Goal: Information Seeking & Learning: Check status

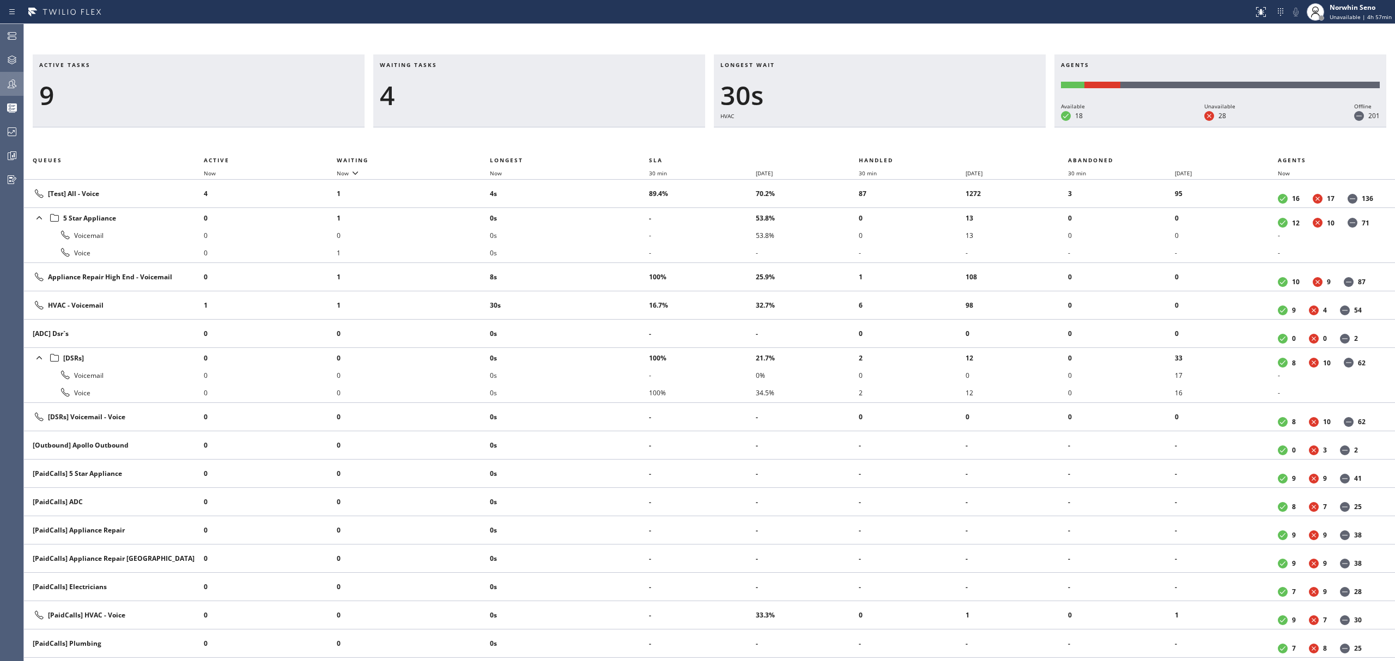
click at [16, 93] on div at bounding box center [12, 84] width 24 height 22
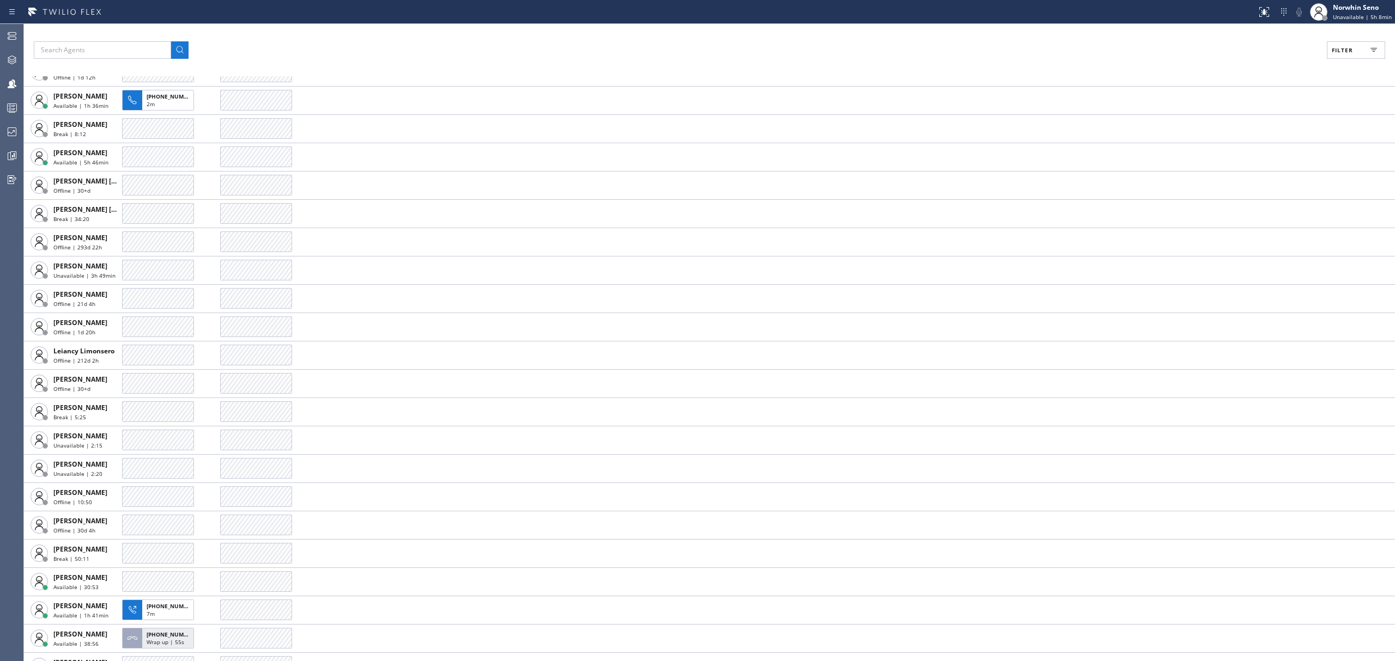
scroll to position [1743, 0]
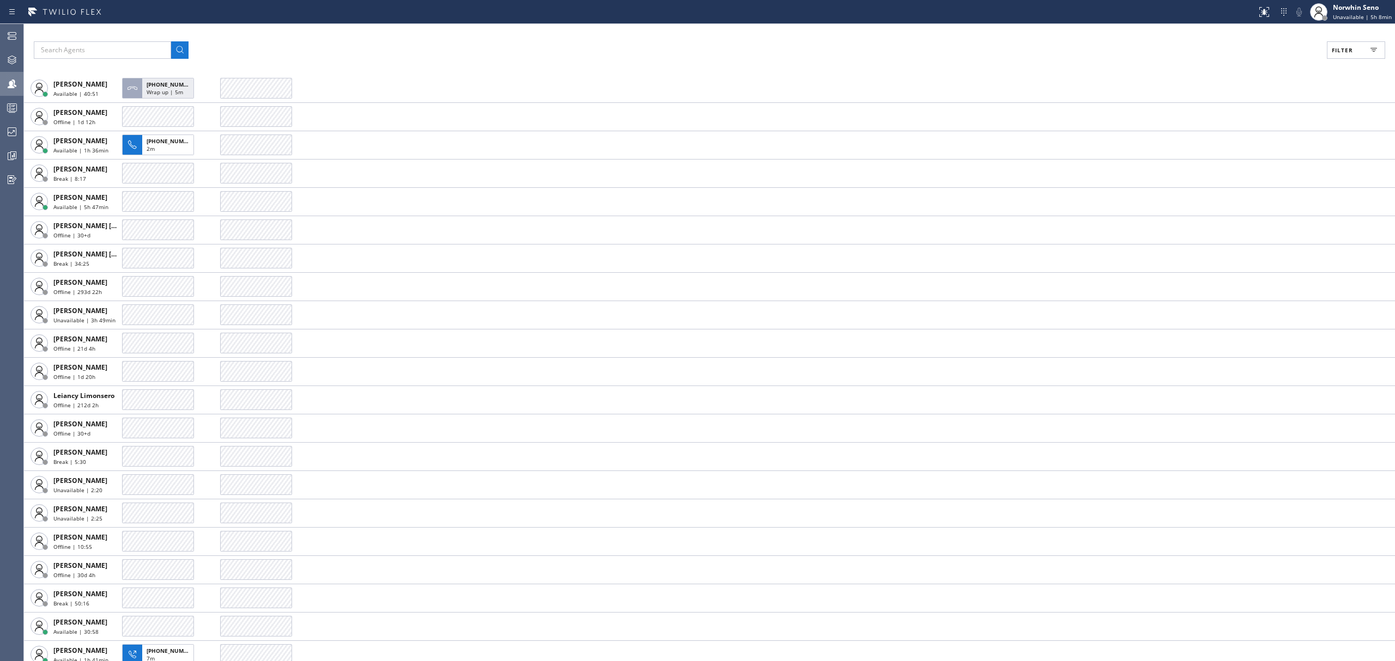
click at [14, 92] on div at bounding box center [12, 84] width 24 height 22
click at [13, 100] on div at bounding box center [12, 108] width 24 height 22
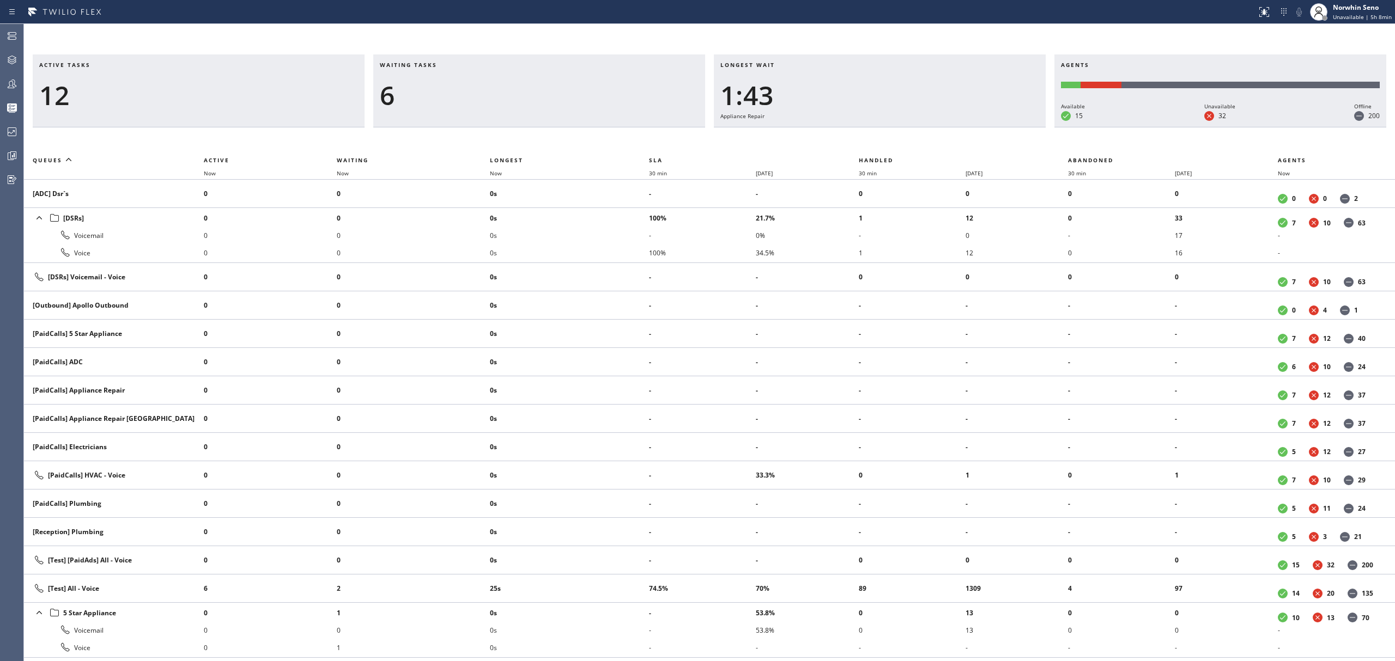
click at [993, 119] on div "Appliance Repair" at bounding box center [879, 116] width 319 height 10
click at [983, 127] on div "Longest wait 1:48 Appliance Repair" at bounding box center [880, 90] width 332 height 73
click at [983, 127] on div "Longest wait 1:53 Appliance Repair" at bounding box center [880, 90] width 332 height 73
click at [983, 127] on div "Longest wait 1:17 Appliance Repair [GEOGRAPHIC_DATA]" at bounding box center [880, 90] width 332 height 73
click at [983, 127] on div "Longest wait 1:22 Appliance Repair [GEOGRAPHIC_DATA]" at bounding box center [880, 90] width 332 height 73
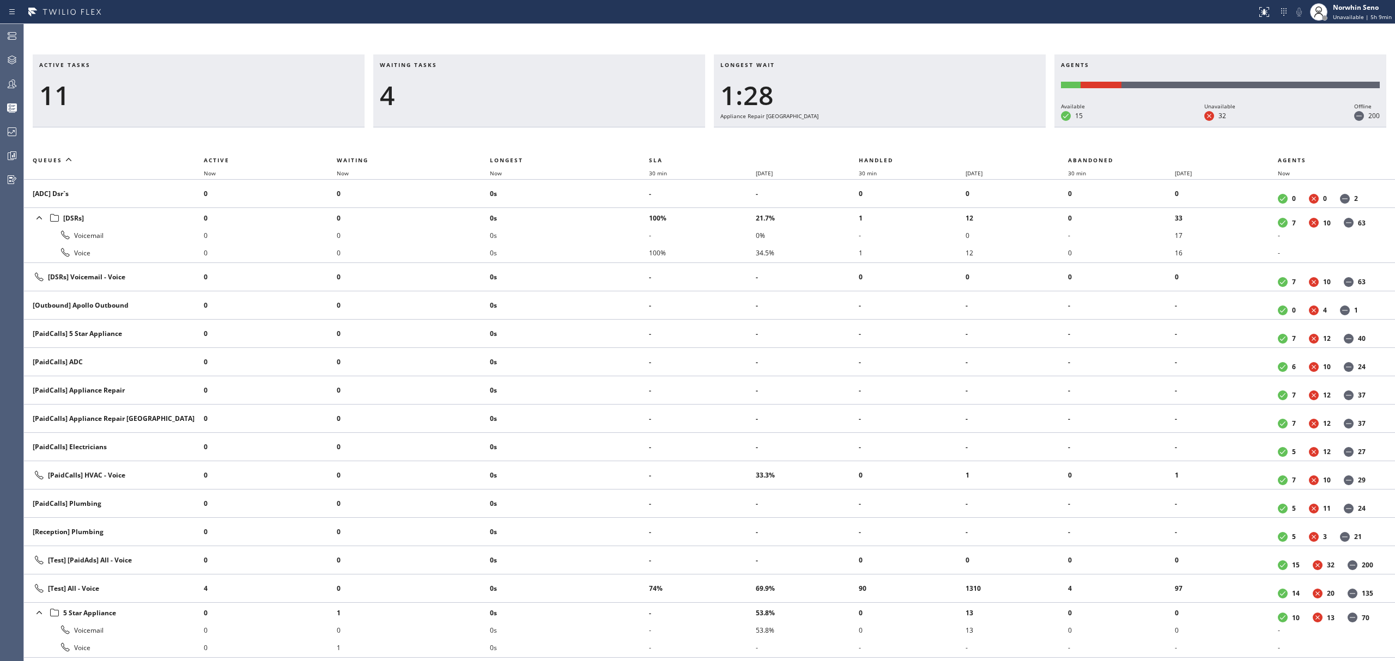
click at [983, 127] on div "Longest wait 1:28 Appliance Repair [GEOGRAPHIC_DATA]" at bounding box center [880, 90] width 332 height 73
click at [983, 127] on div "Longest wait 1:33 Appliance Repair [GEOGRAPHIC_DATA]" at bounding box center [880, 90] width 332 height 73
click at [983, 127] on div "Longest wait 1:38 Appliance Repair [GEOGRAPHIC_DATA]" at bounding box center [880, 90] width 332 height 73
click at [983, 127] on div "Longest wait 1:43 Appliance Repair [GEOGRAPHIC_DATA]" at bounding box center [880, 90] width 332 height 73
click at [983, 127] on div "Longest wait 1:48 Appliance Repair [GEOGRAPHIC_DATA]" at bounding box center [880, 90] width 332 height 73
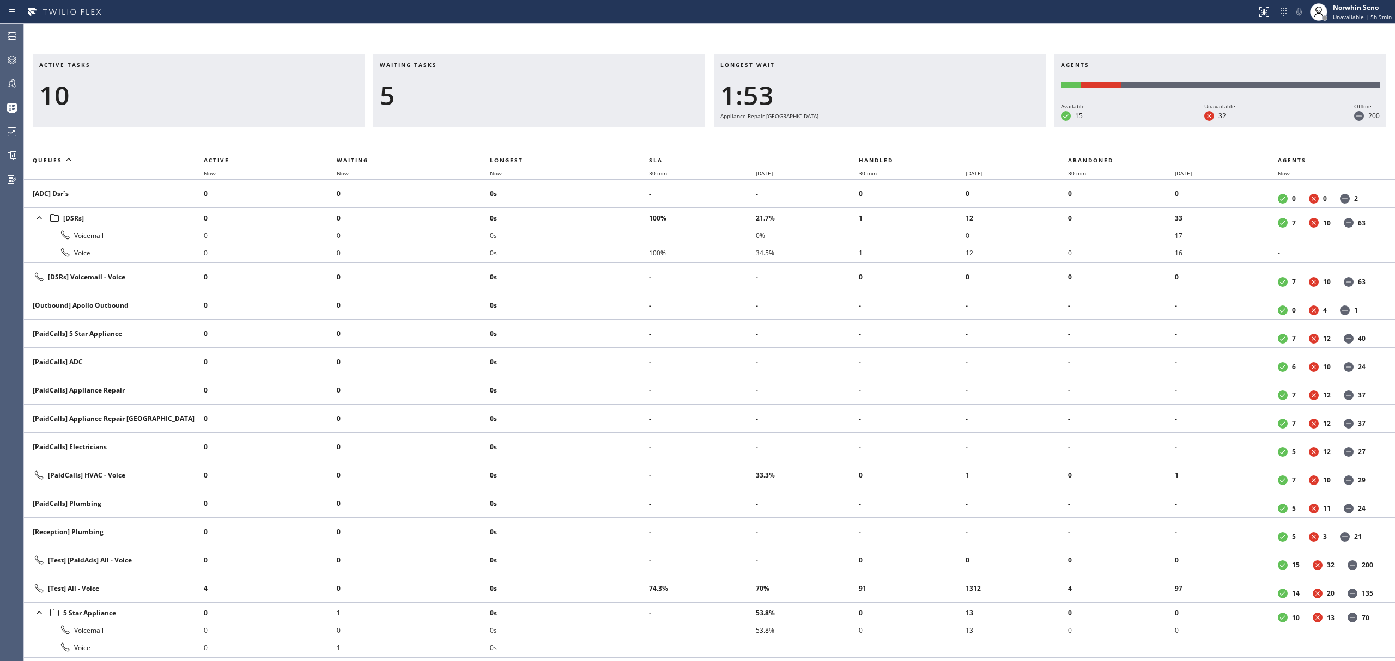
click at [983, 127] on div "Longest wait 1:53 Appliance Repair [GEOGRAPHIC_DATA]" at bounding box center [880, 90] width 332 height 73
click at [983, 127] on div "Longest wait 1:58 Appliance Repair [GEOGRAPHIC_DATA]" at bounding box center [880, 90] width 332 height 73
click at [983, 127] on div "Longest wait 2:03 Appliance Repair [GEOGRAPHIC_DATA]" at bounding box center [880, 90] width 332 height 73
click at [983, 127] on div "Longest wait 2:08 Appliance Repair [GEOGRAPHIC_DATA]" at bounding box center [880, 90] width 332 height 73
click at [983, 127] on div "Longest wait 2:13 Appliance Repair [GEOGRAPHIC_DATA]" at bounding box center [880, 90] width 332 height 73
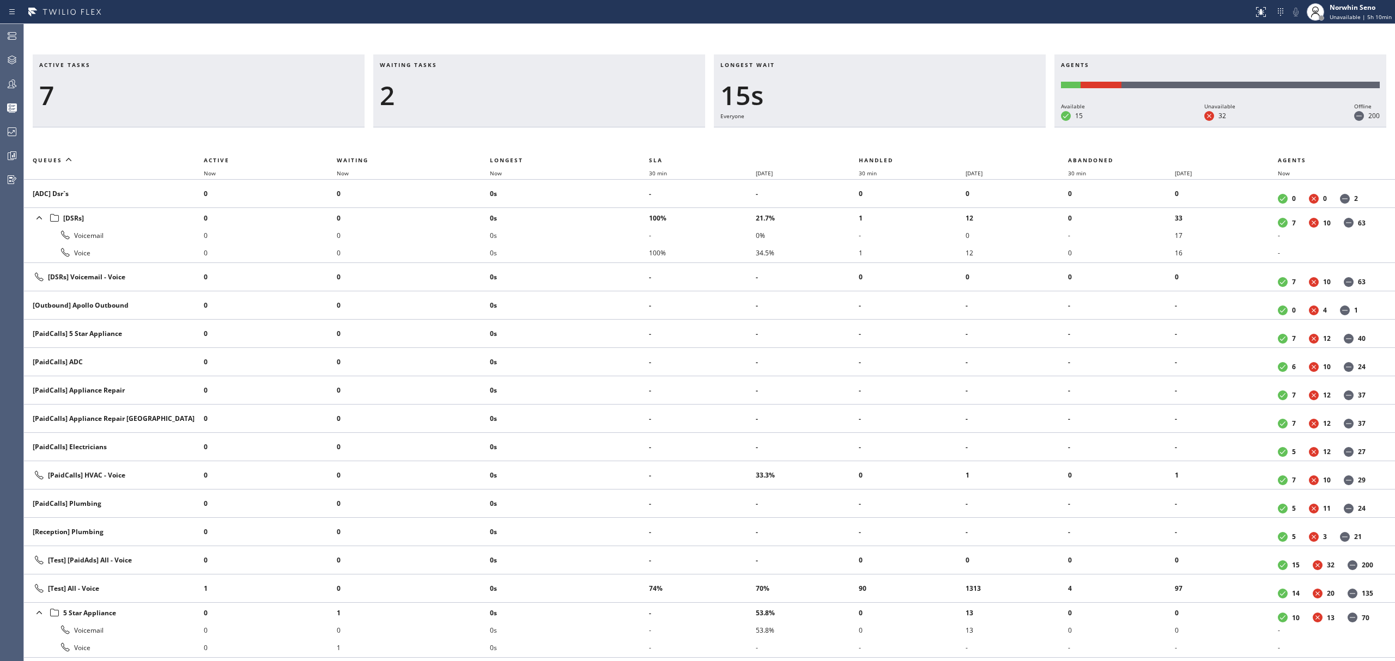
click at [983, 127] on div "Longest wait 15s Everyone" at bounding box center [880, 90] width 332 height 73
click at [983, 127] on div "Longest wait 0" at bounding box center [880, 90] width 332 height 73
click at [983, 127] on div "Longest wait 3s Primary ADC" at bounding box center [880, 90] width 332 height 73
click at [983, 127] on div "Longest wait 9s Primary ADC" at bounding box center [880, 90] width 332 height 73
click at [983, 127] on div "Longest wait 14s Primary ADC" at bounding box center [880, 90] width 332 height 73
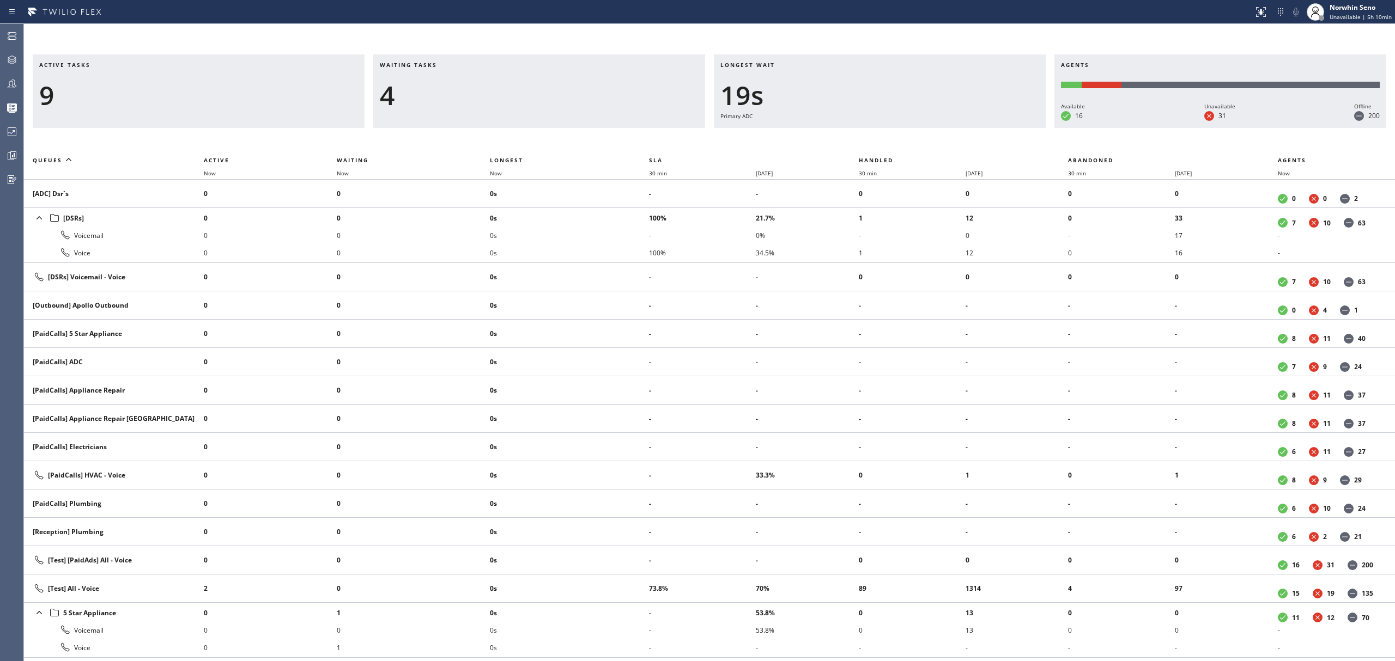
click at [983, 127] on div "Longest wait 19s Primary ADC" at bounding box center [880, 90] width 332 height 73
click at [983, 127] on div "Longest wait 10s Everyone" at bounding box center [880, 90] width 332 height 73
click at [983, 127] on div "Longest wait 15s Everyone" at bounding box center [880, 90] width 332 height 73
click at [983, 127] on div "Longest wait 20s Everyone" at bounding box center [880, 90] width 332 height 73
click at [983, 127] on div "Longest wait 19s Everyone" at bounding box center [880, 90] width 332 height 73
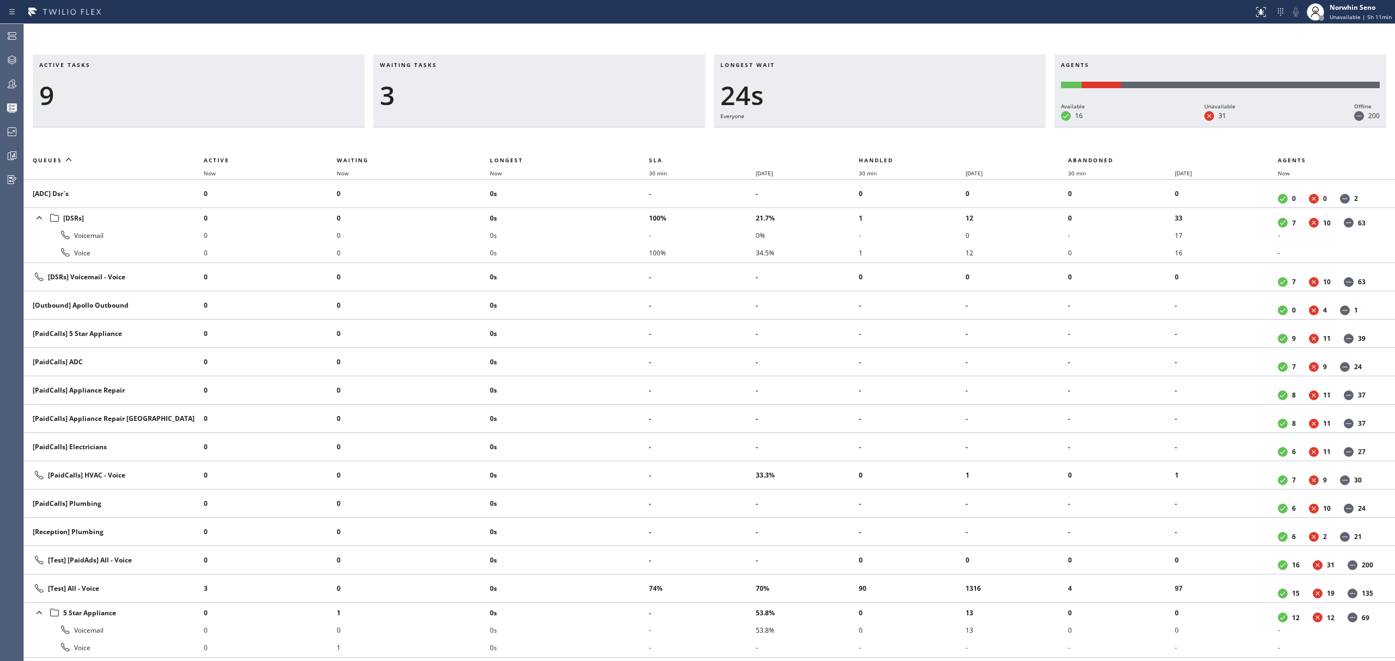
click at [983, 127] on div "Longest wait 24s Everyone" at bounding box center [880, 90] width 332 height 73
click at [983, 127] on div "Longest wait 4s Everyone" at bounding box center [880, 90] width 332 height 73
click at [983, 127] on div "Longest wait 10s Everyone" at bounding box center [880, 90] width 332 height 73
click at [983, 127] on div "Longest wait 15s Everyone" at bounding box center [880, 90] width 332 height 73
click at [983, 127] on div "Longest wait 20s Everyone" at bounding box center [880, 90] width 332 height 73
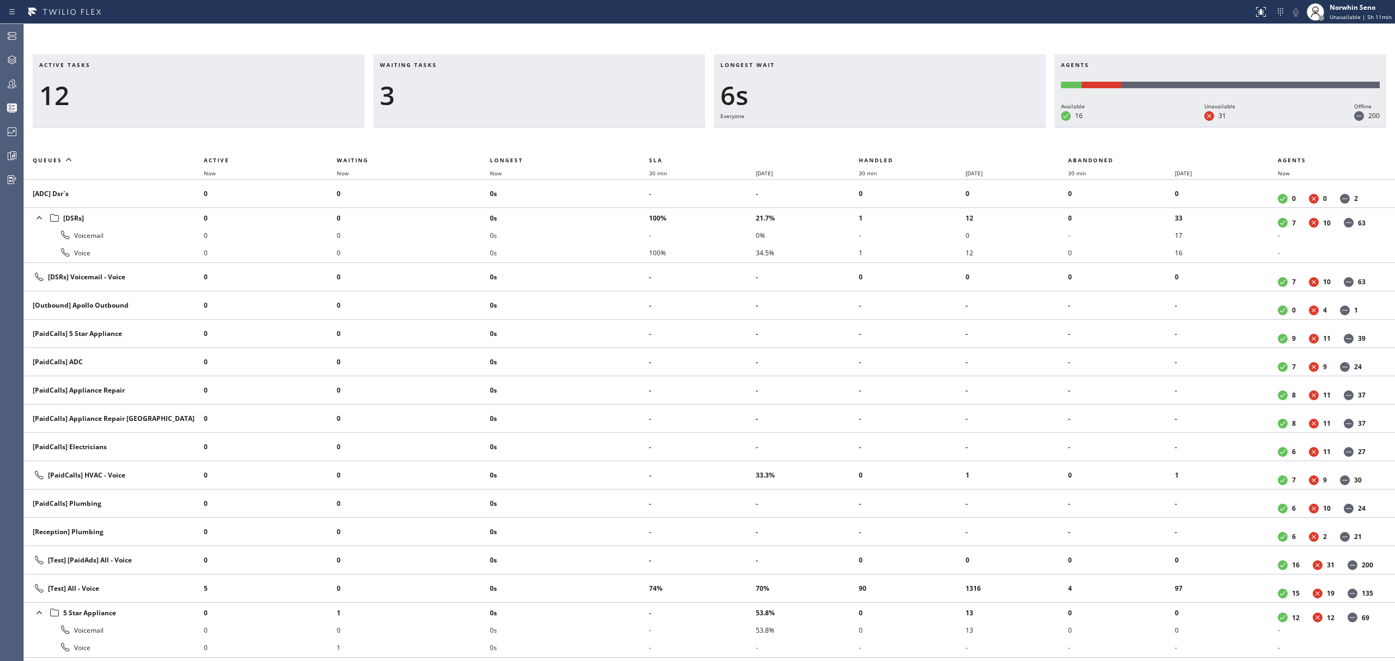
click at [983, 127] on div "Longest wait 6s Everyone" at bounding box center [880, 90] width 332 height 73
click at [983, 127] on div "Longest wait 11s Everyone" at bounding box center [880, 90] width 332 height 73
click at [983, 127] on div "Longest wait 16s Primary HVAC" at bounding box center [880, 90] width 332 height 73
click at [983, 127] on div "Longest wait 21s Primary HVAC" at bounding box center [880, 90] width 332 height 73
click at [983, 127] on div "Longest wait 18s Everyone" at bounding box center [880, 90] width 332 height 73
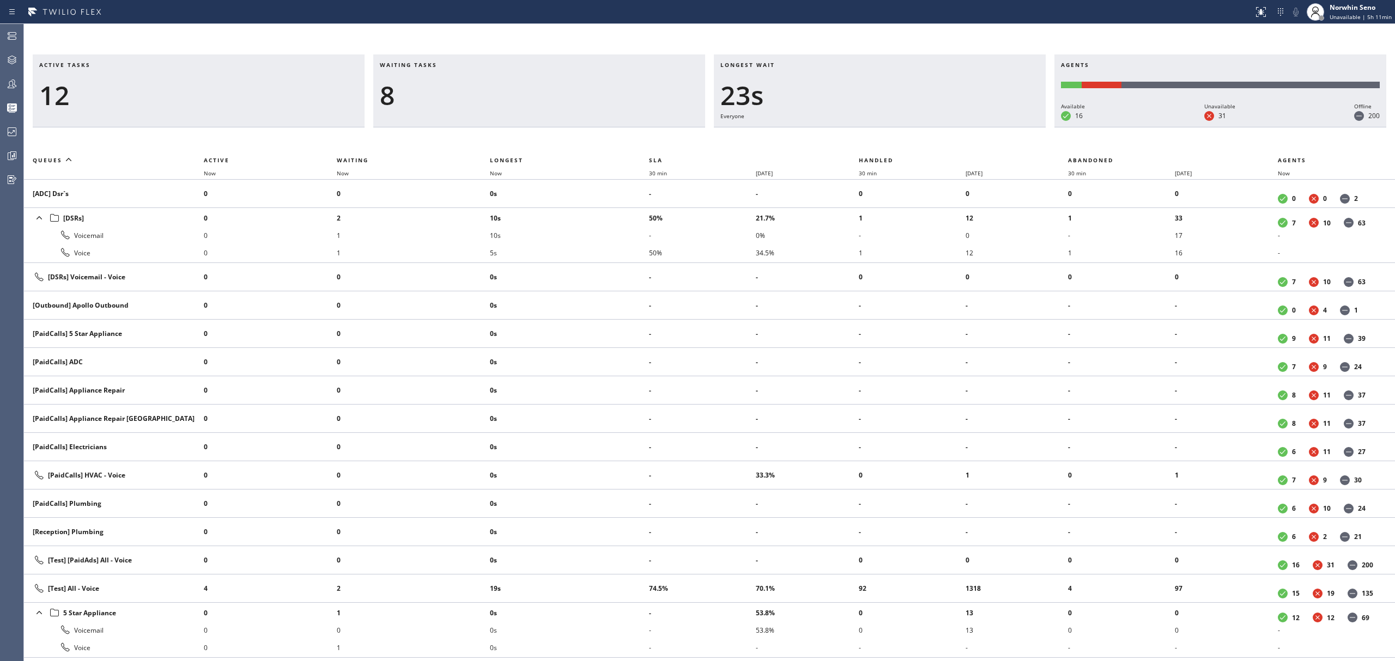
click at [983, 127] on div "Longest wait 23s Everyone" at bounding box center [880, 90] width 332 height 73
click at [983, 127] on div "Longest wait 28s Everyone" at bounding box center [880, 90] width 332 height 73
click at [983, 127] on div "Longest wait 33s Everyone" at bounding box center [880, 90] width 332 height 73
click at [983, 127] on div "Longest wait 35s Everyone" at bounding box center [880, 90] width 332 height 73
click at [983, 127] on div "Longest wait 40s Everyone" at bounding box center [880, 90] width 332 height 73
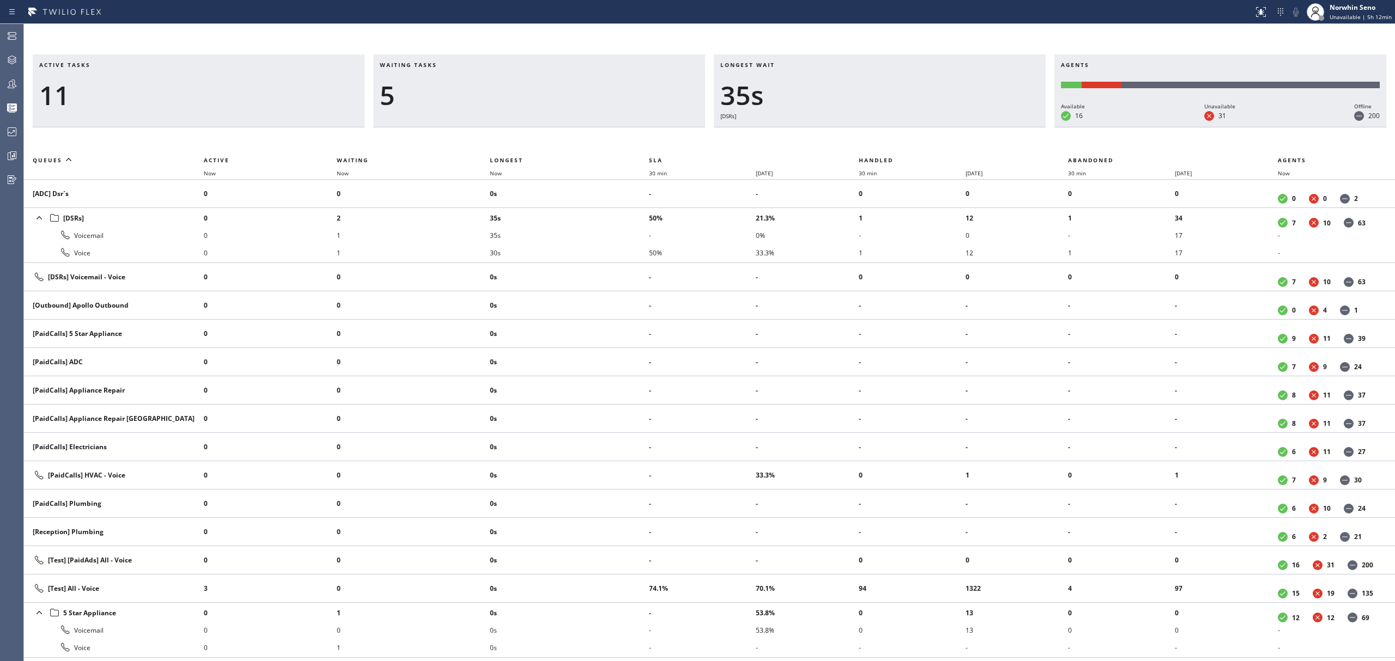
click at [983, 127] on div "Longest wait 35s [DSRs]" at bounding box center [880, 90] width 332 height 73
click at [983, 127] on div "Longest wait 40s [DSRs]" at bounding box center [880, 90] width 332 height 73
click at [983, 127] on div "Longest wait 46s [DSRs]" at bounding box center [880, 90] width 332 height 73
click at [983, 127] on div "Longest wait 51s [DSRs]" at bounding box center [880, 90] width 332 height 73
click at [983, 127] on div "Longest wait 56s [DSRs]" at bounding box center [880, 90] width 332 height 73
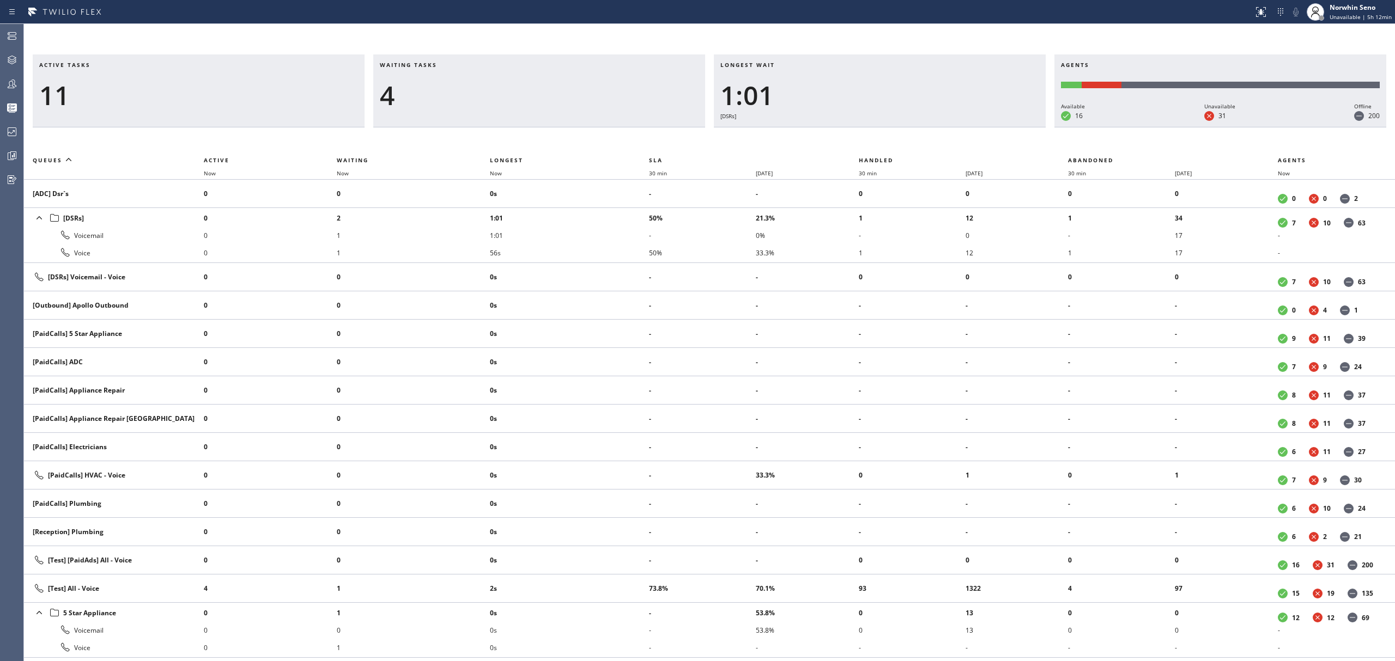
click at [983, 127] on div "Longest wait 1:01 [DSRs]" at bounding box center [880, 90] width 332 height 73
click at [983, 127] on div "Longest wait 1:06 [DSRs]" at bounding box center [880, 90] width 332 height 73
click at [983, 127] on div "Longest wait 1:11 [DSRs]" at bounding box center [880, 90] width 332 height 73
click at [983, 127] on div "Longest wait 1:16 [DSRs]" at bounding box center [880, 90] width 332 height 73
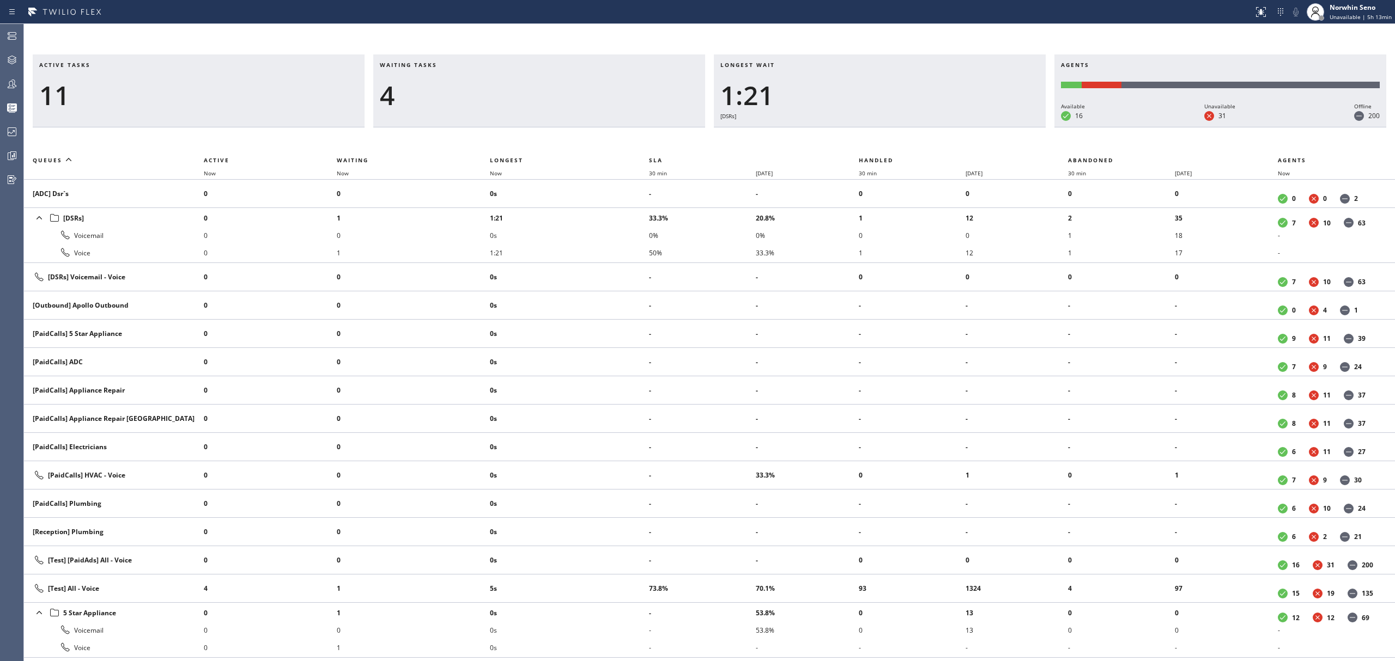
click at [983, 127] on div "Longest wait 1:21 [DSRs]" at bounding box center [880, 90] width 332 height 73
click at [983, 127] on div "Longest wait 1:26 [DSRs]" at bounding box center [880, 90] width 332 height 73
click at [983, 127] on div "Longest wait 1:31 [DSRs]" at bounding box center [880, 90] width 332 height 73
click at [983, 127] on div "Longest wait 1:36 [DSRs]" at bounding box center [880, 90] width 332 height 73
click at [983, 127] on div "Longest wait 31s Everyone" at bounding box center [880, 90] width 332 height 73
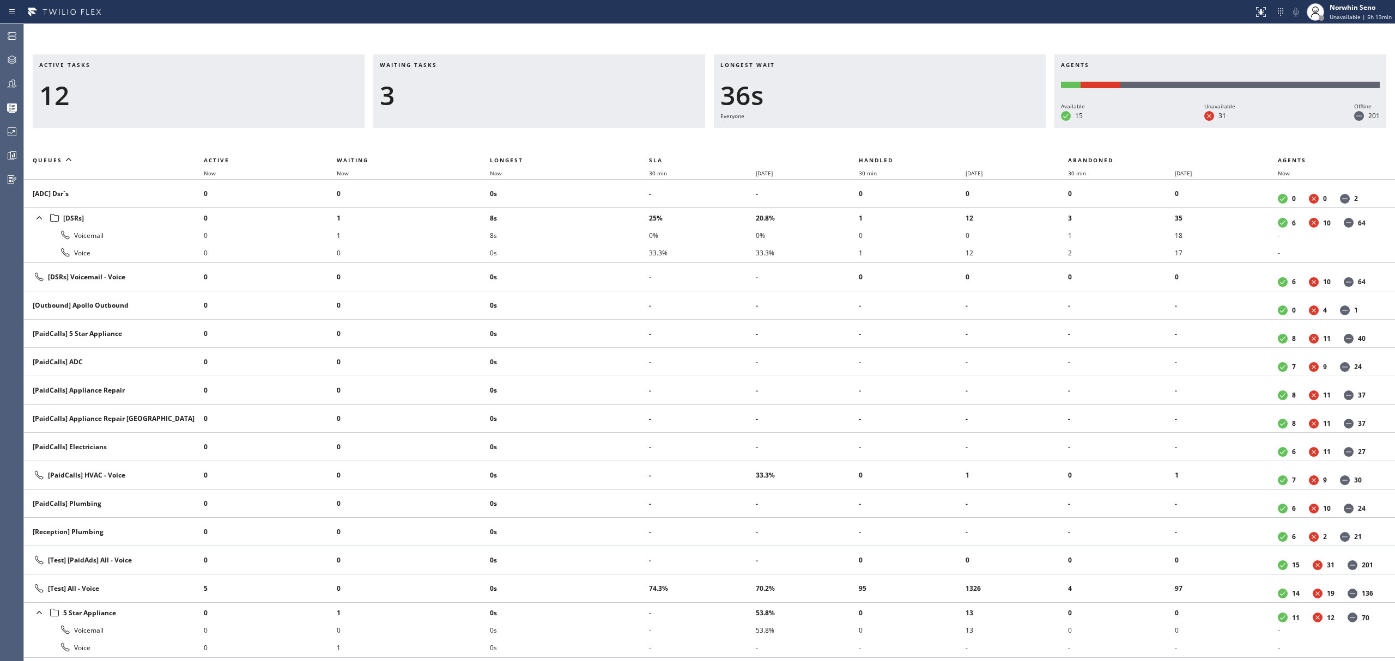
click at [983, 127] on div "Longest wait 36s Everyone" at bounding box center [880, 90] width 332 height 73
click at [983, 127] on div "Longest wait 13s [DSRs]" at bounding box center [880, 90] width 332 height 73
click at [983, 127] on div "Longest wait 18s [DSRs]" at bounding box center [880, 90] width 332 height 73
click at [983, 127] on div "Longest wait 23s [DSRs]" at bounding box center [880, 90] width 332 height 73
click at [983, 127] on div "Longest wait 28s [DSRs]" at bounding box center [880, 90] width 332 height 73
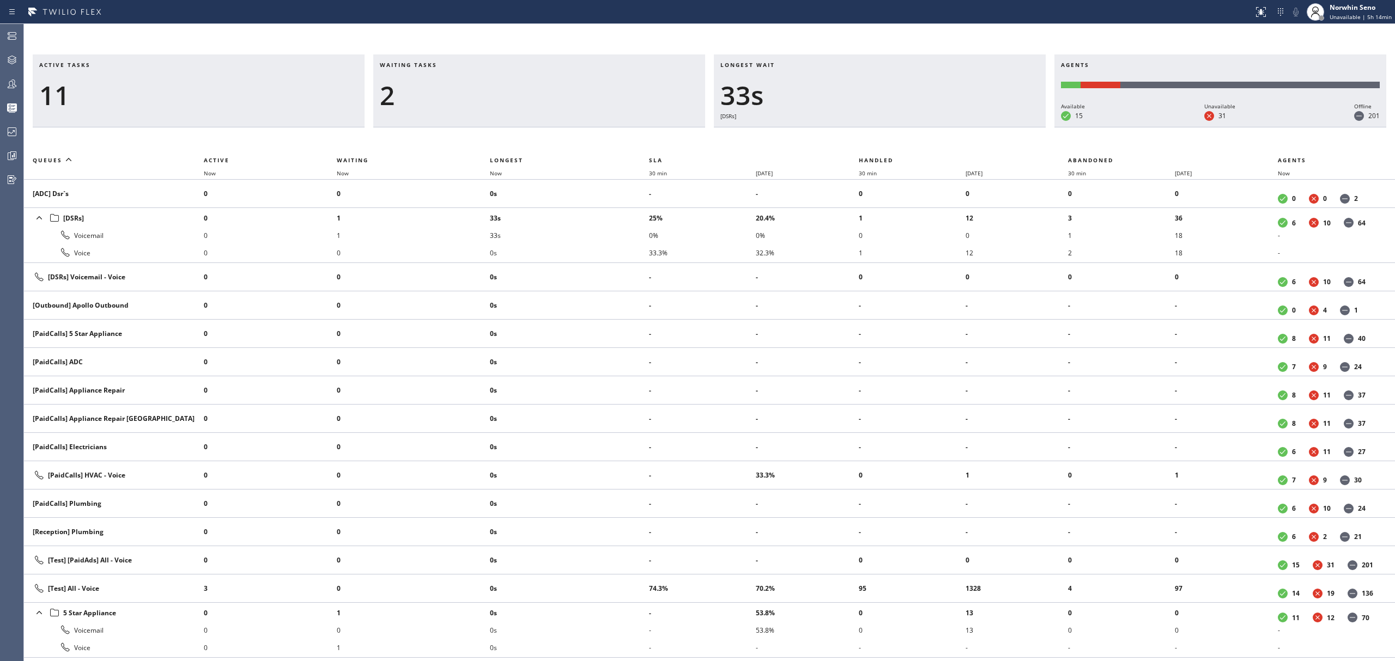
click at [983, 127] on div "Longest wait 33s [DSRs]" at bounding box center [880, 90] width 332 height 73
click at [983, 127] on div "Longest wait 38s [DSRs]" at bounding box center [880, 90] width 332 height 73
click at [983, 127] on div "Longest wait 43s [DSRs]" at bounding box center [880, 90] width 332 height 73
click at [983, 127] on div "Longest wait 48s [DSRs]" at bounding box center [880, 90] width 332 height 73
click at [983, 127] on div "Longest wait 53s [DSRs]" at bounding box center [880, 90] width 332 height 73
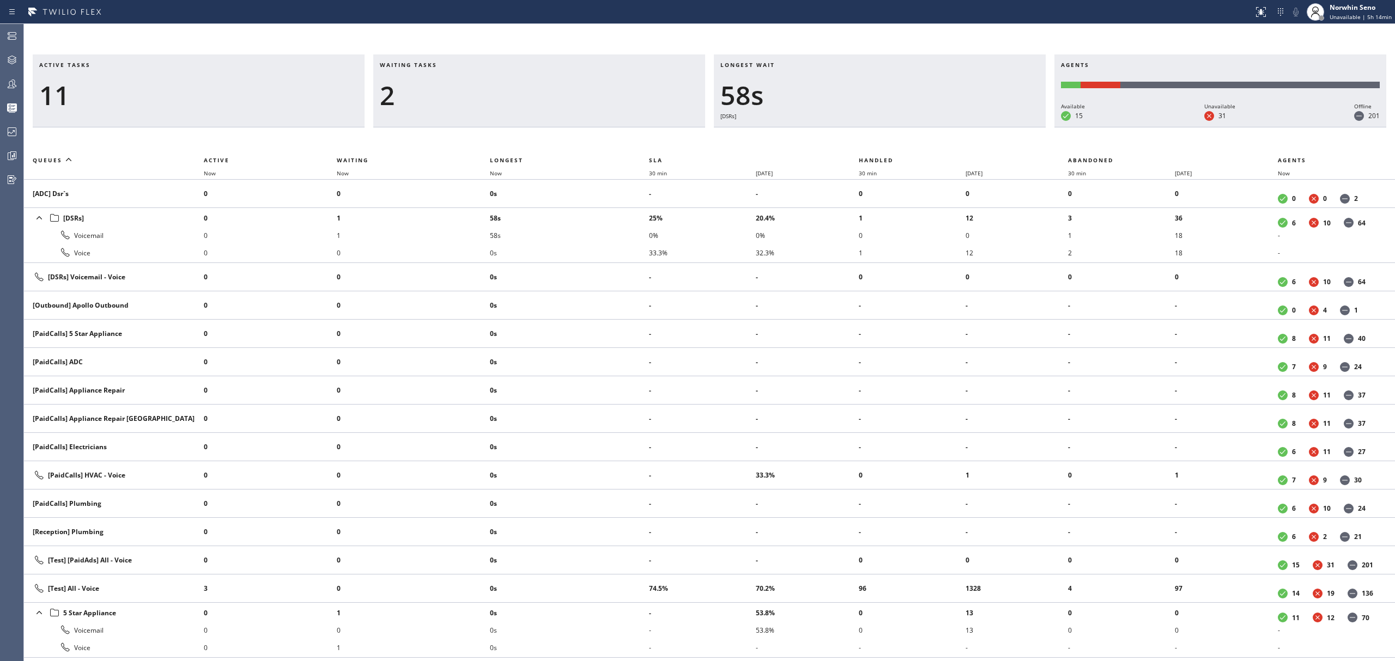
click at [983, 127] on div "Longest wait 58s [DSRs]" at bounding box center [880, 90] width 332 height 73
click at [983, 127] on div "Longest wait 1:03 [DSRs]" at bounding box center [880, 90] width 332 height 73
click at [983, 127] on div "Longest wait 1:08 [DSRs]" at bounding box center [880, 90] width 332 height 73
click at [983, 127] on div "Longest wait 1:14 [DSRs]" at bounding box center [880, 90] width 332 height 73
click at [983, 127] on div "Longest wait 1:19 [DSRs]" at bounding box center [880, 90] width 332 height 73
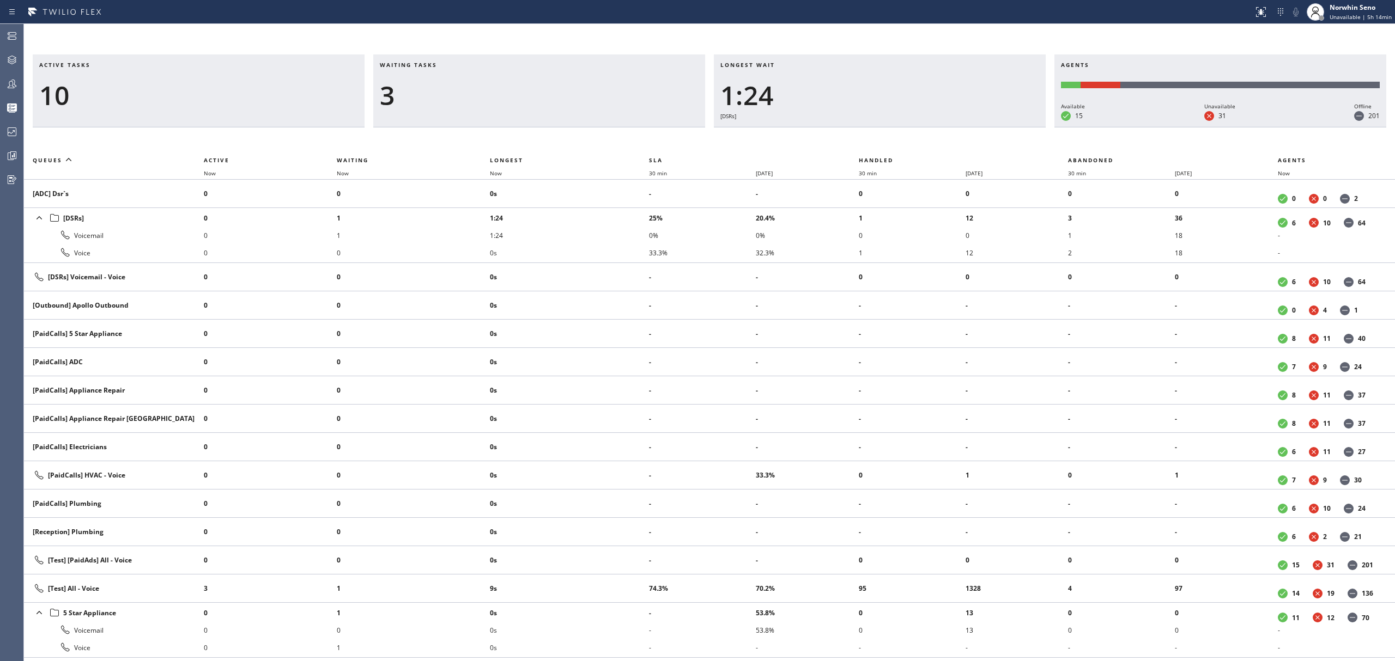
click at [983, 127] on div "Longest wait 1:24 [DSRs]" at bounding box center [880, 90] width 332 height 73
click at [983, 127] on div "Longest wait 1:29 [DSRs]" at bounding box center [880, 90] width 332 height 73
click at [983, 127] on div "Longest wait 1:34 [DSRs]" at bounding box center [880, 90] width 332 height 73
click at [983, 127] on div "Longest wait 1:39 [DSRs]" at bounding box center [880, 90] width 332 height 73
click at [983, 127] on div "Longest wait 1:44 [DSRs]" at bounding box center [880, 90] width 332 height 73
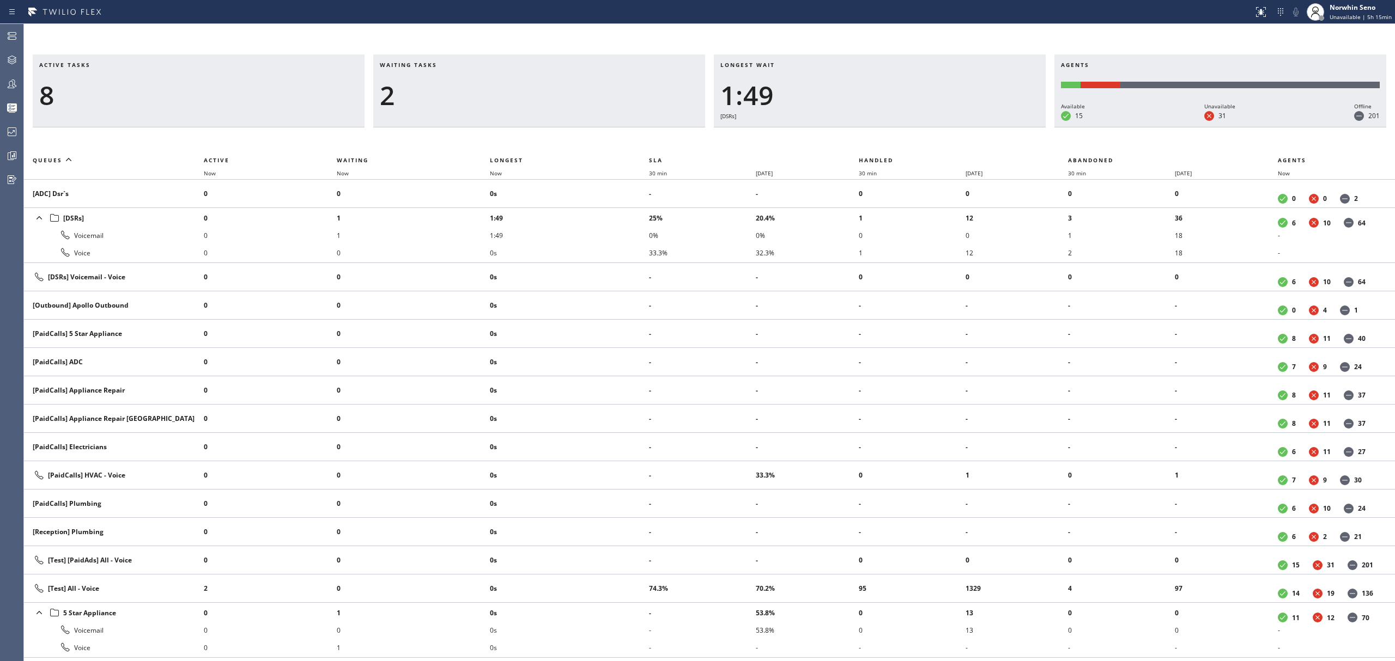
click at [983, 127] on div "Longest wait 1:49 [DSRs]" at bounding box center [880, 90] width 332 height 73
click at [983, 127] on div "Longest wait 1:54 [DSRs]" at bounding box center [880, 90] width 332 height 73
click at [983, 127] on div "Longest wait 1:59 [DSRs]" at bounding box center [880, 90] width 332 height 73
click at [983, 127] on div "Longest wait 3s [Test] All" at bounding box center [880, 90] width 332 height 73
click at [983, 127] on div "Longest wait 0" at bounding box center [880, 90] width 332 height 73
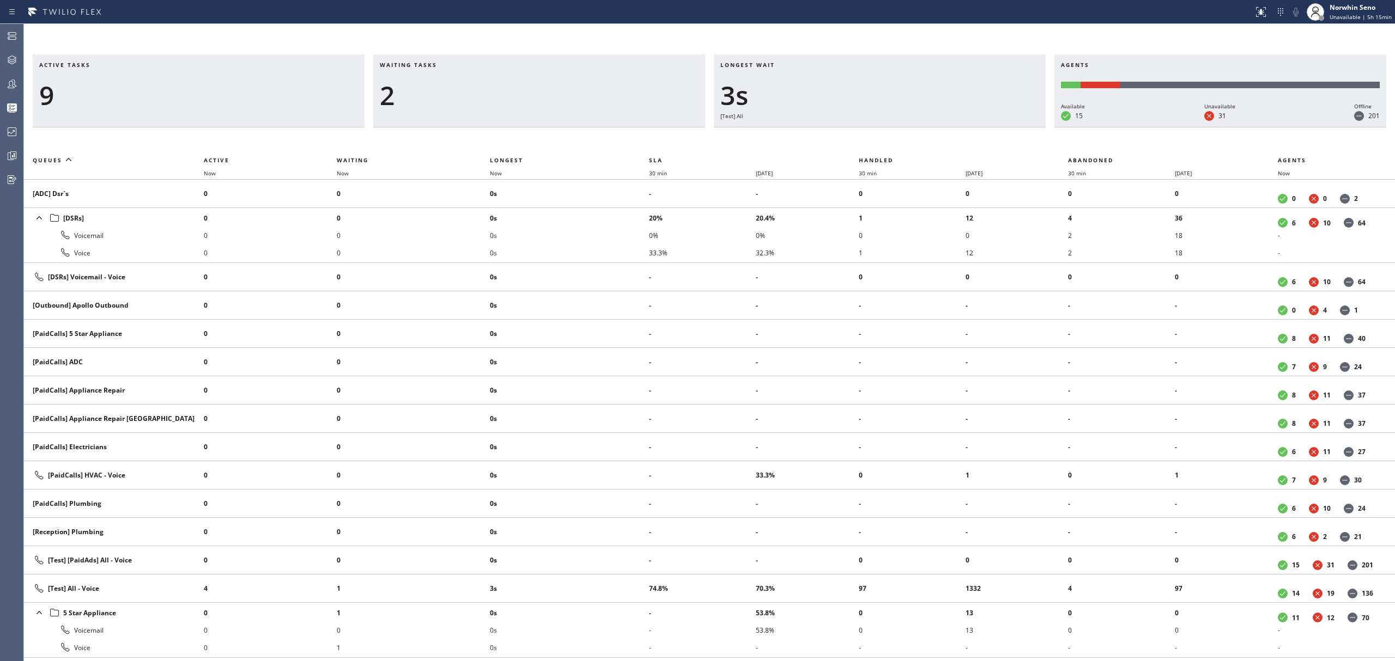
click at [983, 127] on div "Longest wait 3s [Test] All" at bounding box center [880, 90] width 332 height 73
click at [983, 127] on div "Longest wait 9s [Test] All" at bounding box center [880, 90] width 332 height 73
click at [983, 127] on div "Longest wait 0" at bounding box center [880, 90] width 332 height 73
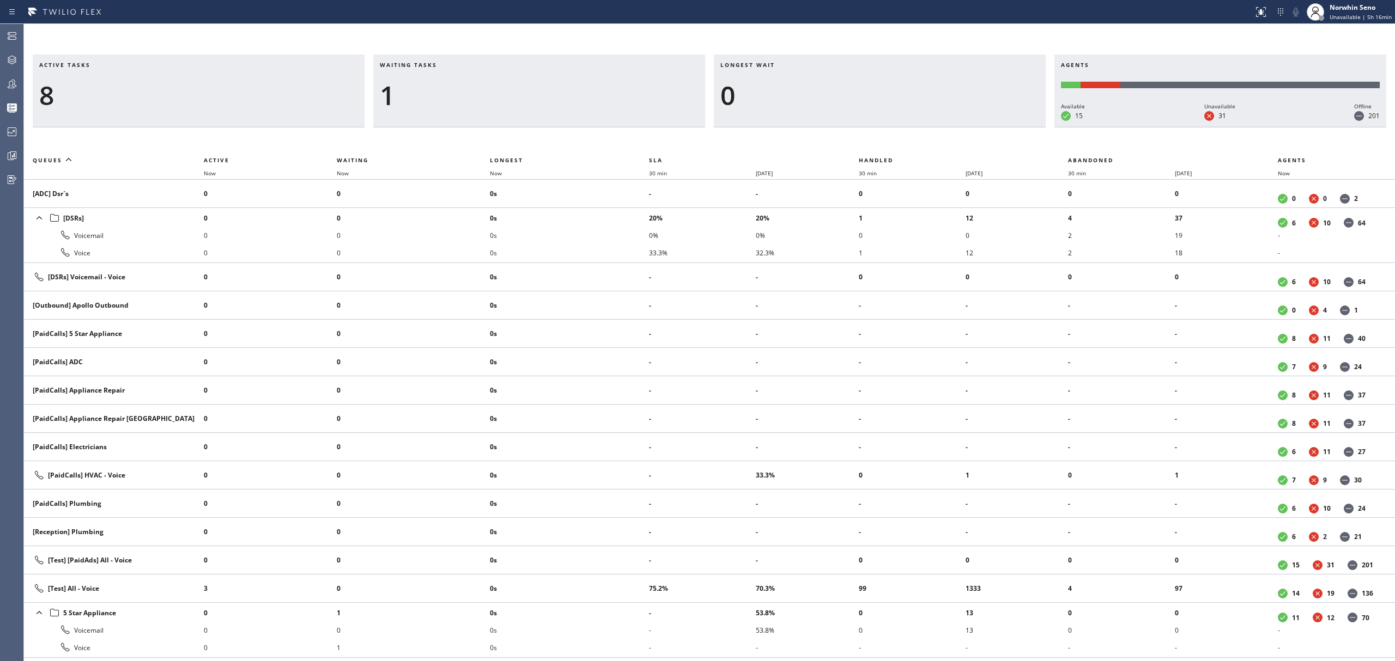
click at [983, 127] on div "Longest wait 0" at bounding box center [880, 90] width 332 height 73
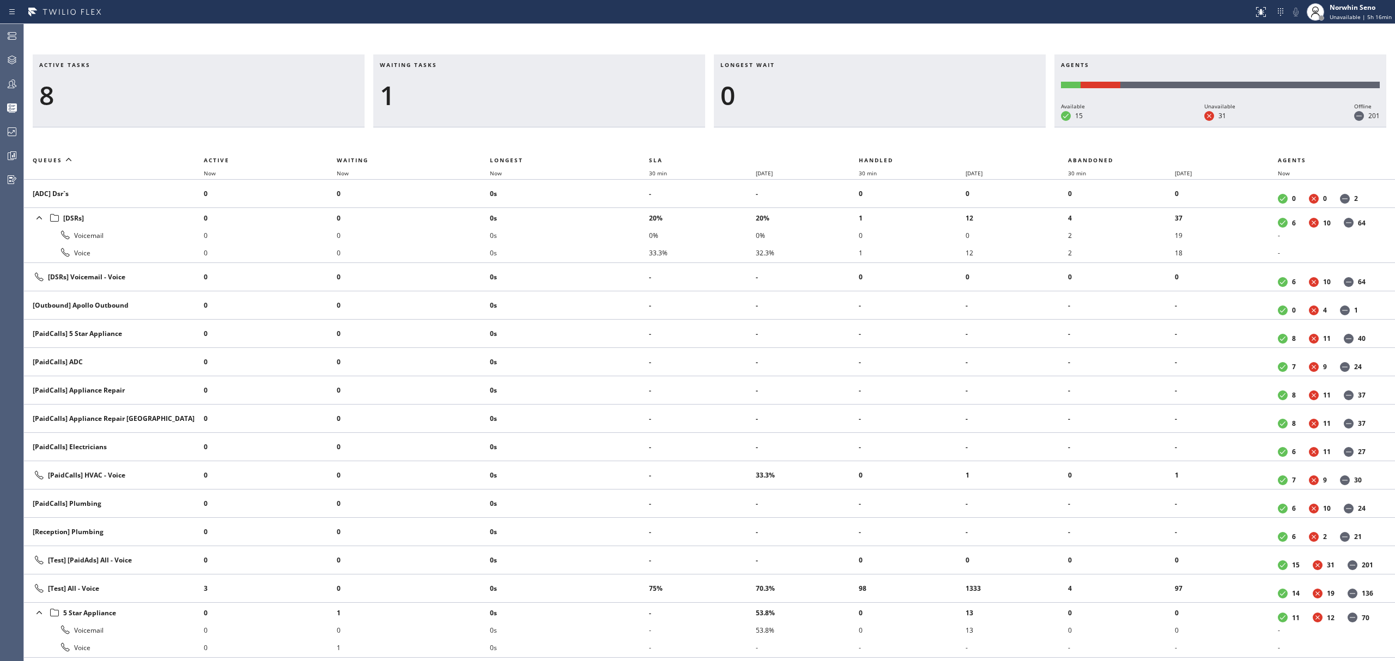
click at [983, 127] on div "Longest wait 0" at bounding box center [880, 90] width 332 height 73
click at [983, 127] on div "Longest wait 4s [Test] All" at bounding box center [880, 90] width 332 height 73
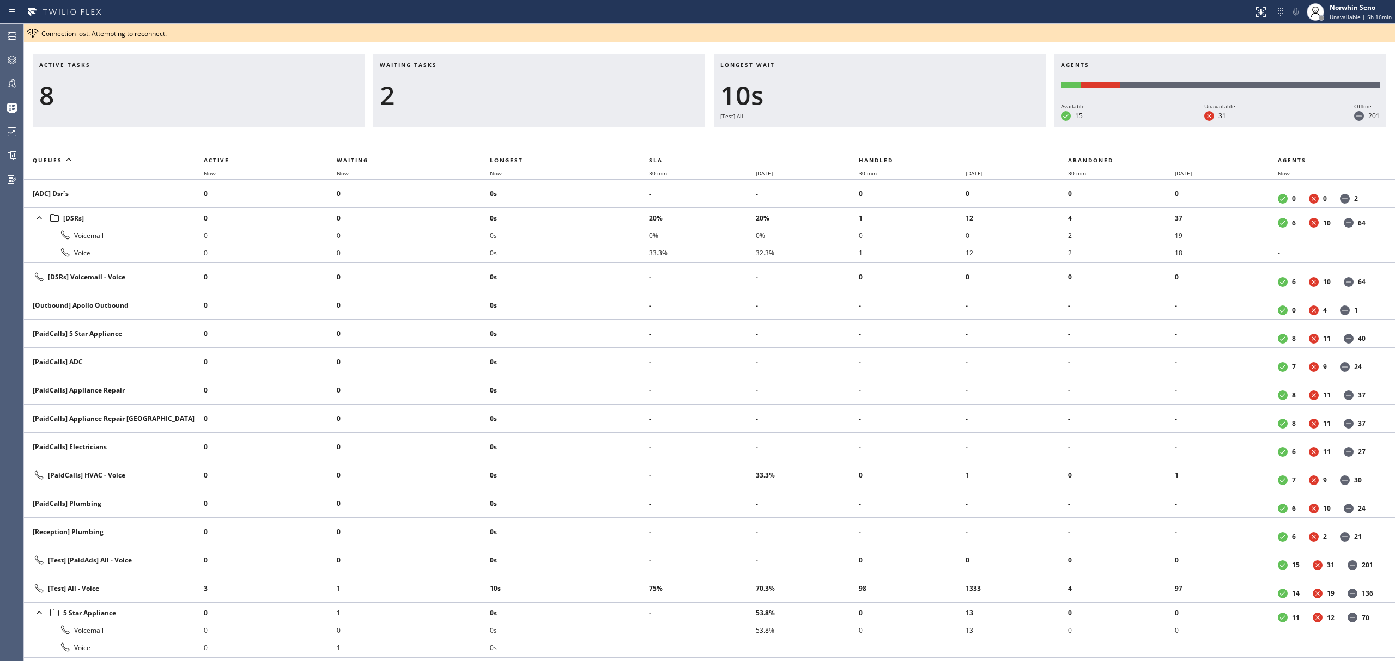
click at [983, 127] on div "Longest wait 10s [Test] All" at bounding box center [880, 90] width 332 height 73
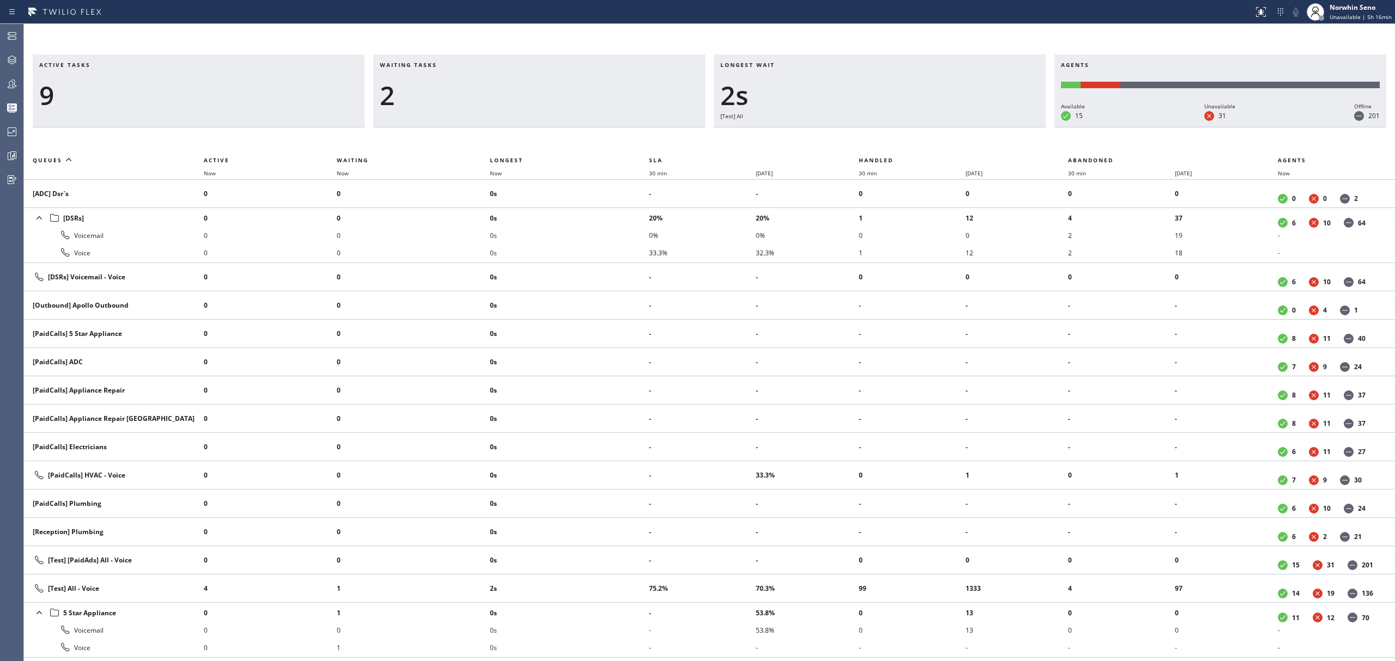
click at [983, 127] on div "Longest wait 2s [Test] All" at bounding box center [880, 90] width 332 height 73
click at [983, 127] on div "Longest wait 7s [Test] All" at bounding box center [880, 90] width 332 height 73
click at [983, 127] on div "Longest wait 10s [Test] All" at bounding box center [880, 90] width 332 height 73
click at [983, 127] on div "Longest wait 11s Primary ADC" at bounding box center [880, 90] width 332 height 73
click at [983, 127] on div "Longest wait 16s Primary ADC" at bounding box center [880, 90] width 332 height 73
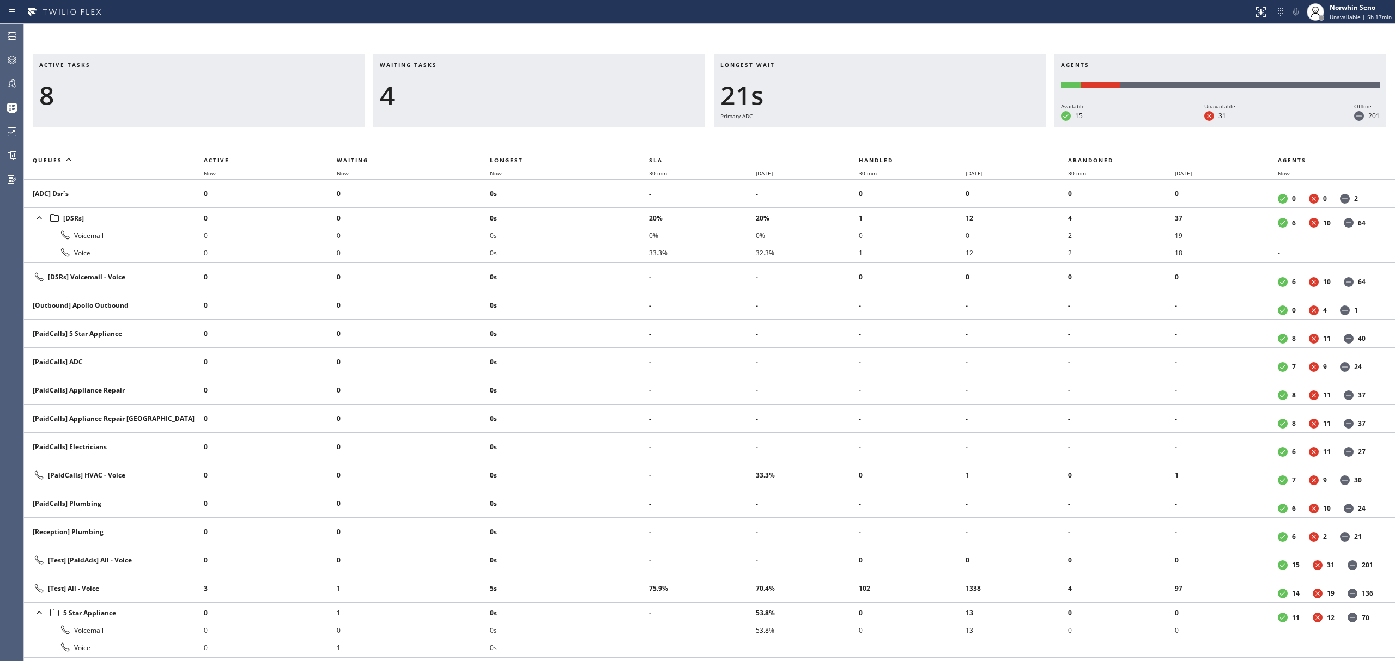
click at [983, 127] on div "Longest wait 21s Primary ADC" at bounding box center [880, 90] width 332 height 73
click at [983, 127] on div "Longest wait 11s Everyone" at bounding box center [880, 90] width 332 height 73
click at [983, 127] on div "Longest wait 16s Everyone" at bounding box center [880, 90] width 332 height 73
click at [983, 127] on div "Longest wait 8s [Test] All" at bounding box center [880, 90] width 332 height 73
click at [983, 127] on div "Longest wait 13s [Test] All" at bounding box center [880, 90] width 332 height 73
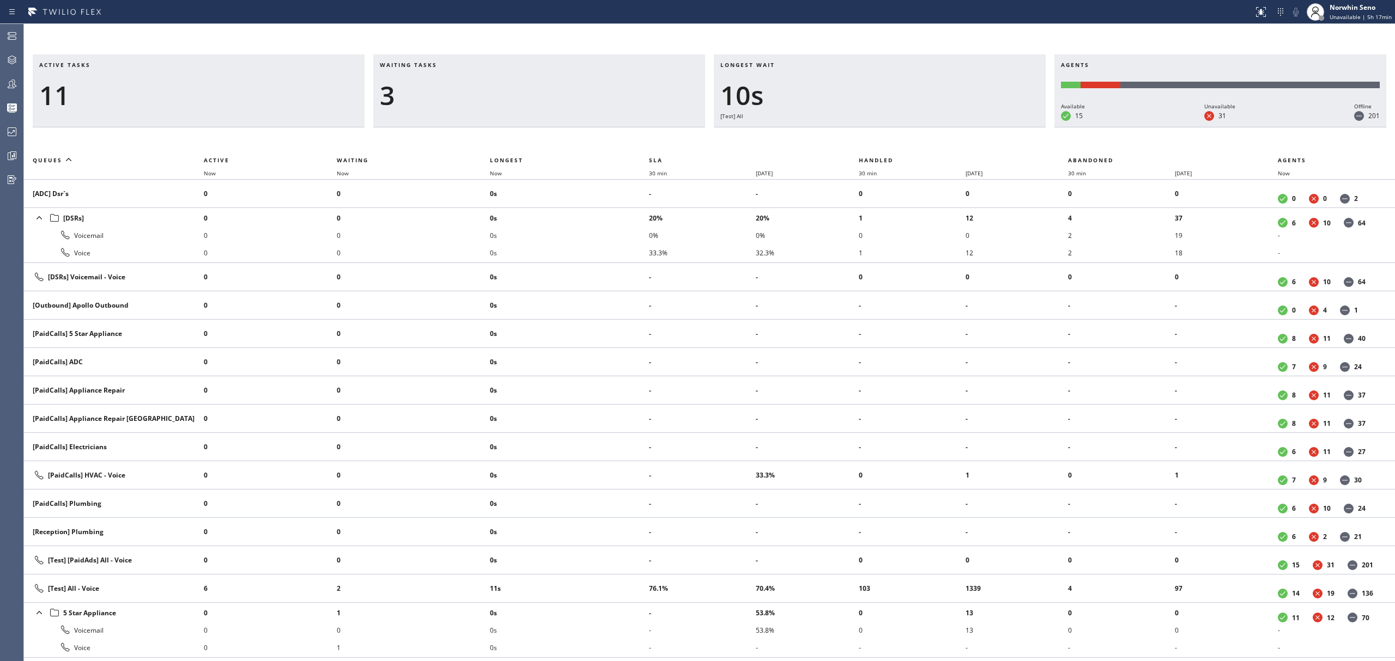
click at [983, 127] on div "Longest wait 10s [Test] All" at bounding box center [880, 90] width 332 height 73
click at [983, 127] on div "Longest wait 16s [Test] All" at bounding box center [880, 90] width 332 height 73
click at [983, 127] on div "Longest wait 21s [Test] All" at bounding box center [880, 90] width 332 height 73
click at [983, 127] on div "Longest wait 26s [Test] All" at bounding box center [880, 90] width 332 height 73
click at [983, 127] on div "Longest wait 11s Primary ADC" at bounding box center [880, 90] width 332 height 73
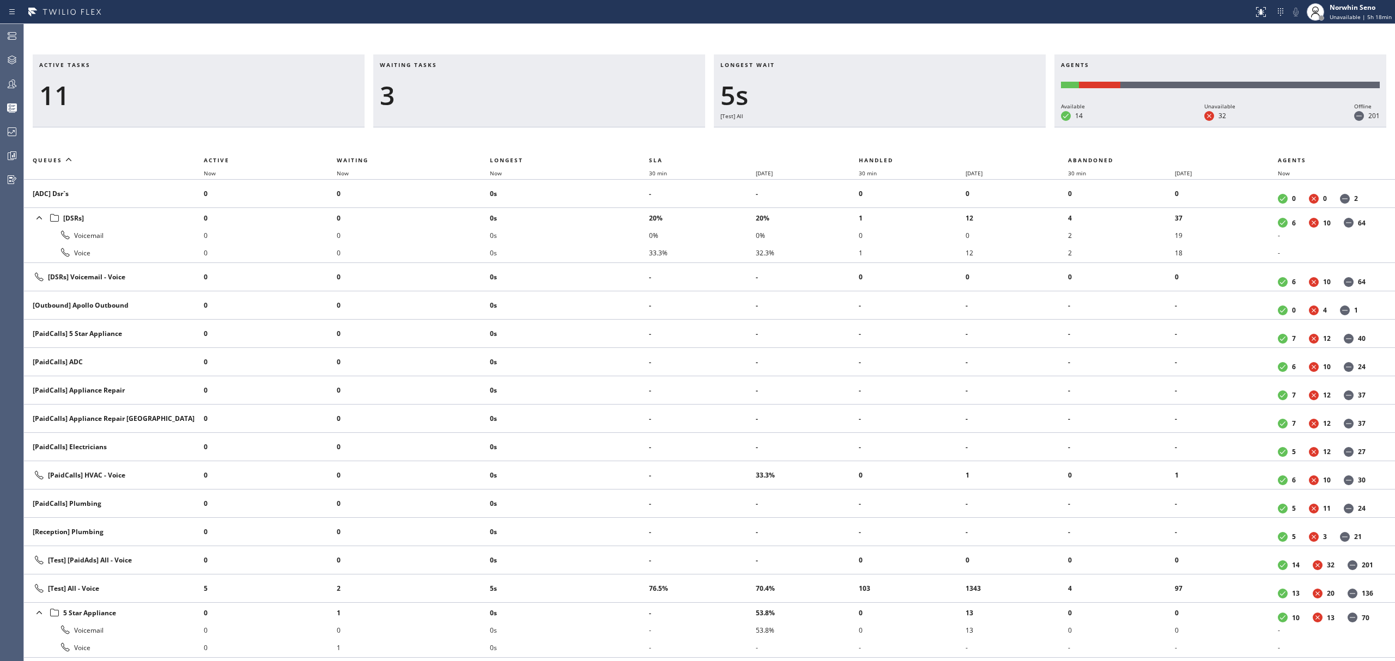
click at [983, 127] on div "Longest wait 5s [Test] All" at bounding box center [880, 90] width 332 height 73
click at [983, 127] on div "Longest wait 10s [Test] All" at bounding box center [880, 90] width 332 height 73
click at [983, 127] on div "Longest wait 15s [Test] All" at bounding box center [880, 90] width 332 height 73
click at [983, 127] on div "Longest wait 18s [Test] All" at bounding box center [880, 90] width 332 height 73
click at [983, 127] on div "Longest wait 23s [Test] All" at bounding box center [880, 90] width 332 height 73
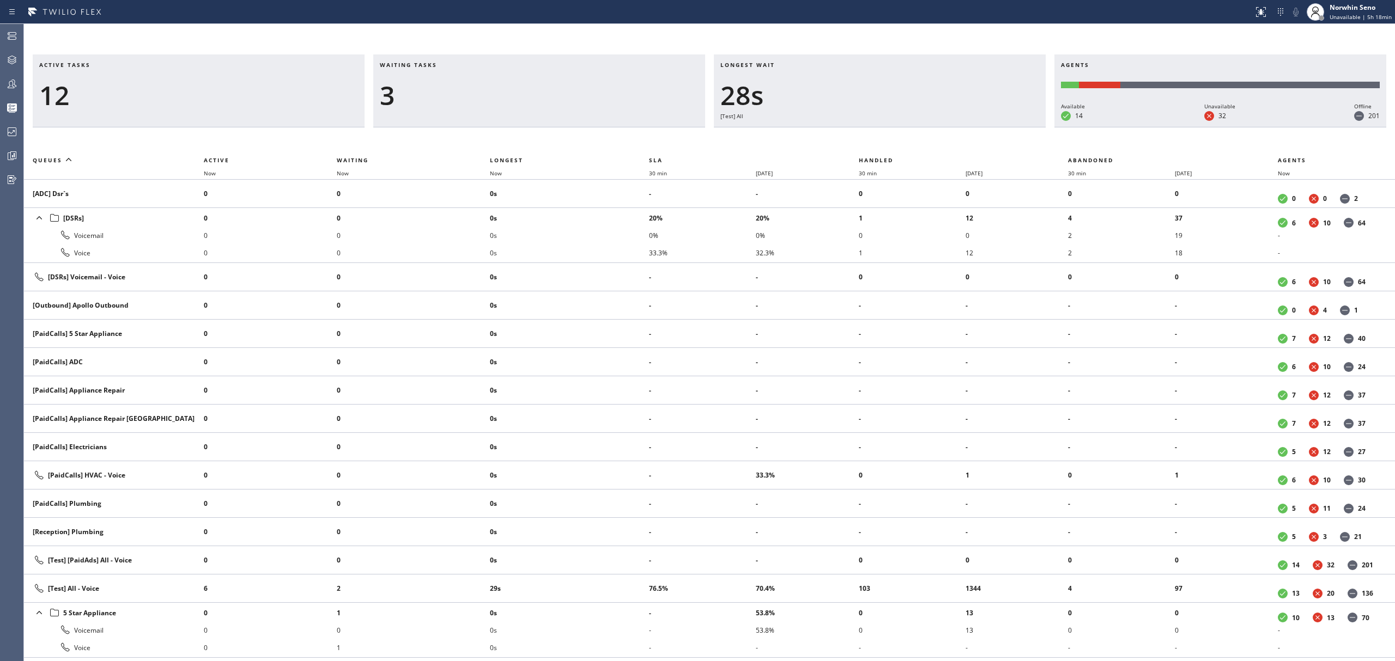
click at [983, 127] on div "Longest wait 28s [Test] All" at bounding box center [880, 90] width 332 height 73
click at [983, 127] on div "Longest wait 16s [Test] All" at bounding box center [880, 90] width 332 height 73
click at [983, 127] on div "Longest wait 21s [Test] All" at bounding box center [880, 90] width 332 height 73
click at [983, 127] on div "Longest wait 26s [Test] All" at bounding box center [880, 90] width 332 height 73
click at [983, 127] on div "Longest wait 31s [Test] All" at bounding box center [880, 90] width 332 height 73
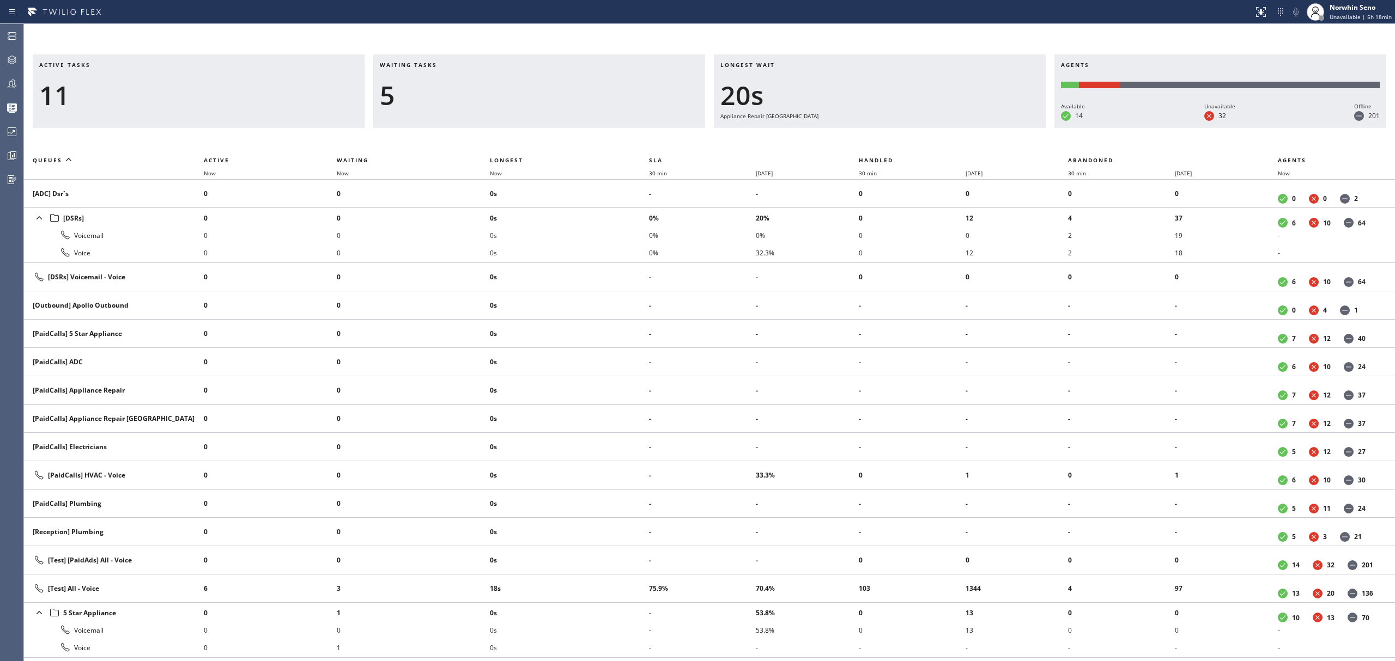
click at [983, 127] on div "Longest wait 20s Appliance Repair [GEOGRAPHIC_DATA]" at bounding box center [880, 90] width 332 height 73
click at [983, 127] on div "Longest wait 26s Appliance Repair [GEOGRAPHIC_DATA]" at bounding box center [880, 90] width 332 height 73
click at [983, 127] on div "Longest wait 31s Appliance Repair [GEOGRAPHIC_DATA]" at bounding box center [880, 90] width 332 height 73
click at [983, 127] on div "Longest wait 14s Appliance Repair [GEOGRAPHIC_DATA]" at bounding box center [880, 90] width 332 height 73
click at [983, 127] on div "Longest wait 19s Appliance Repair [GEOGRAPHIC_DATA]" at bounding box center [880, 90] width 332 height 73
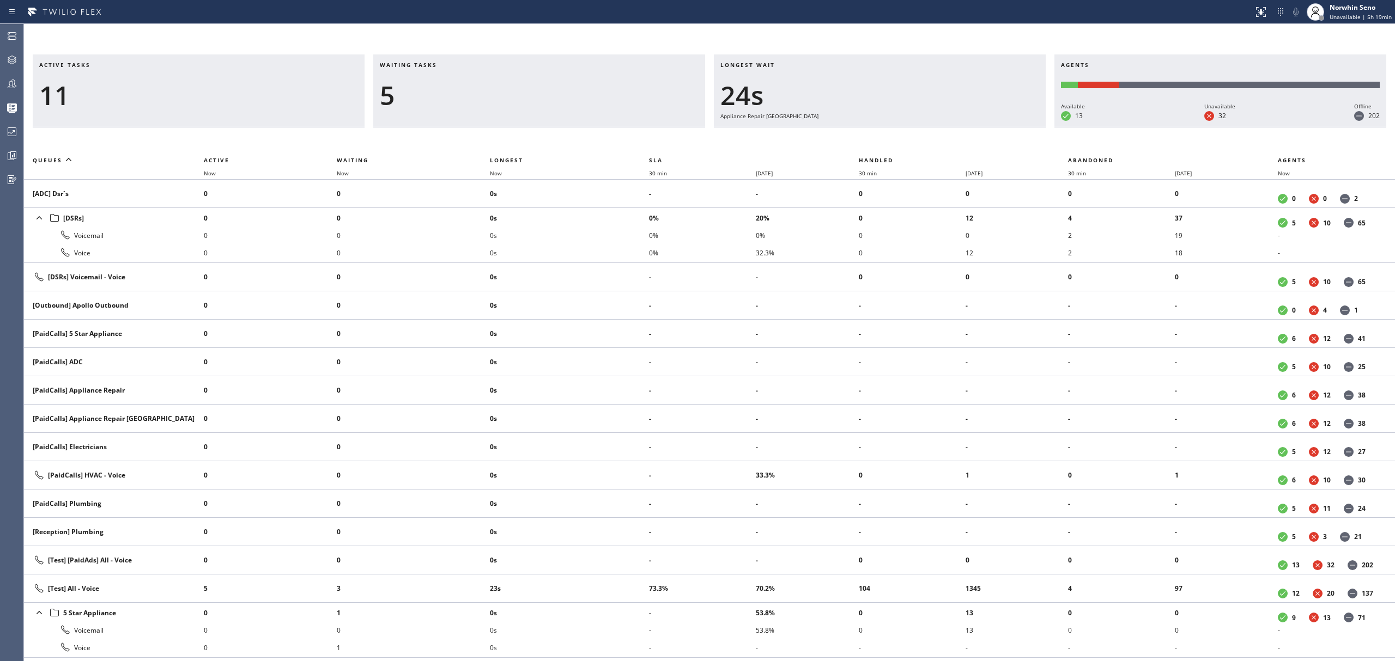
click at [983, 127] on div "Longest wait 24s Appliance Repair [GEOGRAPHIC_DATA]" at bounding box center [880, 90] width 332 height 73
click at [983, 127] on div "Longest wait 29s Appliance Repair [GEOGRAPHIC_DATA]" at bounding box center [880, 90] width 332 height 73
click at [983, 127] on div "Longest wait 34s Appliance Repair [GEOGRAPHIC_DATA]" at bounding box center [880, 90] width 332 height 73
click at [983, 127] on div "Longest wait 39s Appliance Repair [GEOGRAPHIC_DATA]" at bounding box center [880, 90] width 332 height 73
click at [983, 127] on div "Longest wait 44s Appliance Repair [GEOGRAPHIC_DATA]" at bounding box center [880, 90] width 332 height 73
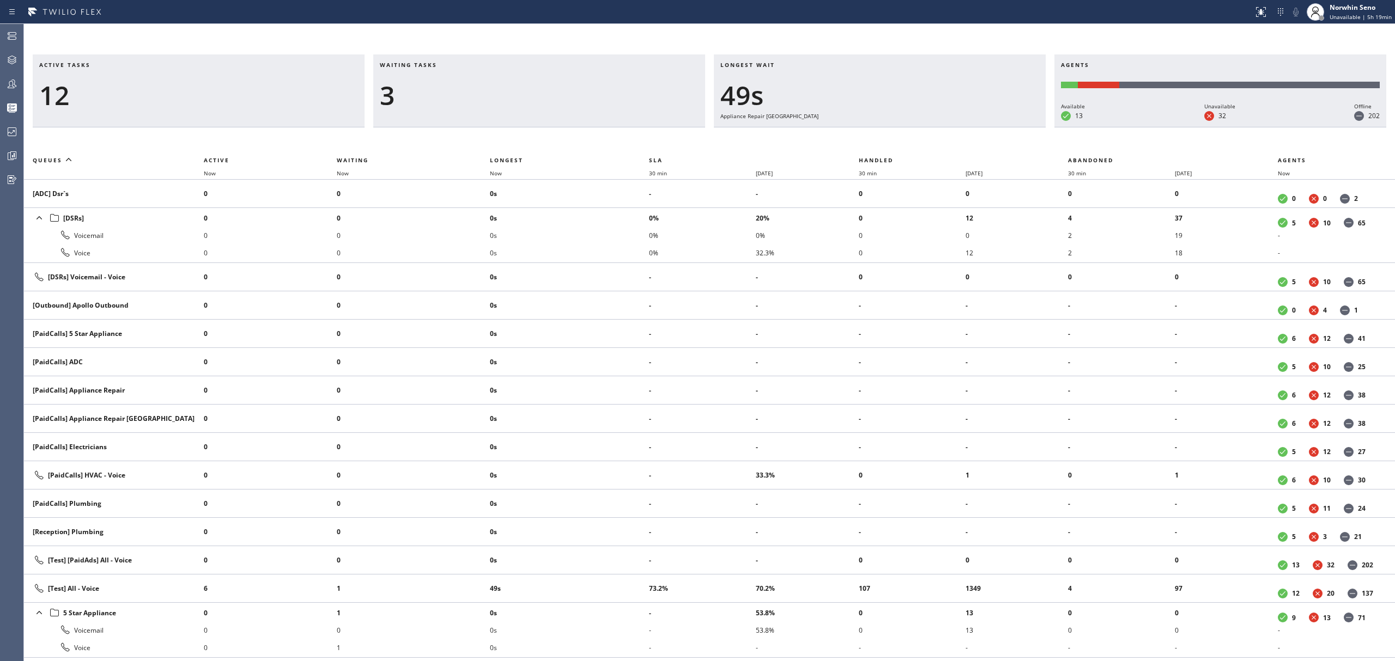
click at [983, 127] on div "Longest wait 49s Appliance Repair [GEOGRAPHIC_DATA]" at bounding box center [880, 90] width 332 height 73
click at [983, 127] on div "Longest wait 54s Appliance Repair [GEOGRAPHIC_DATA]" at bounding box center [880, 90] width 332 height 73
click at [983, 127] on div "Longest wait 11s Everyone" at bounding box center [880, 90] width 332 height 73
click at [983, 127] on div "Longest wait 16s Everyone" at bounding box center [880, 90] width 332 height 73
click at [983, 127] on div "Longest wait 22s Everyone" at bounding box center [880, 90] width 332 height 73
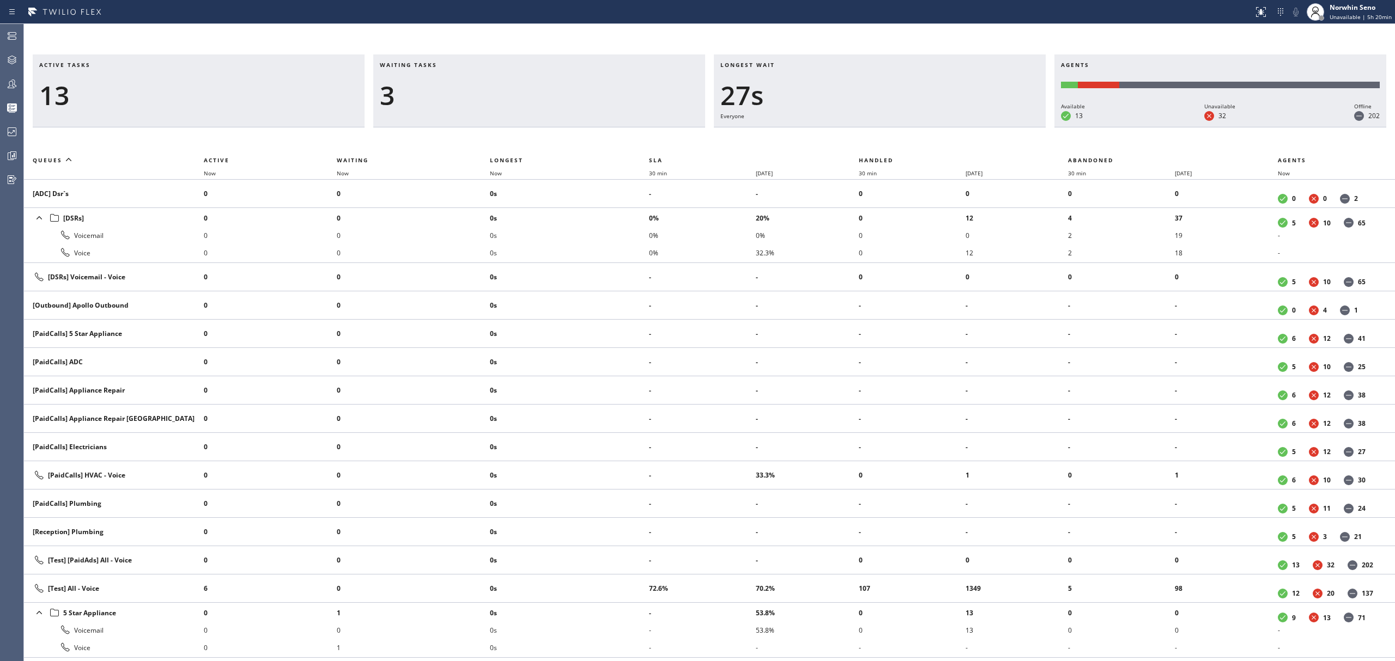
click at [983, 127] on div "Longest wait 27s Everyone" at bounding box center [880, 90] width 332 height 73
click at [983, 127] on div "Longest wait 32s Everyone" at bounding box center [880, 90] width 332 height 73
click at [983, 127] on div "Longest wait 37s Everyone" at bounding box center [880, 90] width 332 height 73
click at [983, 127] on div "Longest wait 42s Everyone" at bounding box center [880, 90] width 332 height 73
click at [983, 127] on div "Longest wait 47s Everyone" at bounding box center [880, 90] width 332 height 73
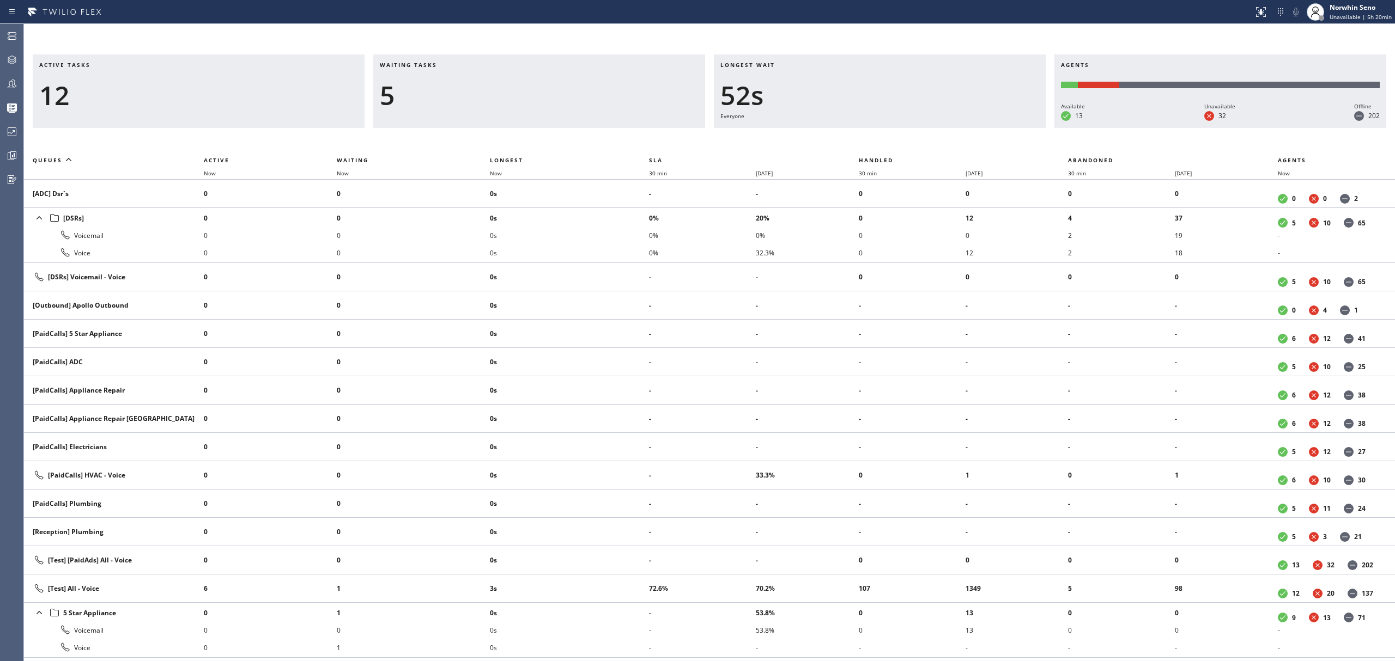
click at [983, 127] on div "Longest wait 52s Everyone" at bounding box center [880, 90] width 332 height 73
click at [983, 127] on div "Longest wait 57s Everyone" at bounding box center [880, 90] width 332 height 73
click at [983, 127] on div "Longest wait 57s Appliance Repair [GEOGRAPHIC_DATA]" at bounding box center [880, 90] width 332 height 73
click at [983, 127] on div "Longest wait 1:02 Appliance Repair [GEOGRAPHIC_DATA]" at bounding box center [880, 90] width 332 height 73
click at [983, 127] on div "Longest wait 1:07 Appliance Repair [GEOGRAPHIC_DATA]" at bounding box center [880, 90] width 332 height 73
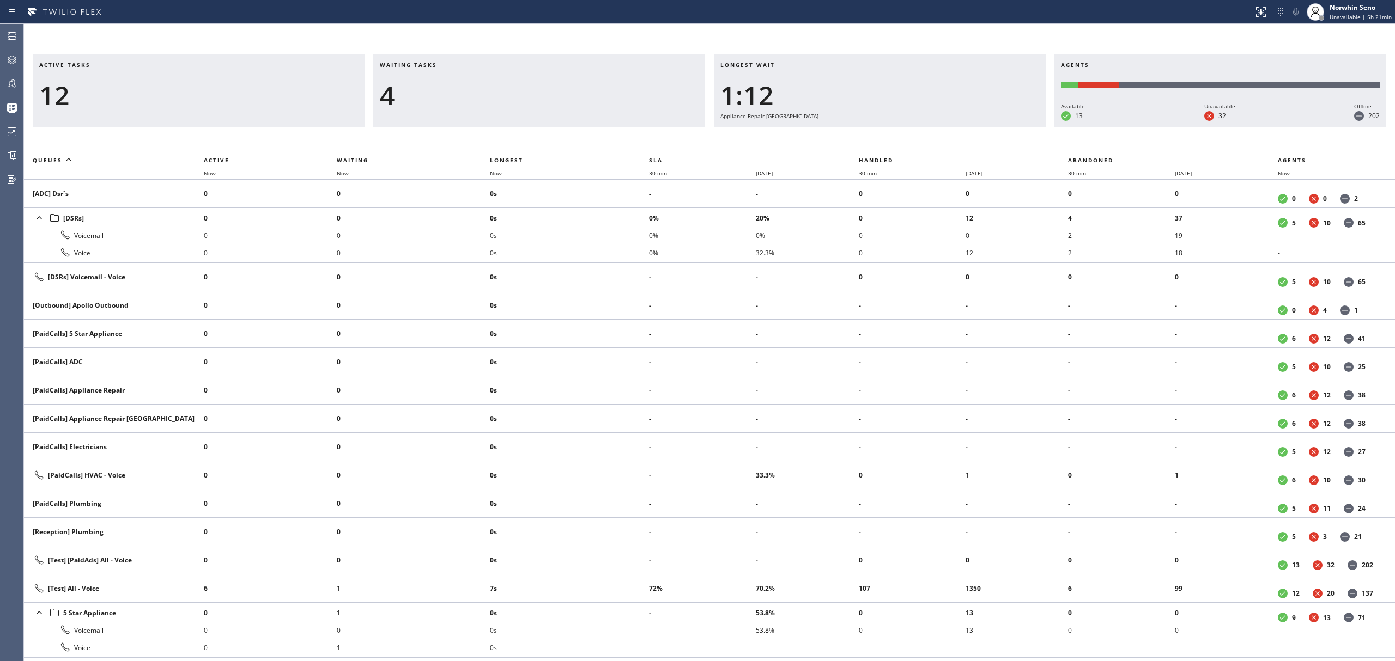
click at [983, 127] on div "Longest wait 1:12 Appliance Repair [GEOGRAPHIC_DATA]" at bounding box center [880, 90] width 332 height 73
click at [983, 127] on div "Longest wait 1:17 Appliance Repair [GEOGRAPHIC_DATA]" at bounding box center [880, 90] width 332 height 73
click at [983, 127] on div "Longest wait 24s Everyone" at bounding box center [880, 90] width 332 height 73
click at [983, 127] on div "Longest wait 29s Everyone" at bounding box center [880, 90] width 332 height 73
click at [983, 127] on div "Longest wait 34s Everyone" at bounding box center [880, 90] width 332 height 73
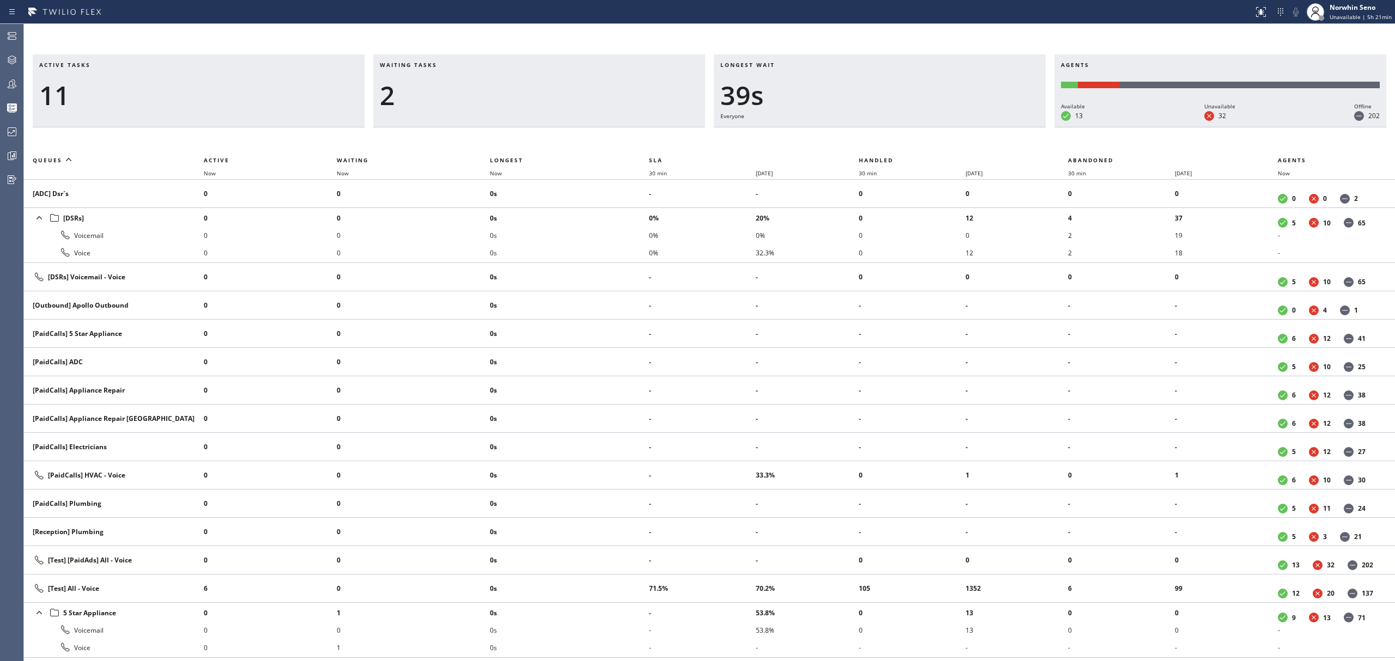
click at [983, 127] on div "Longest wait 39s Everyone" at bounding box center [880, 90] width 332 height 73
click at [983, 127] on div "Longest wait 44s Everyone" at bounding box center [880, 90] width 332 height 73
click at [983, 127] on div "Longest wait 49s Everyone" at bounding box center [880, 90] width 332 height 73
click at [983, 127] on div "Longest wait 54s Everyone" at bounding box center [880, 90] width 332 height 73
click at [983, 127] on div "Longest wait 59s Everyone" at bounding box center [880, 90] width 332 height 73
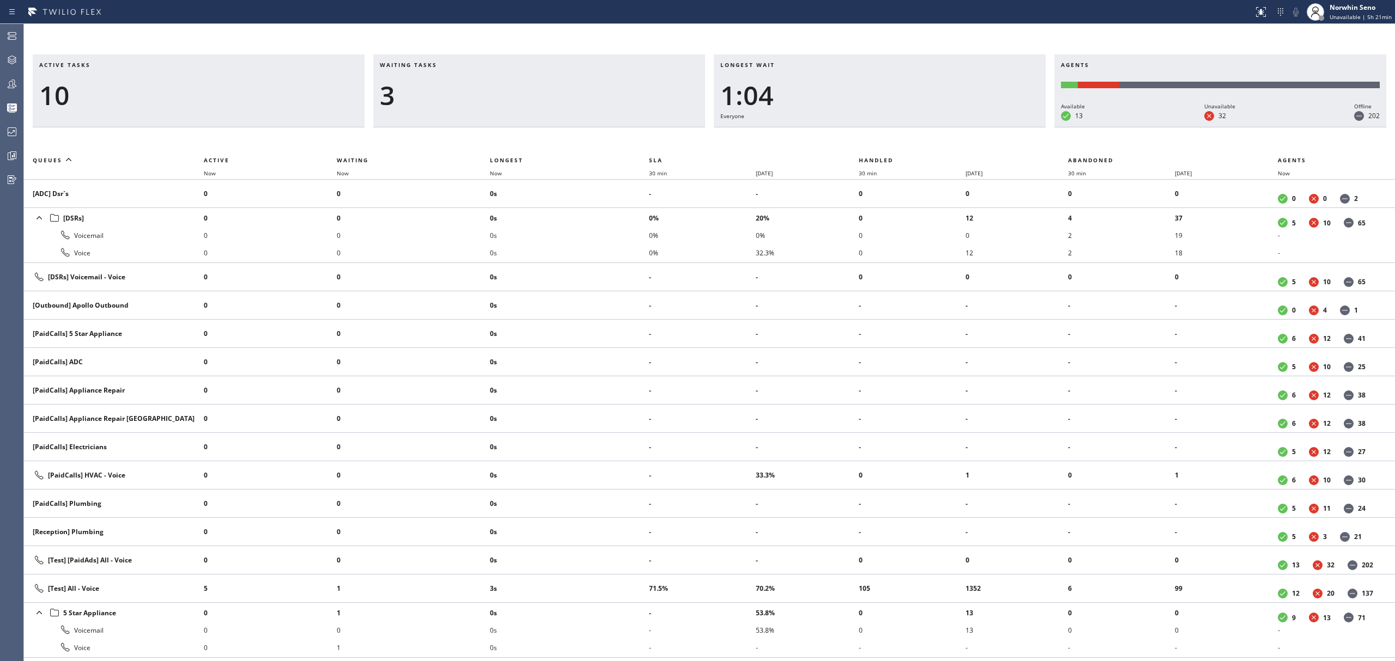
click at [983, 127] on div "Longest wait 1:04 Everyone" at bounding box center [880, 90] width 332 height 73
click at [983, 127] on div "Longest wait 1:09 Everyone" at bounding box center [880, 90] width 332 height 73
click at [983, 127] on div "Longest wait 1:14 Everyone" at bounding box center [880, 90] width 332 height 73
click at [983, 127] on div "Longest wait 4s [Test] All" at bounding box center [880, 90] width 332 height 73
click at [983, 127] on div "Longest wait 10s [Test] All" at bounding box center [880, 90] width 332 height 73
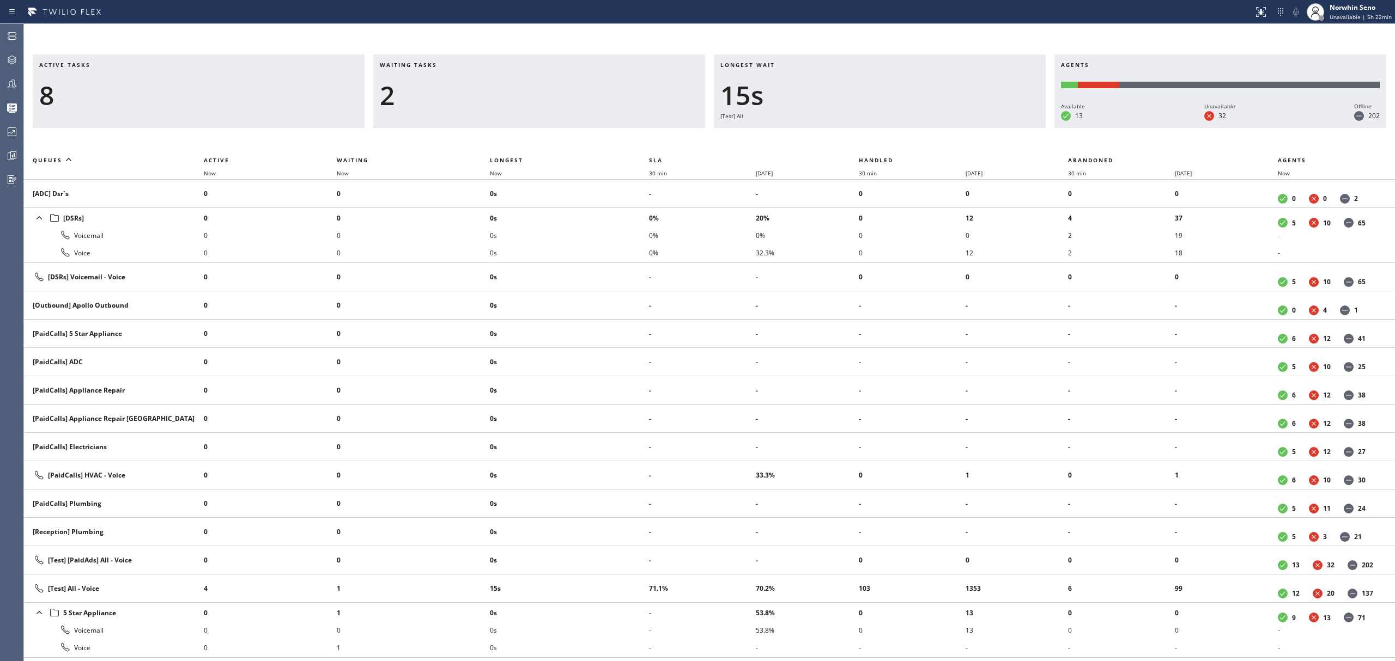
click at [983, 127] on div "Longest wait 15s [Test] All" at bounding box center [880, 90] width 332 height 73
click at [983, 127] on div "Longest wait 20s [Test] All" at bounding box center [880, 90] width 332 height 73
click at [983, 127] on div "Longest wait 0" at bounding box center [880, 90] width 332 height 73
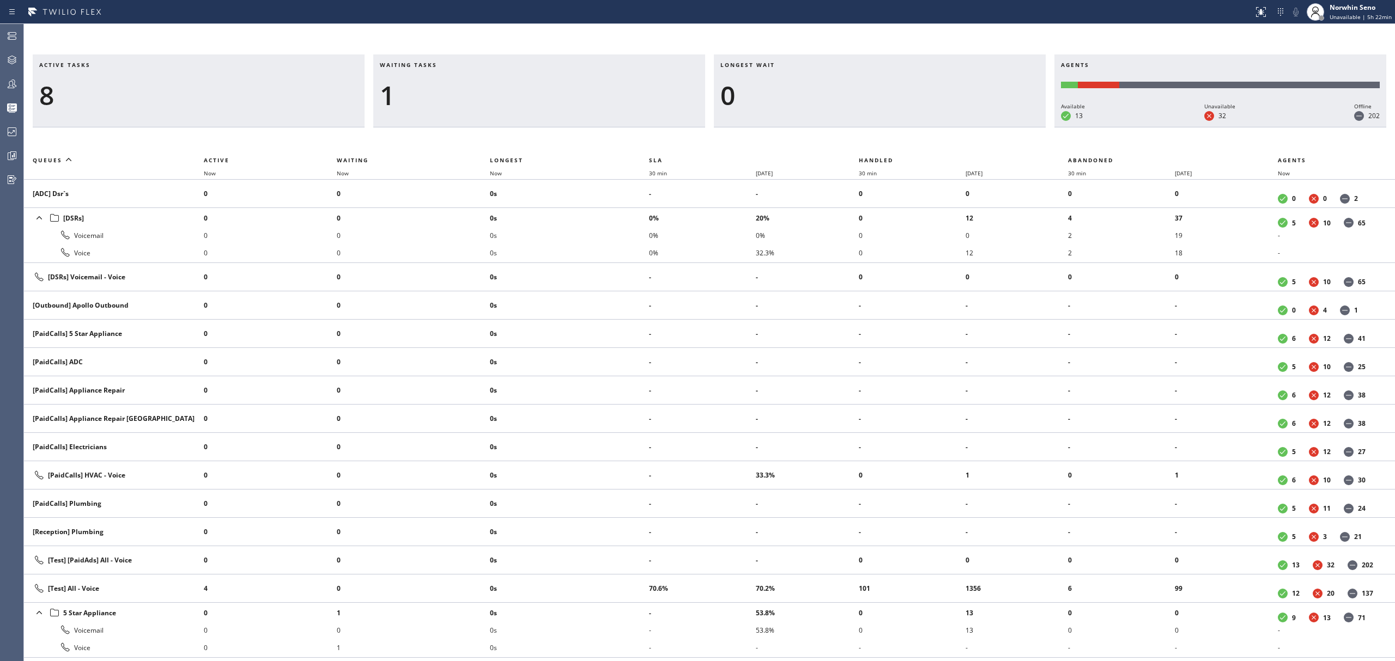
click at [983, 127] on div "Longest wait 0" at bounding box center [880, 90] width 332 height 73
click at [983, 127] on div "Longest wait 2s [Test] All" at bounding box center [880, 90] width 332 height 73
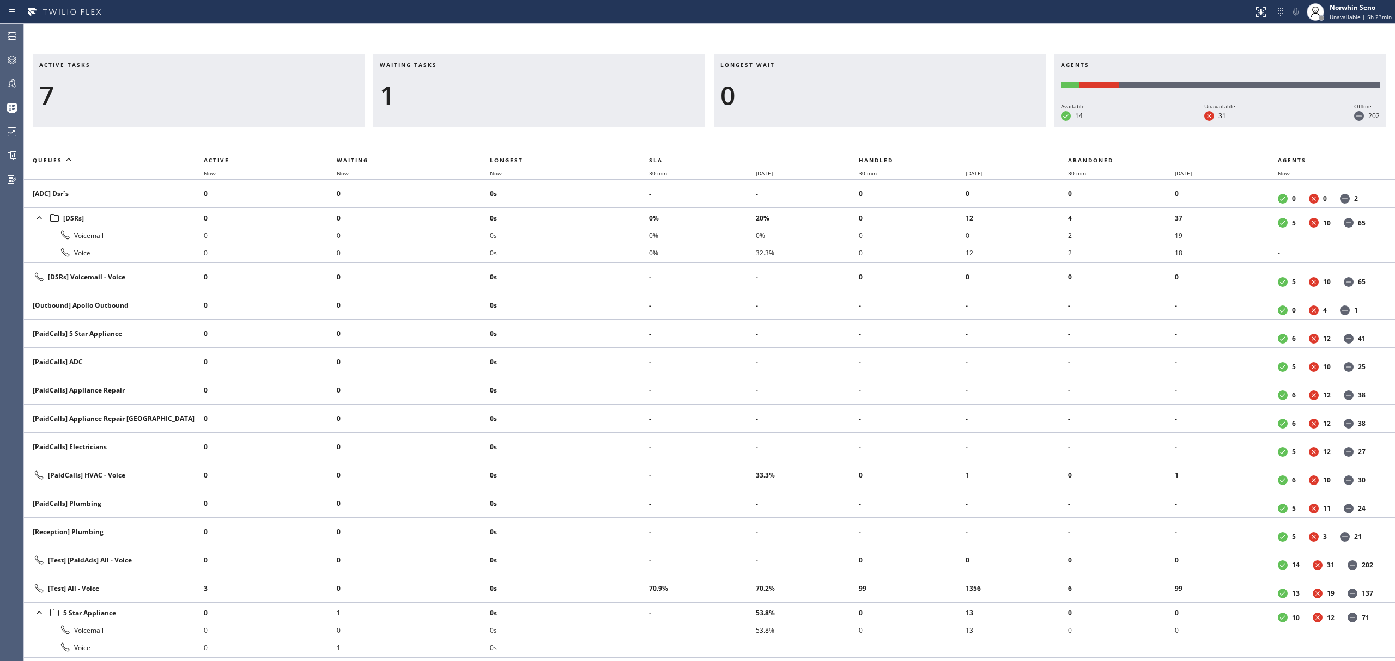
click at [983, 127] on div "Longest wait 0" at bounding box center [880, 90] width 332 height 73
click at [983, 127] on div "Longest wait 6s Everyone" at bounding box center [880, 90] width 332 height 73
click at [983, 127] on div "Longest wait 12s Everyone" at bounding box center [880, 90] width 332 height 73
click at [983, 127] on div "Longest wait 0" at bounding box center [880, 90] width 332 height 73
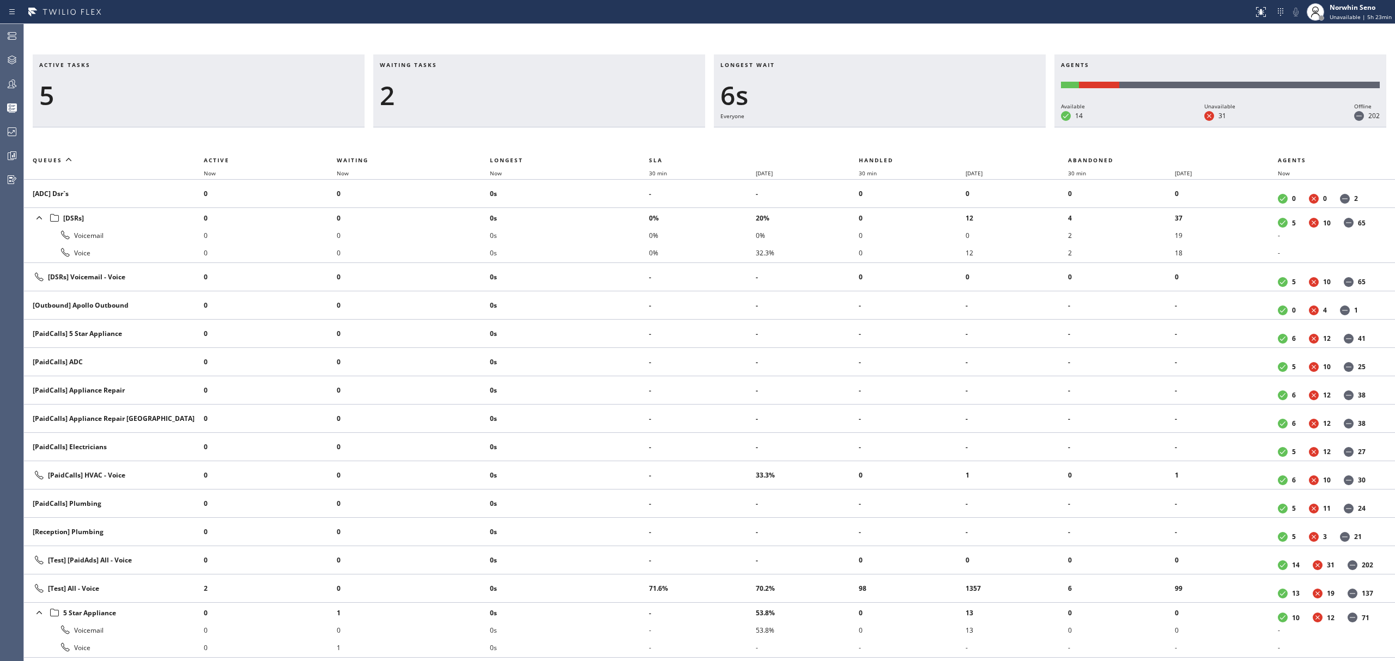
click at [983, 127] on div "Longest wait 6s Everyone" at bounding box center [880, 90] width 332 height 73
click at [983, 127] on div "Longest wait 11s Everyone" at bounding box center [880, 90] width 332 height 73
click at [983, 127] on div "Longest wait 16s Everyone" at bounding box center [880, 90] width 332 height 73
click at [983, 127] on div "Longest wait 21s Everyone" at bounding box center [880, 90] width 332 height 73
click at [983, 127] on div "Longest wait 26s Everyone" at bounding box center [880, 90] width 332 height 73
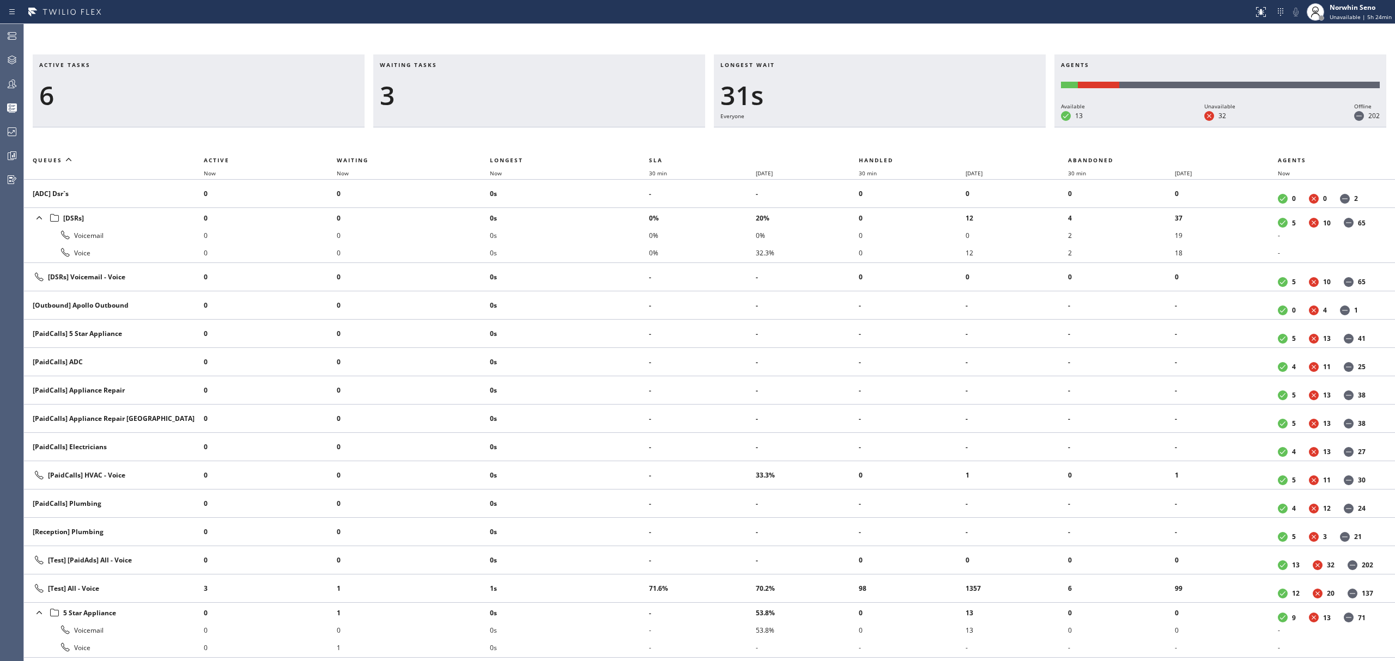
click at [983, 127] on div "Longest wait 31s Everyone" at bounding box center [880, 90] width 332 height 73
click at [983, 127] on div "Longest wait 2s [Test] All" at bounding box center [880, 90] width 332 height 73
click at [983, 127] on div "Longest wait 0" at bounding box center [880, 90] width 332 height 73
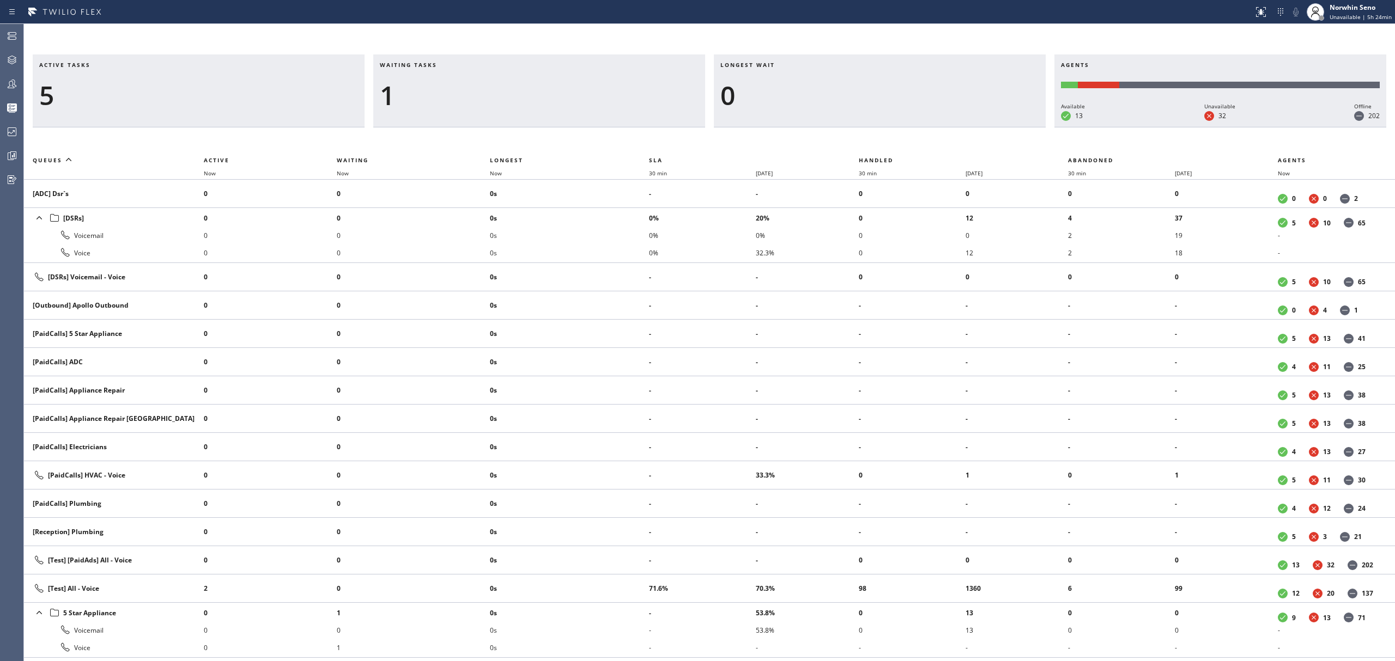
click at [983, 127] on div "Longest wait 0" at bounding box center [880, 90] width 332 height 73
click at [983, 127] on div "Longest wait 5s Everyone" at bounding box center [880, 90] width 332 height 73
click at [983, 127] on div "Longest wait 10s Everyone" at bounding box center [880, 90] width 332 height 73
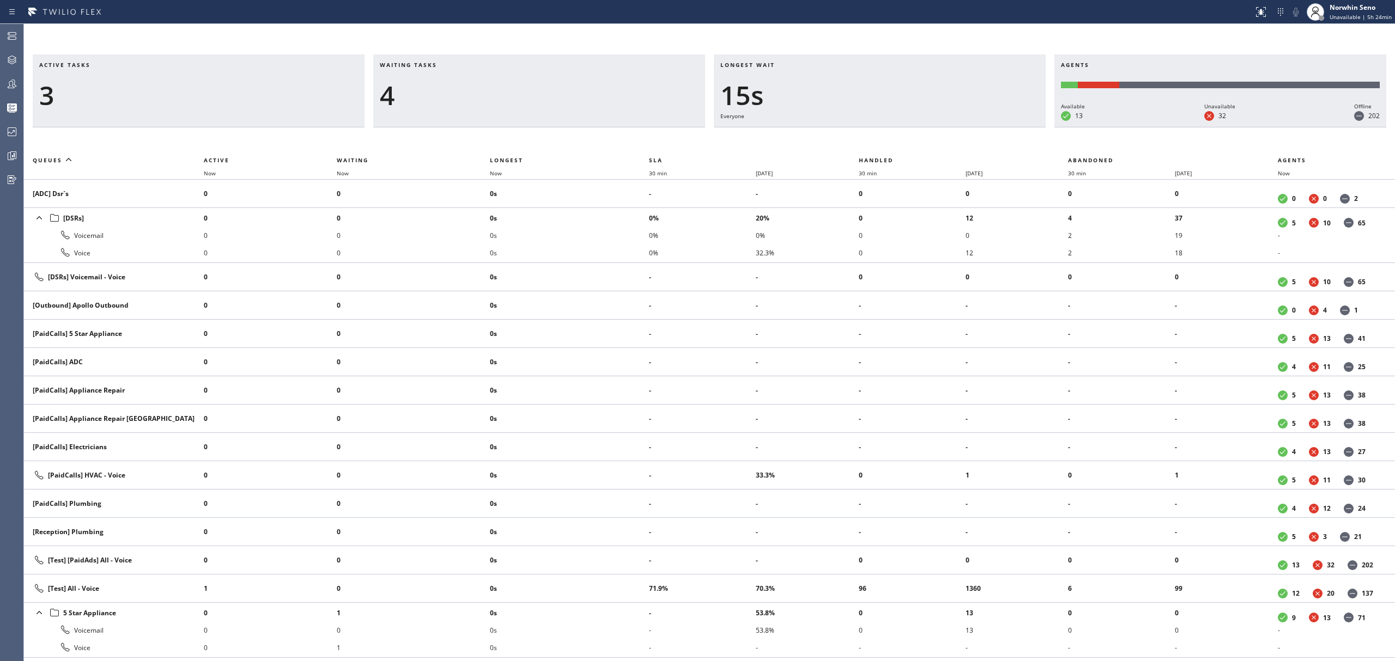
click at [983, 127] on div "Longest wait 15s Everyone" at bounding box center [880, 90] width 332 height 73
click at [983, 127] on div "Longest wait 20s Everyone" at bounding box center [880, 90] width 332 height 73
click at [983, 127] on div "Longest wait 13s Everyone" at bounding box center [880, 90] width 332 height 73
click at [983, 127] on div "Longest wait 18s Everyone" at bounding box center [880, 90] width 332 height 73
click at [983, 127] on div "Longest wait 23s Everyone" at bounding box center [880, 90] width 332 height 73
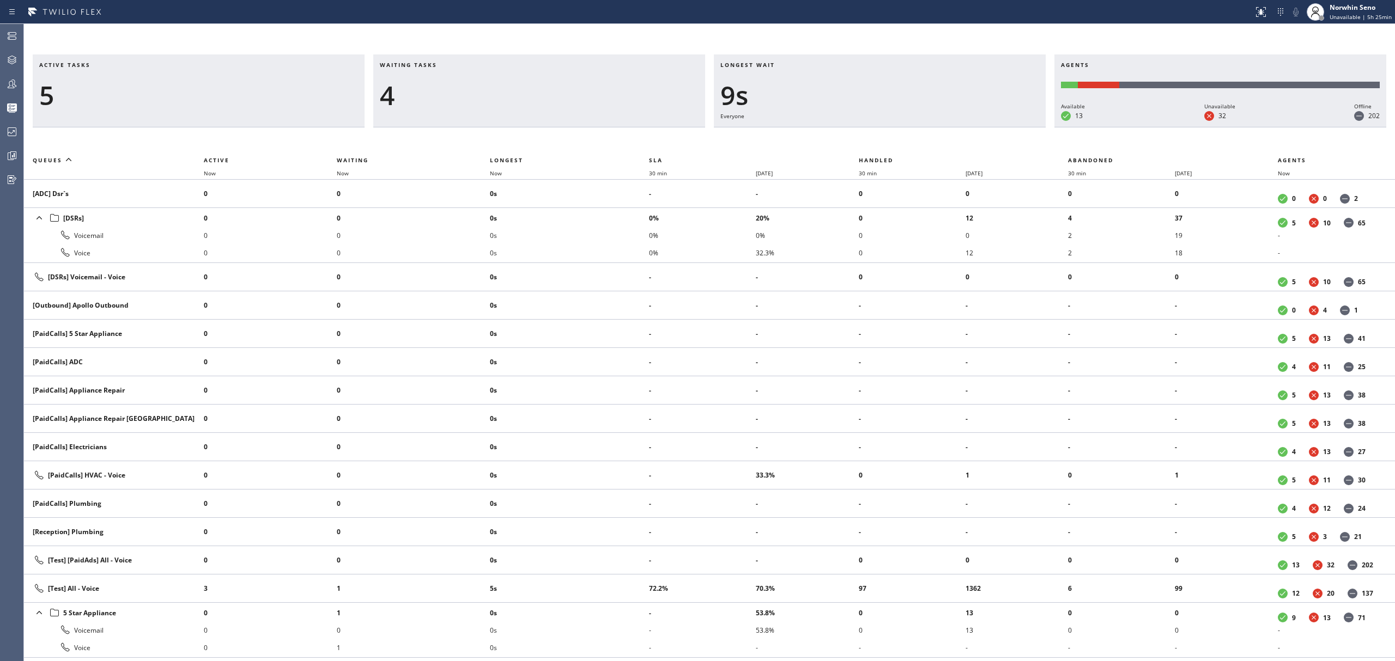
click at [983, 127] on div "Longest wait 9s Everyone" at bounding box center [880, 90] width 332 height 73
click at [983, 127] on div "Longest wait 14s Everyone" at bounding box center [880, 90] width 332 height 73
click at [983, 127] on div "Longest wait 19s Everyone" at bounding box center [880, 90] width 332 height 73
click at [983, 127] on div "Longest wait 24s Everyone" at bounding box center [880, 90] width 332 height 73
click at [983, 127] on div "Longest wait 30s Everyone" at bounding box center [880, 90] width 332 height 73
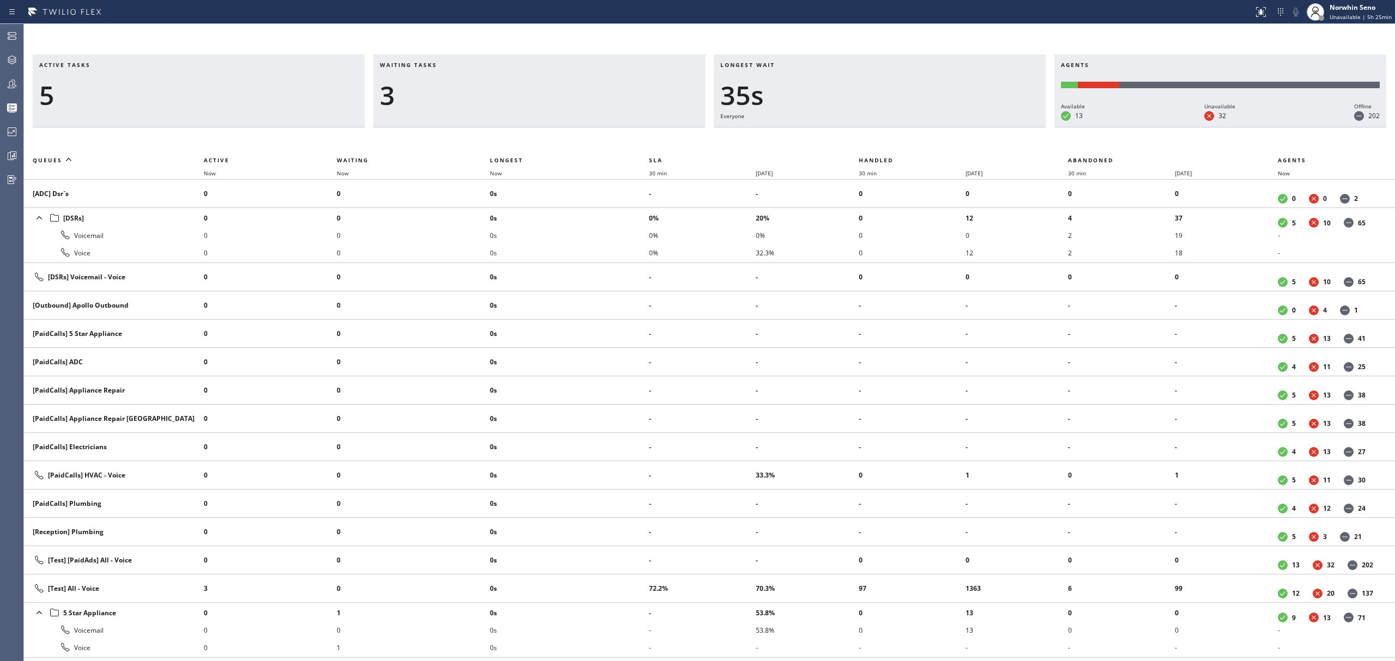
click at [983, 127] on div "Longest wait 35s Everyone" at bounding box center [880, 90] width 332 height 73
click at [983, 127] on div "Longest wait 39s Everyone" at bounding box center [880, 90] width 332 height 73
click at [983, 127] on div "Longest wait 44s Everyone" at bounding box center [880, 90] width 332 height 73
click at [983, 127] on div "Longest wait 15s Everyone" at bounding box center [880, 90] width 332 height 73
click at [983, 127] on div "Longest wait 0" at bounding box center [880, 90] width 332 height 73
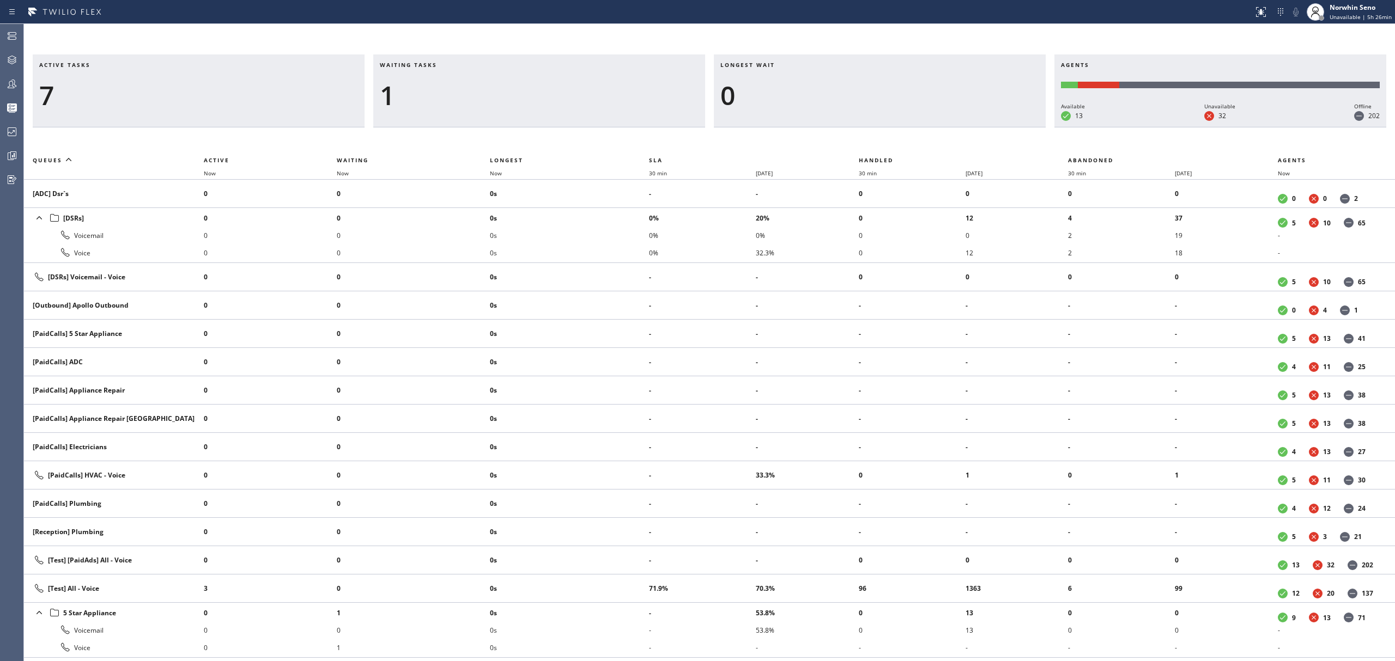
click at [983, 127] on div "Longest wait 0" at bounding box center [880, 90] width 332 height 73
click at [983, 127] on div "Longest wait 3s [Test] All" at bounding box center [880, 90] width 332 height 73
click at [983, 127] on div "Longest wait 8s [Test] All" at bounding box center [880, 90] width 332 height 73
click at [983, 127] on div "Longest wait 0" at bounding box center [880, 90] width 332 height 73
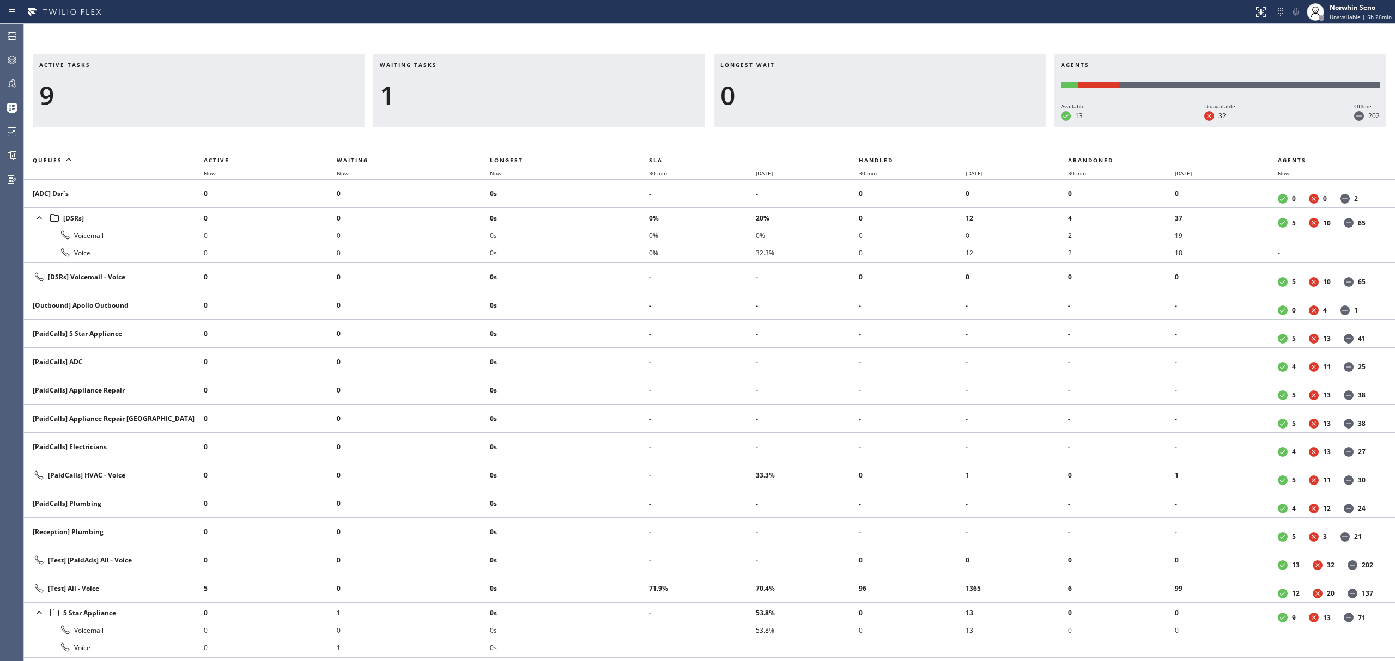
click at [983, 127] on div "Longest wait 0" at bounding box center [880, 90] width 332 height 73
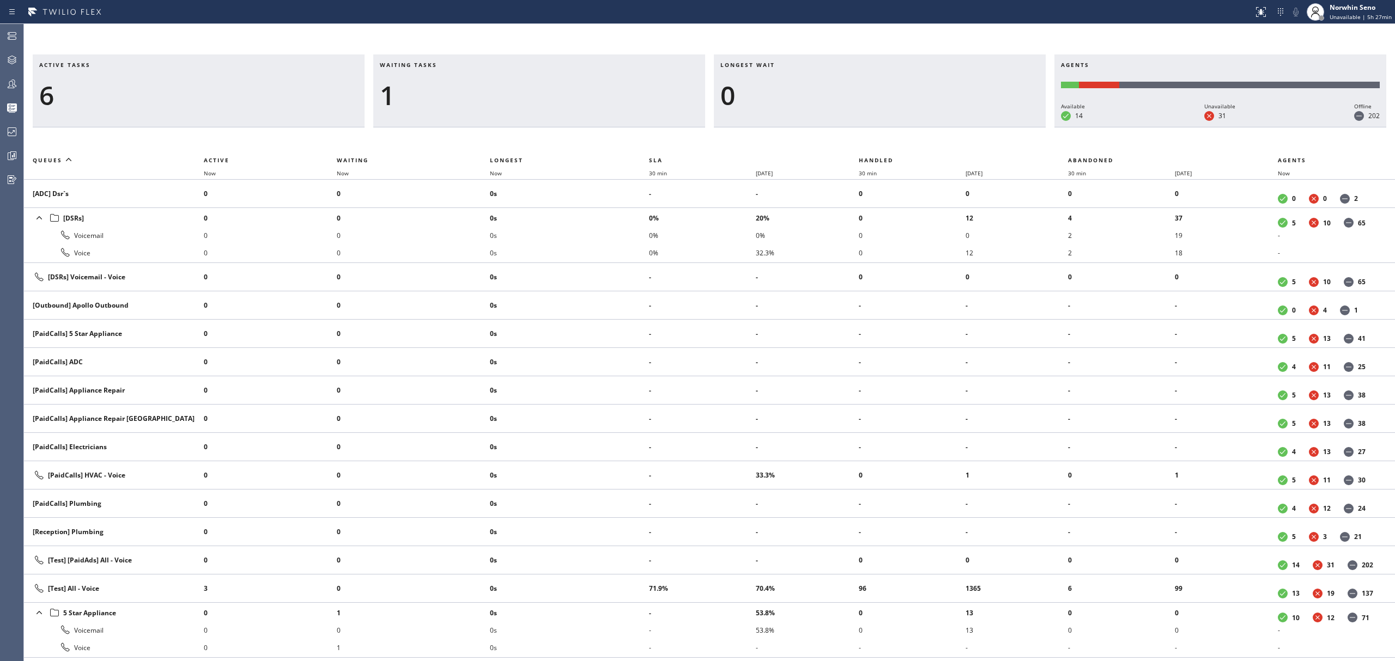
click at [983, 127] on div "Longest wait 0" at bounding box center [880, 90] width 332 height 73
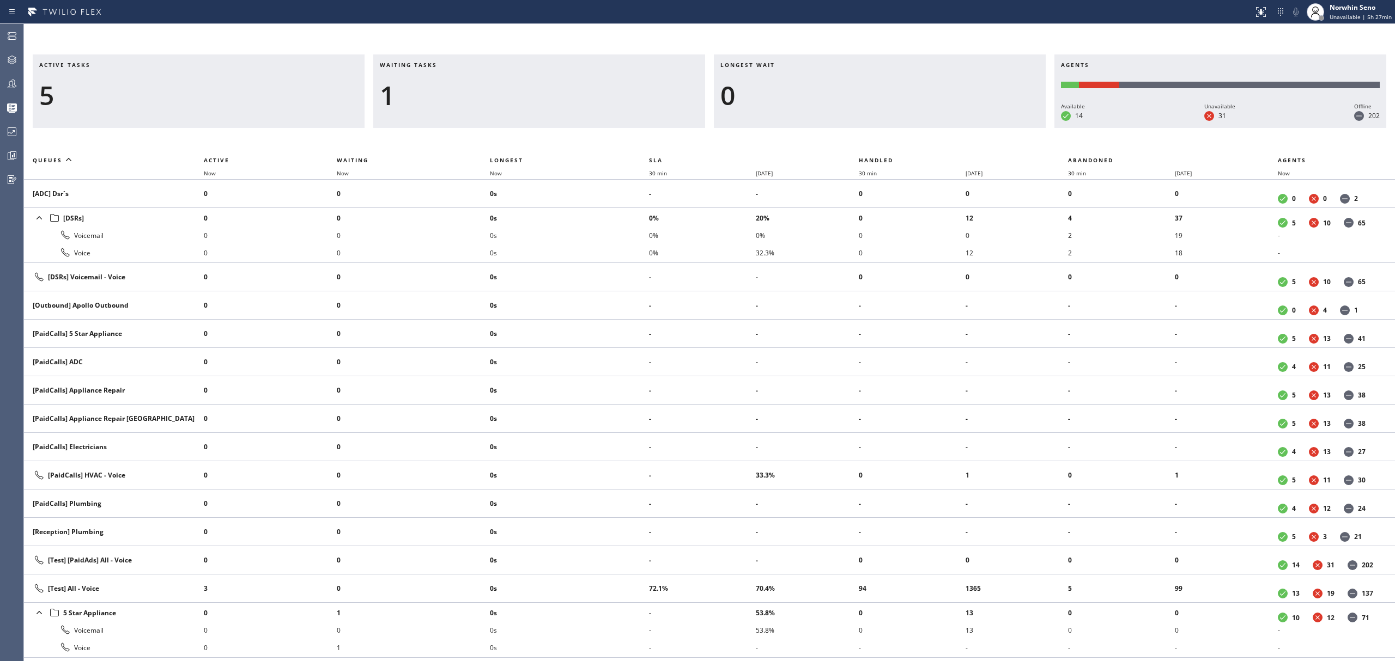
click at [983, 127] on div "Longest wait 0" at bounding box center [880, 90] width 332 height 73
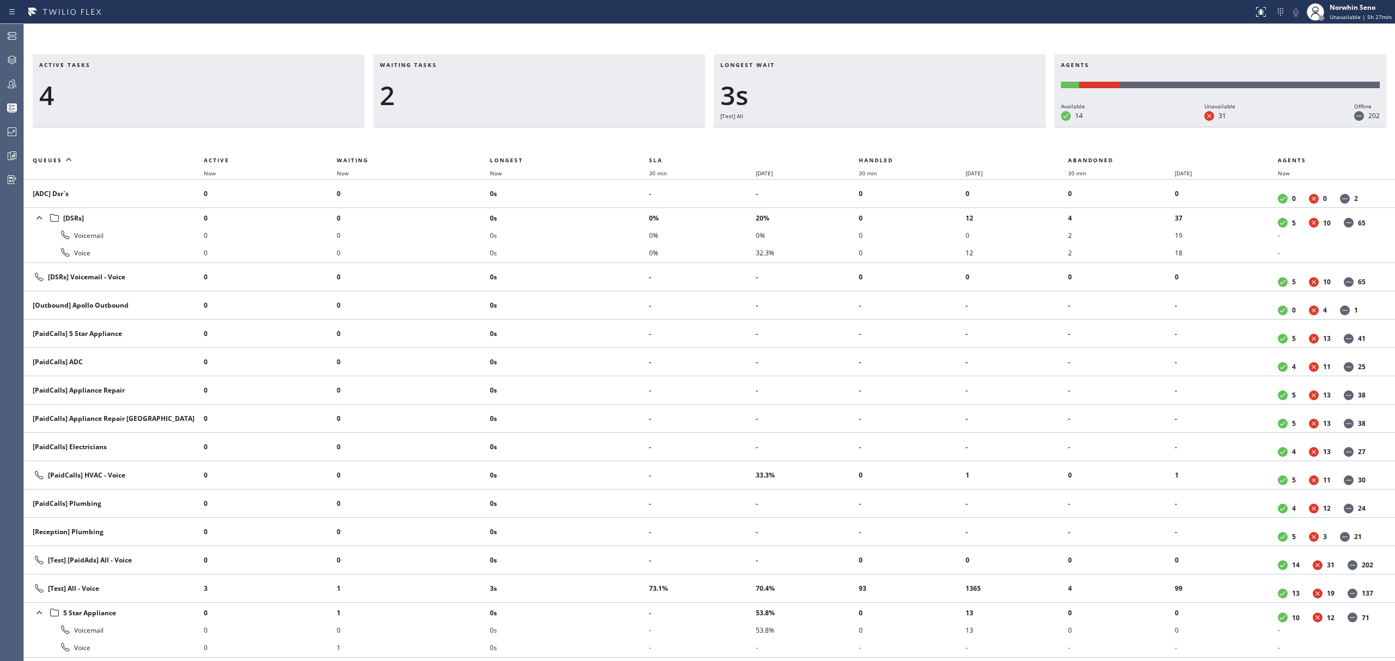
click at [983, 127] on div "Longest wait 3s [Test] All" at bounding box center [880, 90] width 332 height 73
click at [983, 127] on div "Longest wait 3s Everyone" at bounding box center [880, 90] width 332 height 73
click at [983, 127] on div "Longest wait 8s Everyone" at bounding box center [880, 90] width 332 height 73
click at [983, 127] on div "Longest wait 0" at bounding box center [880, 90] width 332 height 73
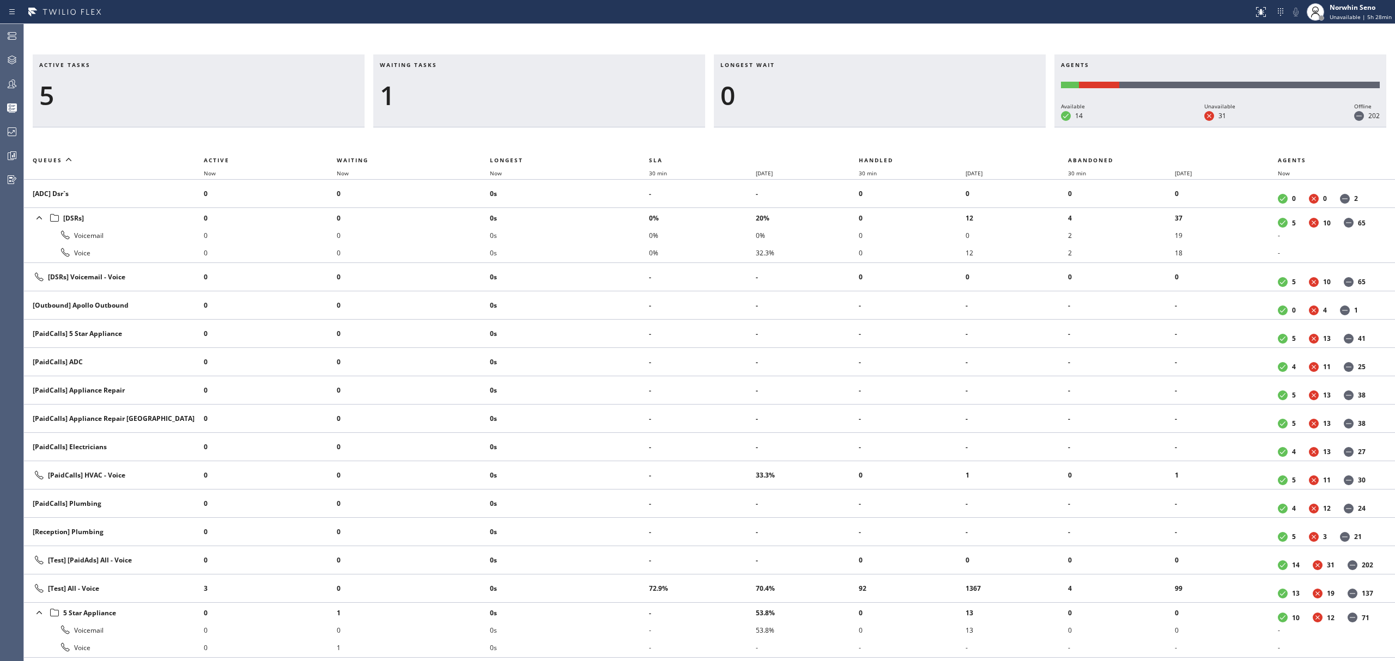
click at [983, 127] on div "Longest wait 0" at bounding box center [880, 90] width 332 height 73
click at [983, 127] on div "Longest wait 2s [Test] All" at bounding box center [880, 90] width 332 height 73
click at [983, 127] on div "Longest wait 6s [Test] All" at bounding box center [880, 90] width 332 height 73
click at [983, 127] on div "Longest wait 0" at bounding box center [880, 90] width 332 height 73
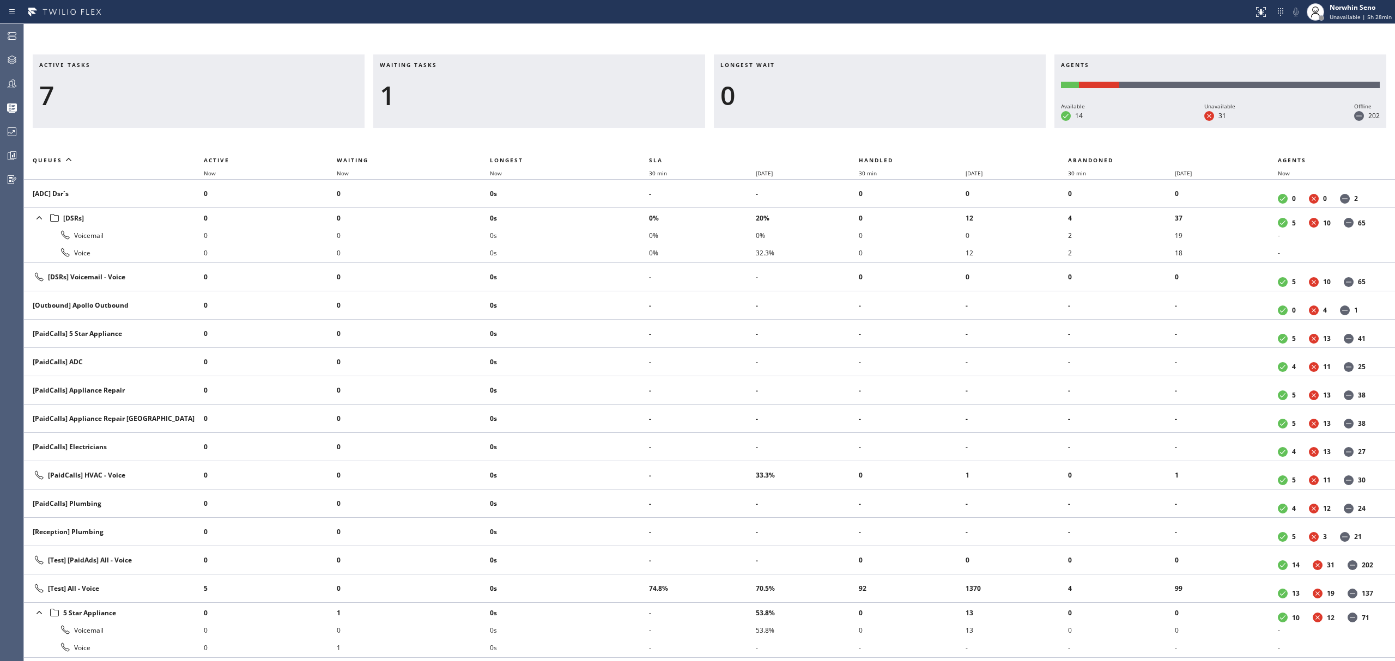
click at [983, 127] on div "Longest wait 0" at bounding box center [880, 90] width 332 height 73
click at [983, 127] on div "Longest wait 3s Everyone" at bounding box center [880, 90] width 332 height 73
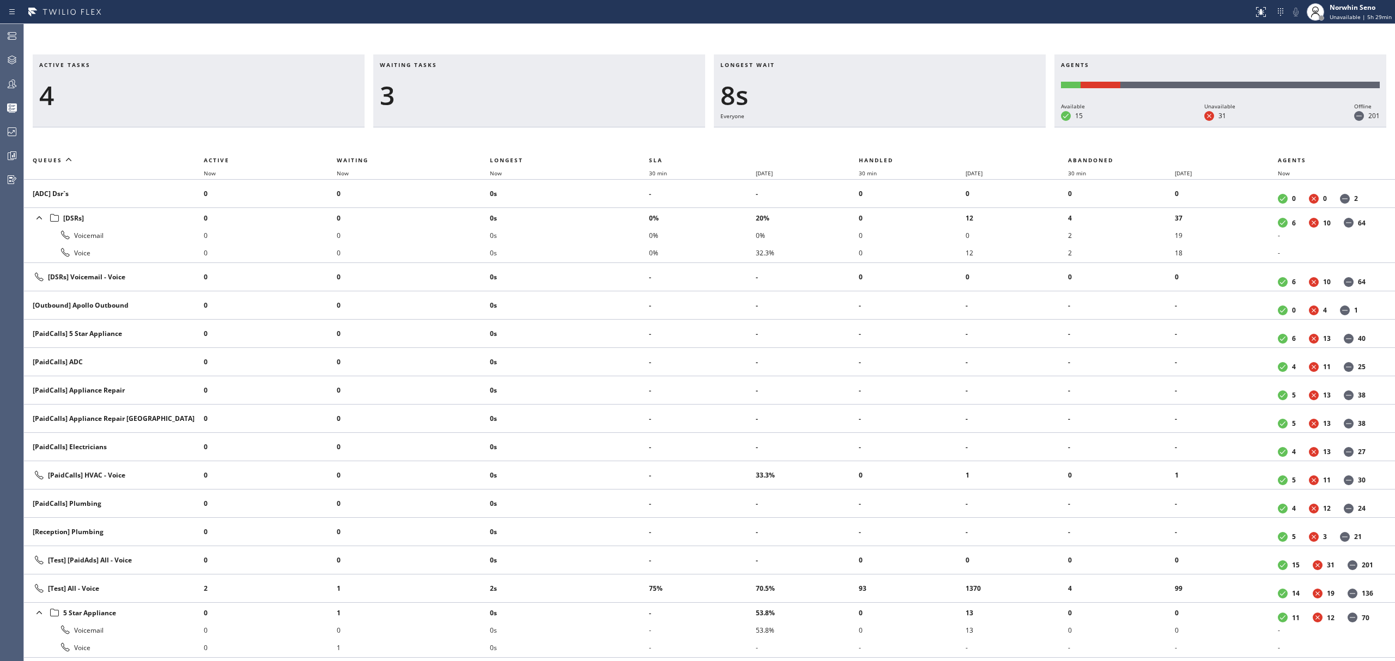
click at [983, 127] on div "Longest wait 8s Everyone" at bounding box center [880, 90] width 332 height 73
click at [983, 127] on div "Longest wait 13s Everyone" at bounding box center [880, 90] width 332 height 73
click at [983, 127] on div "Longest wait 18s Everyone" at bounding box center [880, 90] width 332 height 73
click at [983, 127] on div "Longest wait 13s Everyone" at bounding box center [880, 90] width 332 height 73
click at [983, 127] on div "Longest wait 6s [Test] All" at bounding box center [880, 90] width 332 height 73
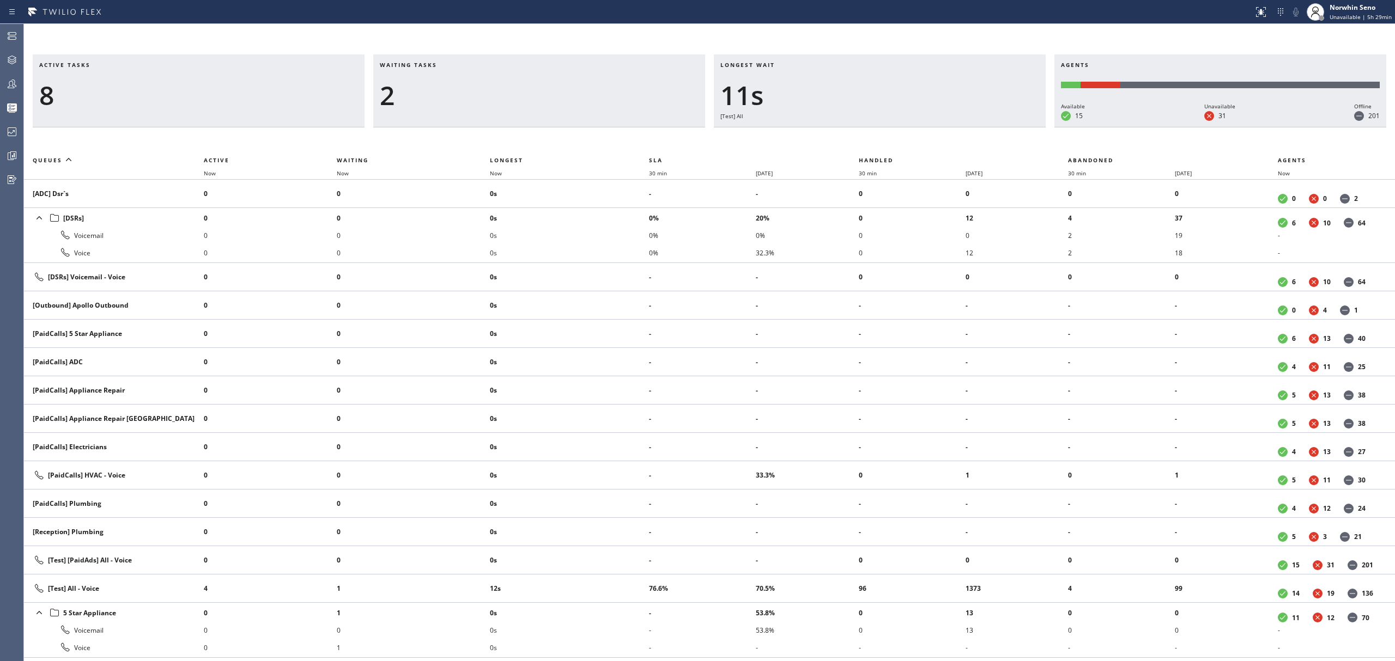
click at [983, 127] on div "Longest wait 11s [Test] All" at bounding box center [880, 90] width 332 height 73
click at [983, 127] on div "Longest wait 5s [Test] All" at bounding box center [880, 90] width 332 height 73
click at [983, 127] on div "Longest wait 10s [Test] All" at bounding box center [880, 90] width 332 height 73
click at [983, 127] on div "Longest wait 16s [Test] All" at bounding box center [880, 90] width 332 height 73
click at [983, 127] on div "Longest wait 7s [Test] All" at bounding box center [880, 90] width 332 height 73
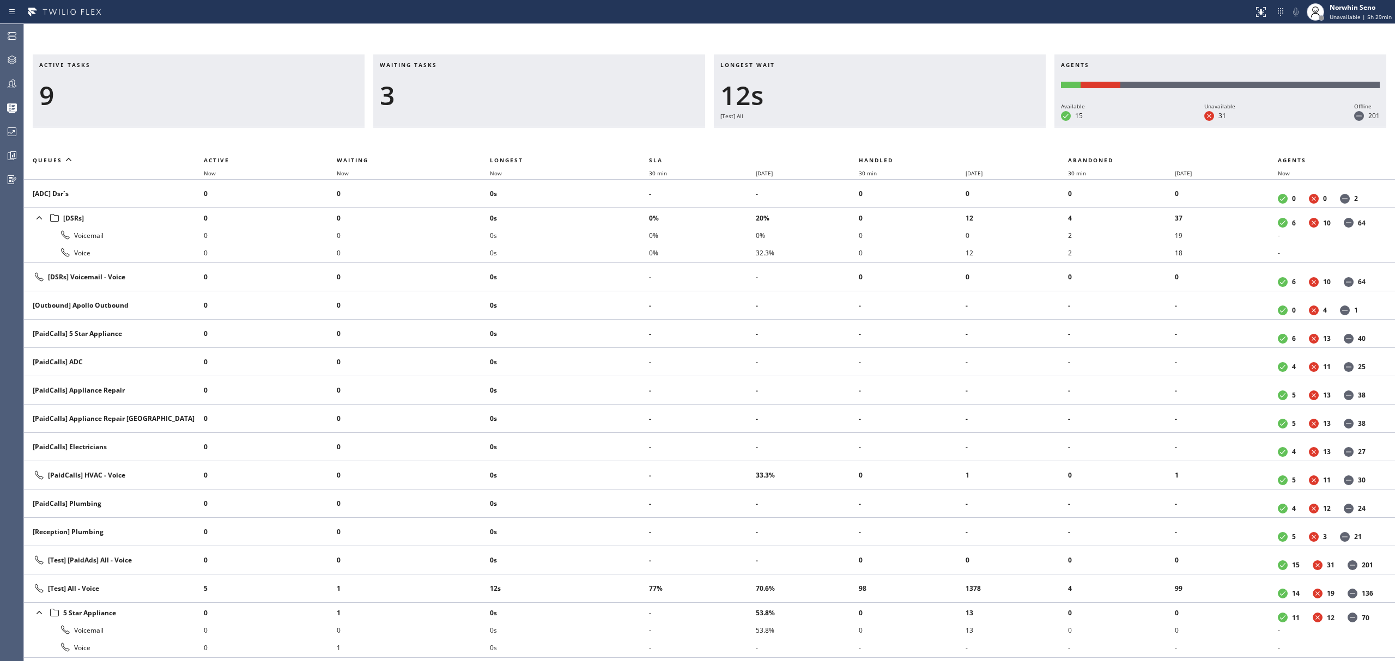
click at [983, 127] on div "Longest wait 12s [Test] All" at bounding box center [880, 90] width 332 height 73
click at [983, 127] on div "Longest wait 4s Everyone" at bounding box center [880, 90] width 332 height 73
click at [983, 127] on div "Longest wait 9s Everyone" at bounding box center [880, 90] width 332 height 73
click at [983, 127] on div "Longest wait 14s Everyone" at bounding box center [880, 90] width 332 height 73
click at [983, 127] on div "Longest wait 19s Everyone" at bounding box center [880, 90] width 332 height 73
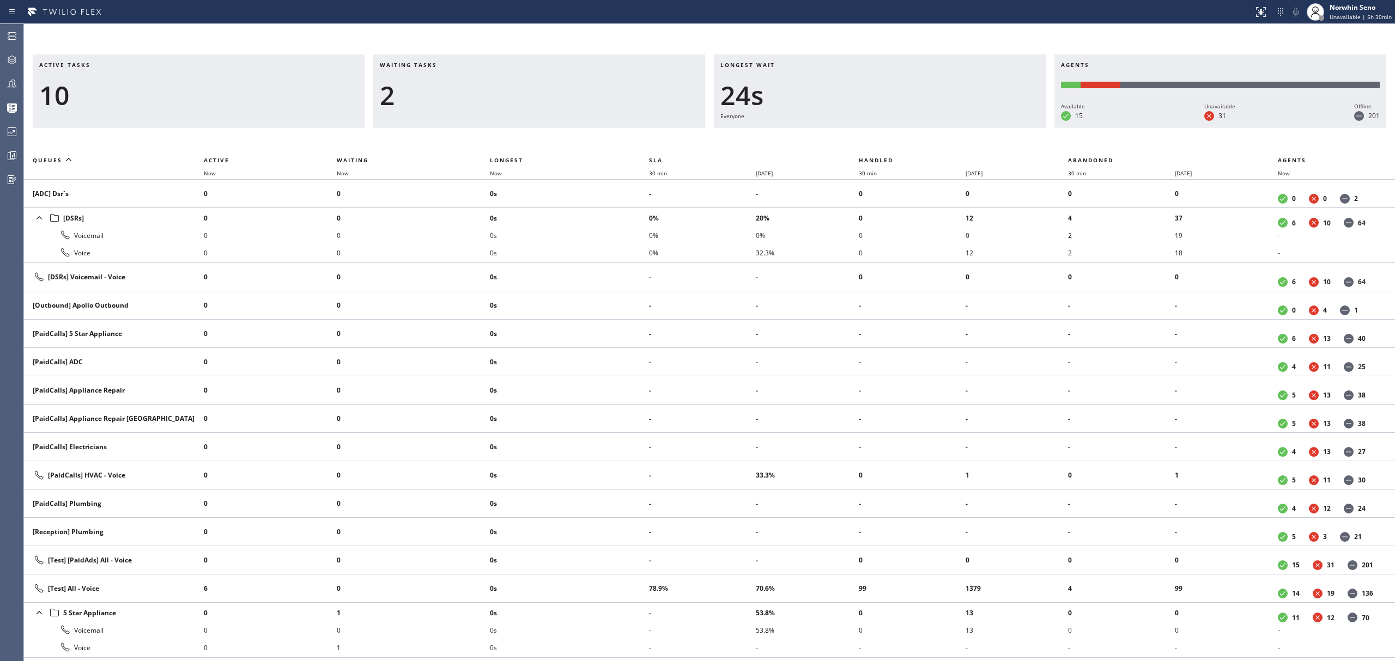
click at [983, 127] on div "Longest wait 24s Everyone" at bounding box center [880, 90] width 332 height 73
click at [983, 127] on div "Longest wait 0" at bounding box center [880, 90] width 332 height 73
click at [983, 127] on div "Longest wait 7s Everyone" at bounding box center [880, 90] width 332 height 73
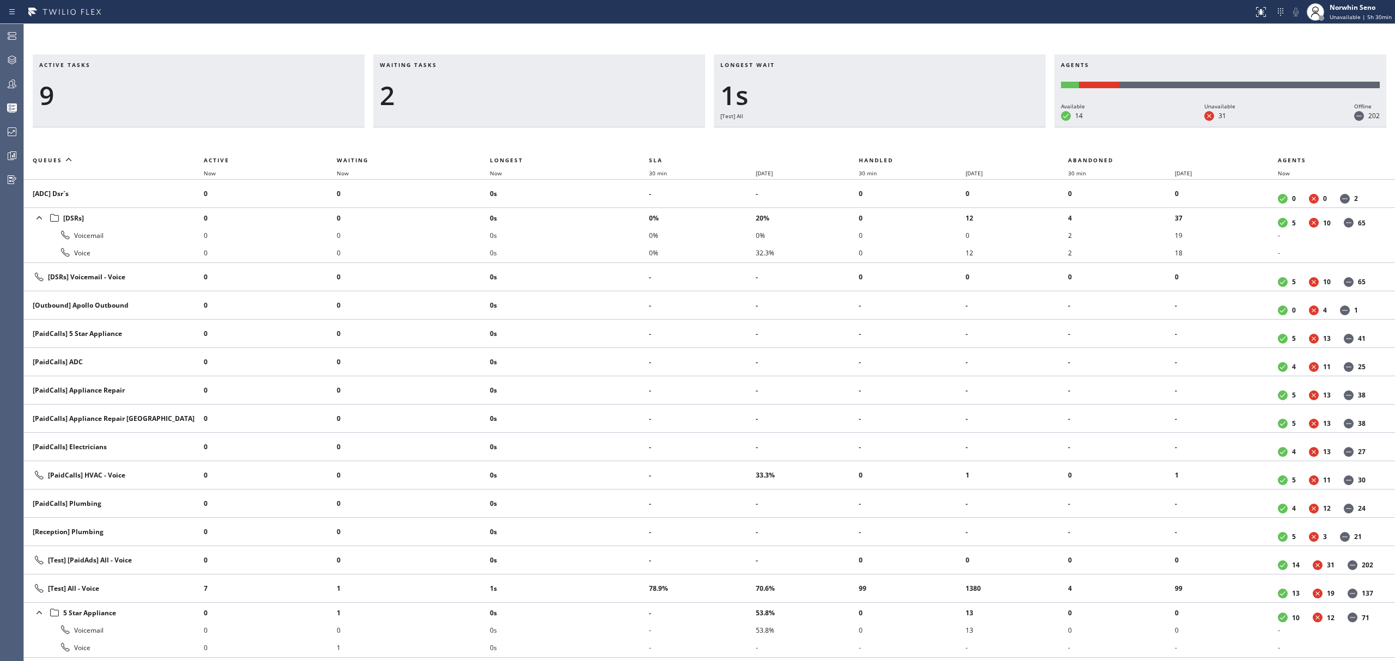
click at [983, 127] on div "Longest wait 1s [Test] All" at bounding box center [880, 90] width 332 height 73
click at [983, 127] on div "Longest wait 6s [Test] All" at bounding box center [880, 90] width 332 height 73
click at [983, 127] on div "Longest wait 11s [Test] All" at bounding box center [880, 90] width 332 height 73
click at [983, 127] on div "Longest wait 13s Everyone" at bounding box center [880, 90] width 332 height 73
click at [983, 127] on div "Longest wait 18s Everyone" at bounding box center [880, 90] width 332 height 73
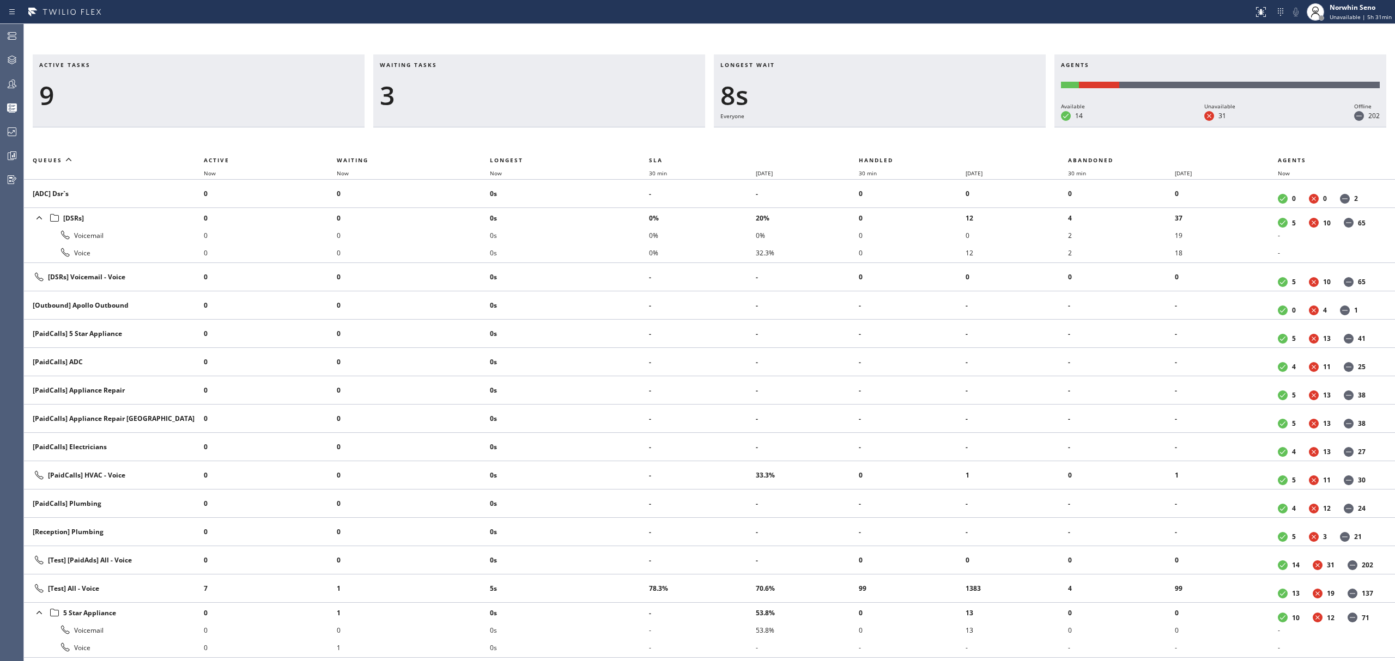
click at [983, 127] on div "Longest wait 8s Everyone" at bounding box center [880, 90] width 332 height 73
click at [983, 127] on div "Longest wait 10s [Test] All" at bounding box center [880, 90] width 332 height 73
click at [983, 127] on div "Longest wait 12s [Test] All" at bounding box center [880, 90] width 332 height 73
click at [983, 127] on div "Longest wait 5s Everyone" at bounding box center [880, 90] width 332 height 73
click at [983, 127] on div "Longest wait 10s Everyone" at bounding box center [880, 90] width 332 height 73
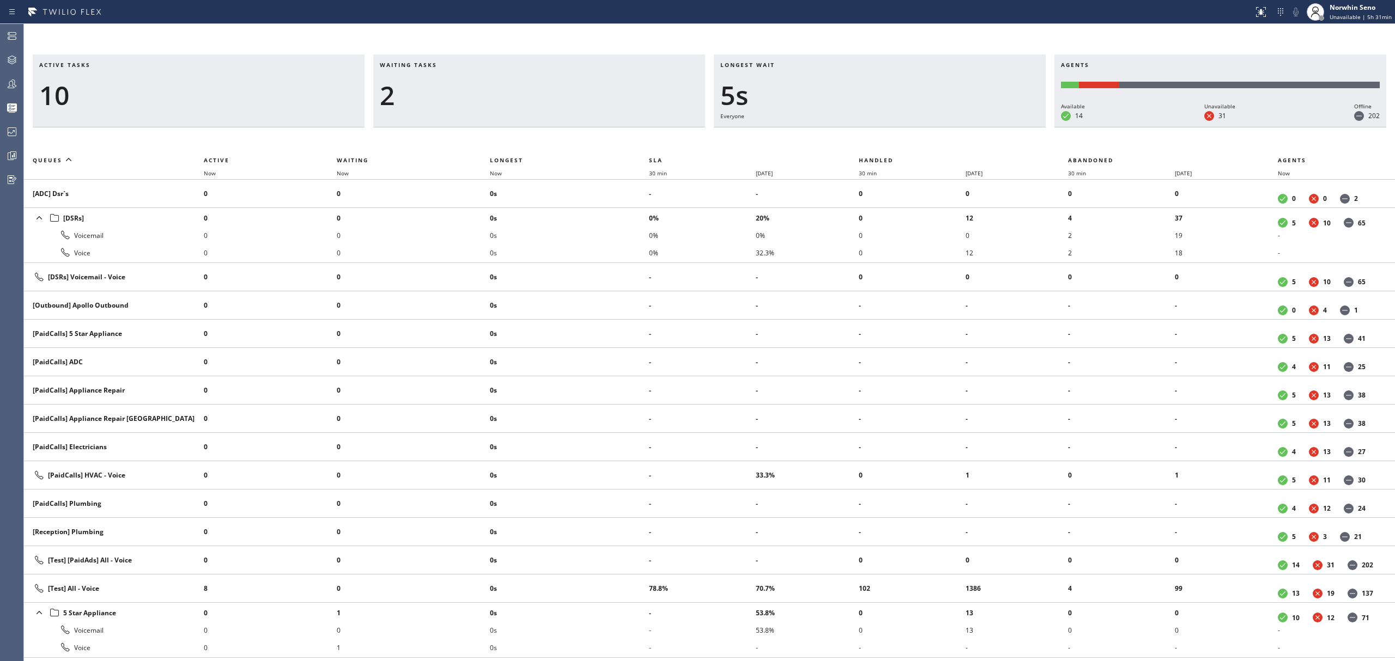
click at [983, 127] on div "Longest wait 5s Everyone" at bounding box center [880, 90] width 332 height 73
click at [983, 127] on div "Longest wait 11s Everyone" at bounding box center [880, 90] width 332 height 73
click at [983, 127] on div "Longest wait 16s Everyone" at bounding box center [880, 90] width 332 height 73
click at [983, 127] on div "Longest wait 21s Everyone" at bounding box center [880, 90] width 332 height 73
click at [983, 127] on div "Longest wait 9s [Test] All" at bounding box center [880, 90] width 332 height 73
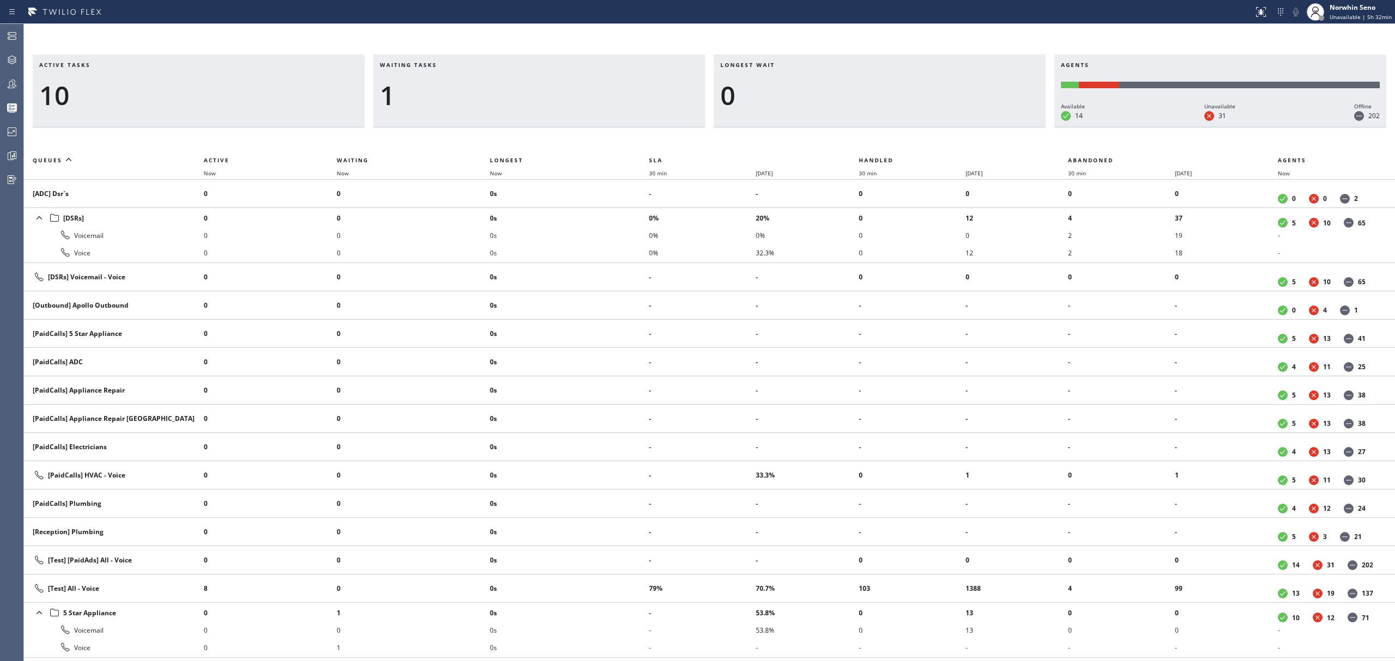
click at [983, 127] on div "Longest wait 0" at bounding box center [880, 90] width 332 height 73
click at [983, 127] on div "Longest wait 4s Everyone" at bounding box center [880, 90] width 332 height 73
click at [983, 127] on div "Longest wait 9s Everyone" at bounding box center [880, 90] width 332 height 73
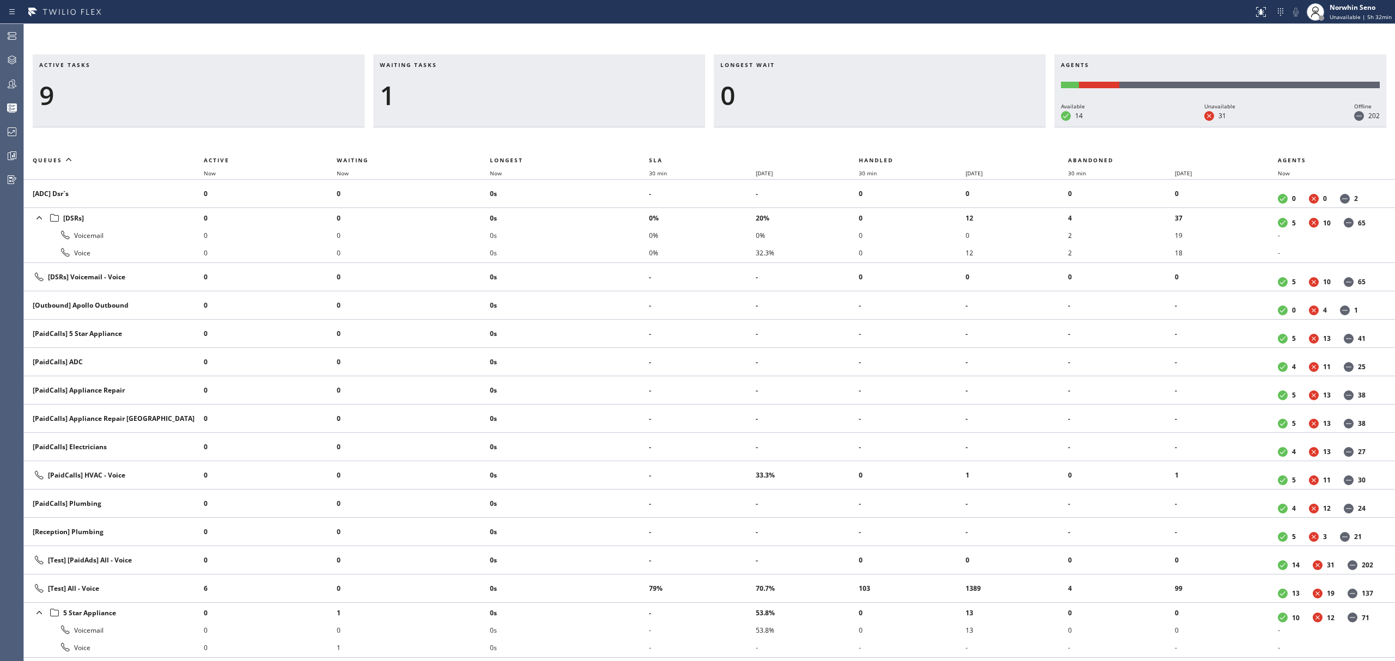
click at [983, 127] on div "Longest wait 0" at bounding box center [880, 90] width 332 height 73
click at [983, 127] on div "Longest wait 7s Everyone" at bounding box center [880, 90] width 332 height 73
click at [983, 127] on div "Longest wait 12s Everyone" at bounding box center [880, 90] width 332 height 73
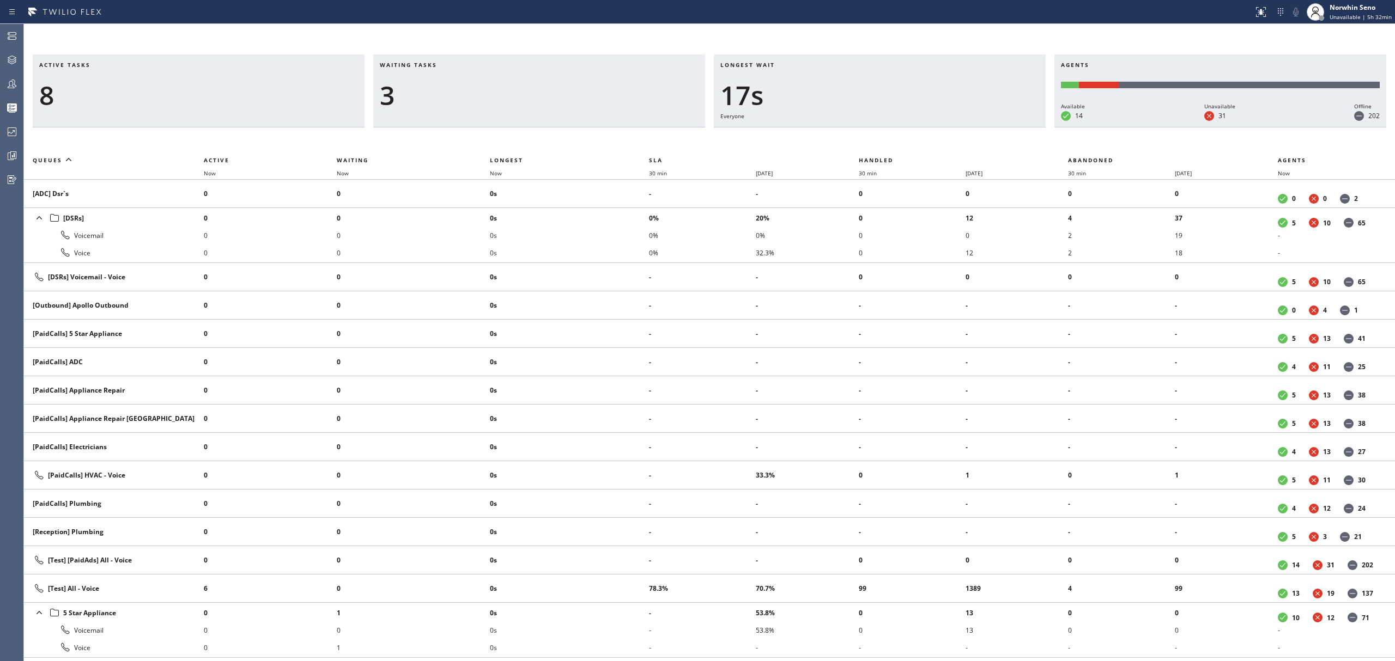
click at [983, 127] on div "Longest wait 17s Everyone" at bounding box center [880, 90] width 332 height 73
click at [983, 127] on div "Longest wait 22s Everyone" at bounding box center [880, 90] width 332 height 73
click at [983, 127] on div "Longest wait 27s Everyone" at bounding box center [880, 90] width 332 height 73
click at [983, 127] on div "Longest wait 32s Everyone" at bounding box center [880, 90] width 332 height 73
click at [983, 127] on div "Longest wait 24s Everyone" at bounding box center [880, 90] width 332 height 73
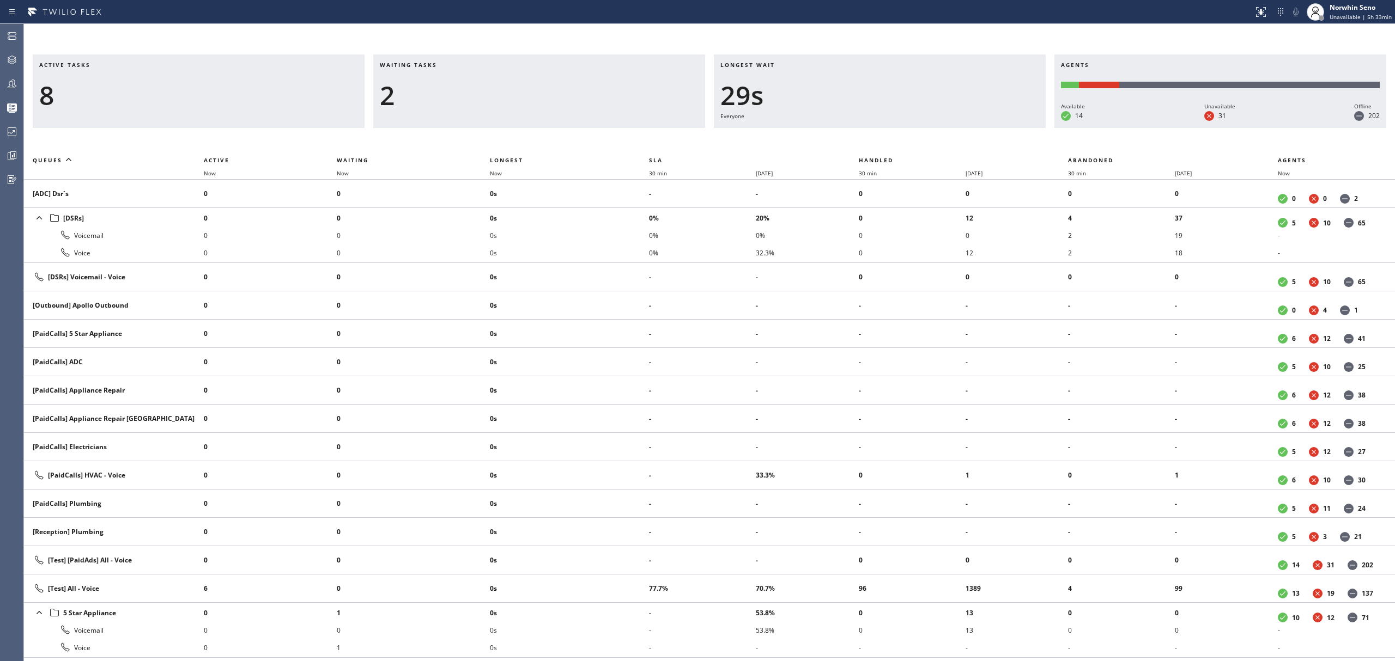
click at [983, 127] on div "Longest wait 29s Everyone" at bounding box center [880, 90] width 332 height 73
click at [983, 127] on div "Longest wait 34s Everyone" at bounding box center [880, 90] width 332 height 73
click at [983, 127] on div "Longest wait 39s Everyone" at bounding box center [880, 90] width 332 height 73
click at [983, 127] on div "Longest wait 44s Everyone" at bounding box center [880, 90] width 332 height 73
click at [983, 127] on div "Longest wait 15s Everyone" at bounding box center [880, 90] width 332 height 73
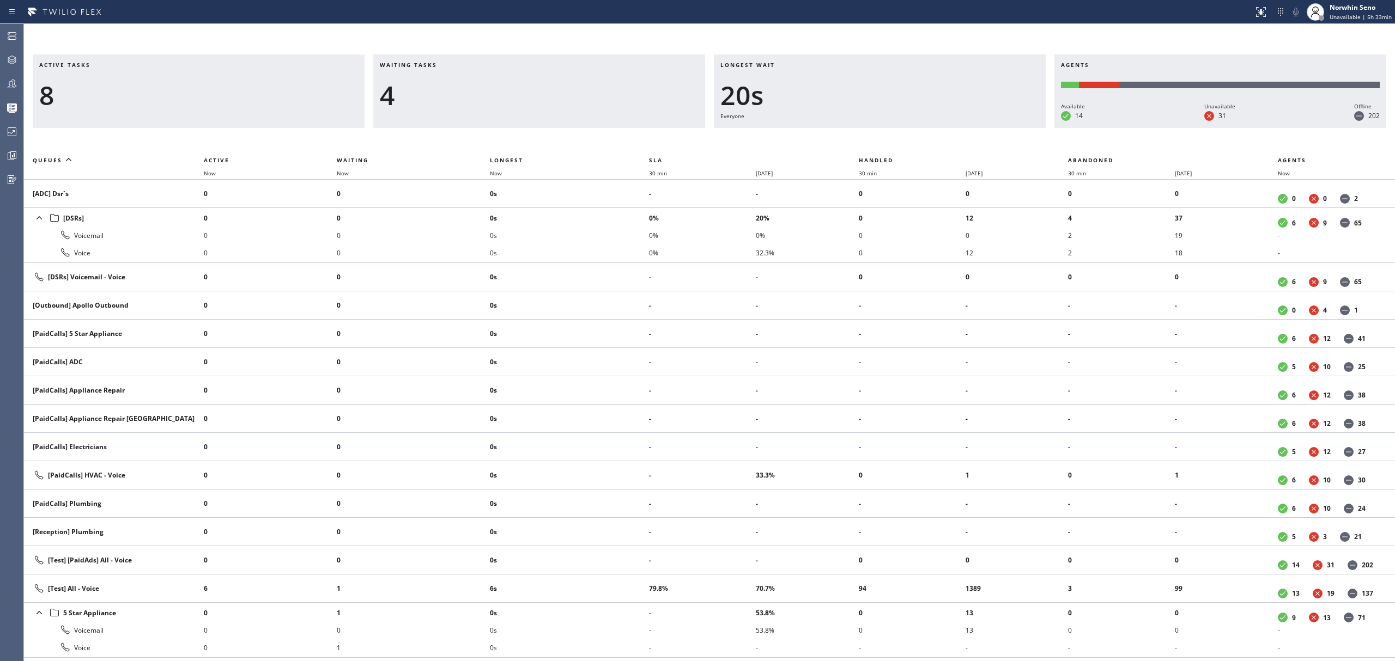
click at [983, 127] on div "Longest wait 20s Everyone" at bounding box center [880, 90] width 332 height 73
click at [983, 127] on div "Longest wait 26s Everyone" at bounding box center [880, 90] width 332 height 73
click at [983, 127] on div "Longest wait 31s Everyone" at bounding box center [880, 90] width 332 height 73
click at [983, 127] on div "Longest wait 24s Everyone" at bounding box center [880, 90] width 332 height 73
click at [983, 127] on div "Longest wait 7s [Test] All" at bounding box center [880, 90] width 332 height 73
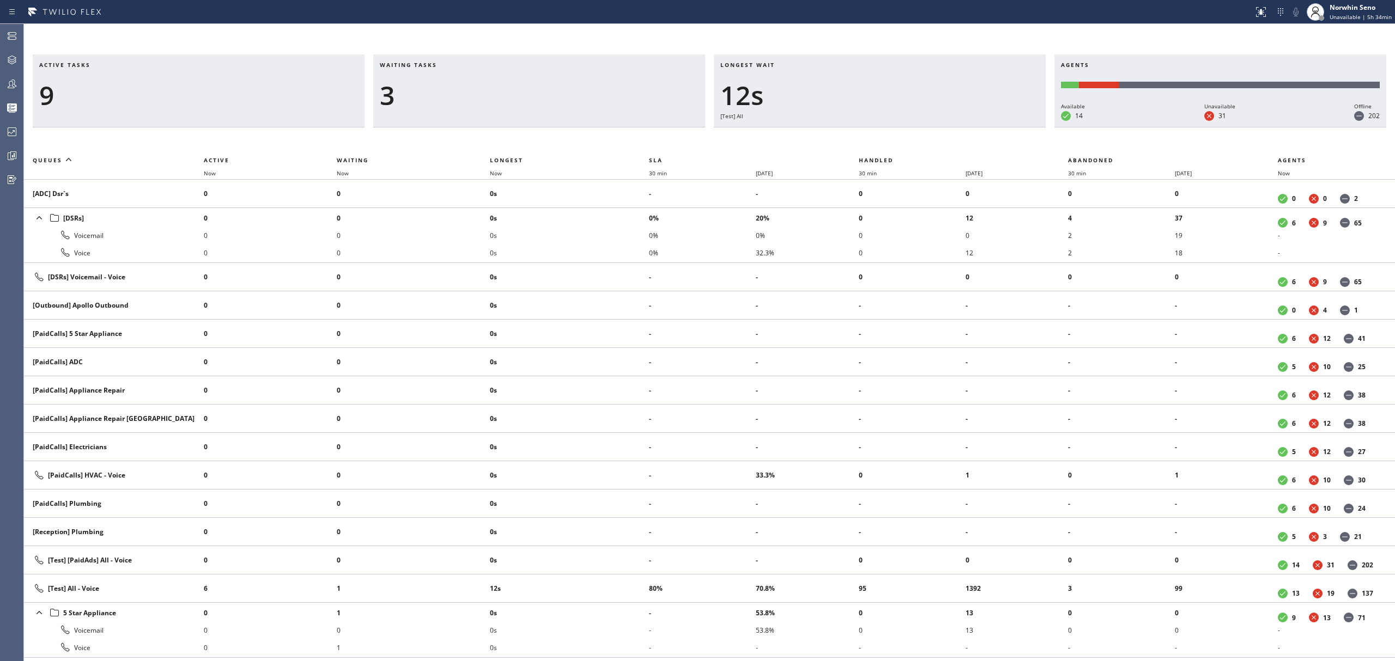
click at [983, 127] on div "Longest wait 12s [Test] All" at bounding box center [880, 90] width 332 height 73
click at [983, 127] on div "Longest wait 8s Everyone" at bounding box center [880, 90] width 332 height 73
click at [983, 127] on div "Longest wait 13s Everyone" at bounding box center [880, 90] width 332 height 73
click at [983, 127] on div "Longest wait 5s [Test] All" at bounding box center [880, 90] width 332 height 73
click at [983, 127] on div "Longest wait 10s [Test] All" at bounding box center [880, 90] width 332 height 73
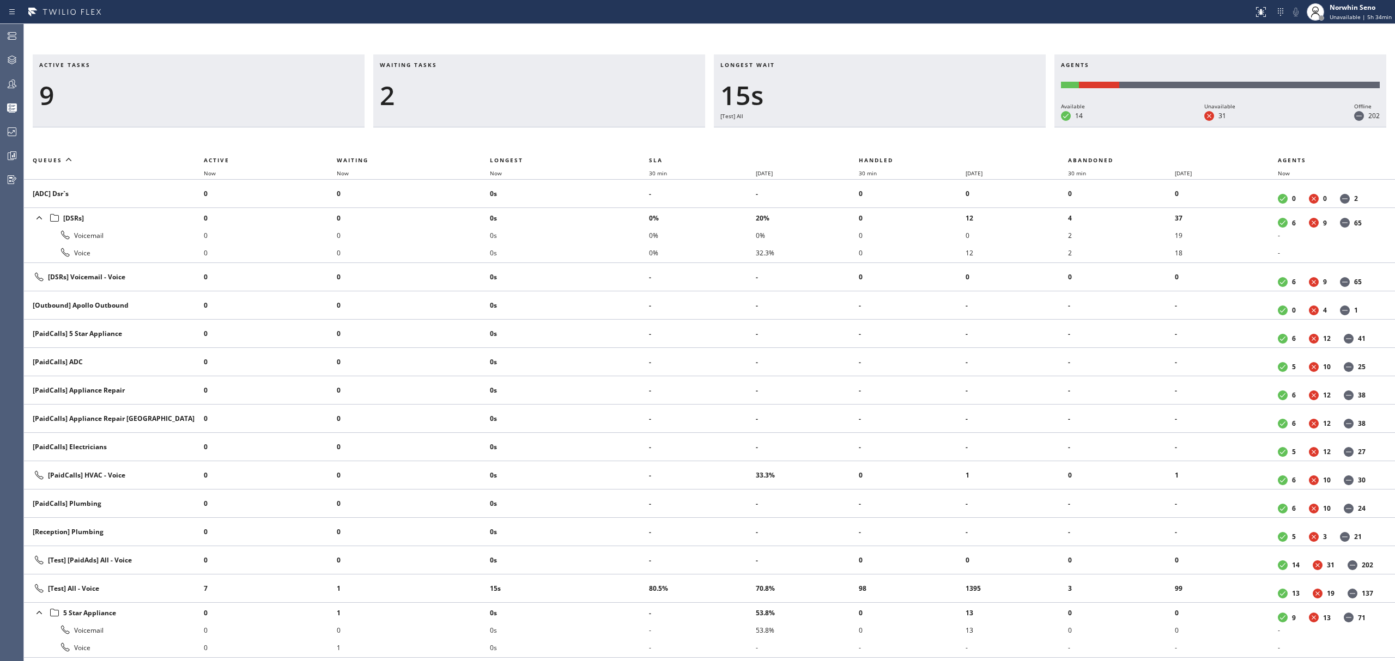
click at [983, 127] on div "Longest wait 15s [Test] All" at bounding box center [880, 90] width 332 height 73
click at [983, 127] on div "Longest wait 20s [Test] All" at bounding box center [880, 90] width 332 height 73
click at [983, 127] on div "Longest wait 25s [Test] All" at bounding box center [880, 90] width 332 height 73
click at [983, 127] on div "Longest wait 31s [Test] All" at bounding box center [880, 90] width 332 height 73
click at [983, 127] on div "Longest wait 36s [Test] All" at bounding box center [880, 90] width 332 height 73
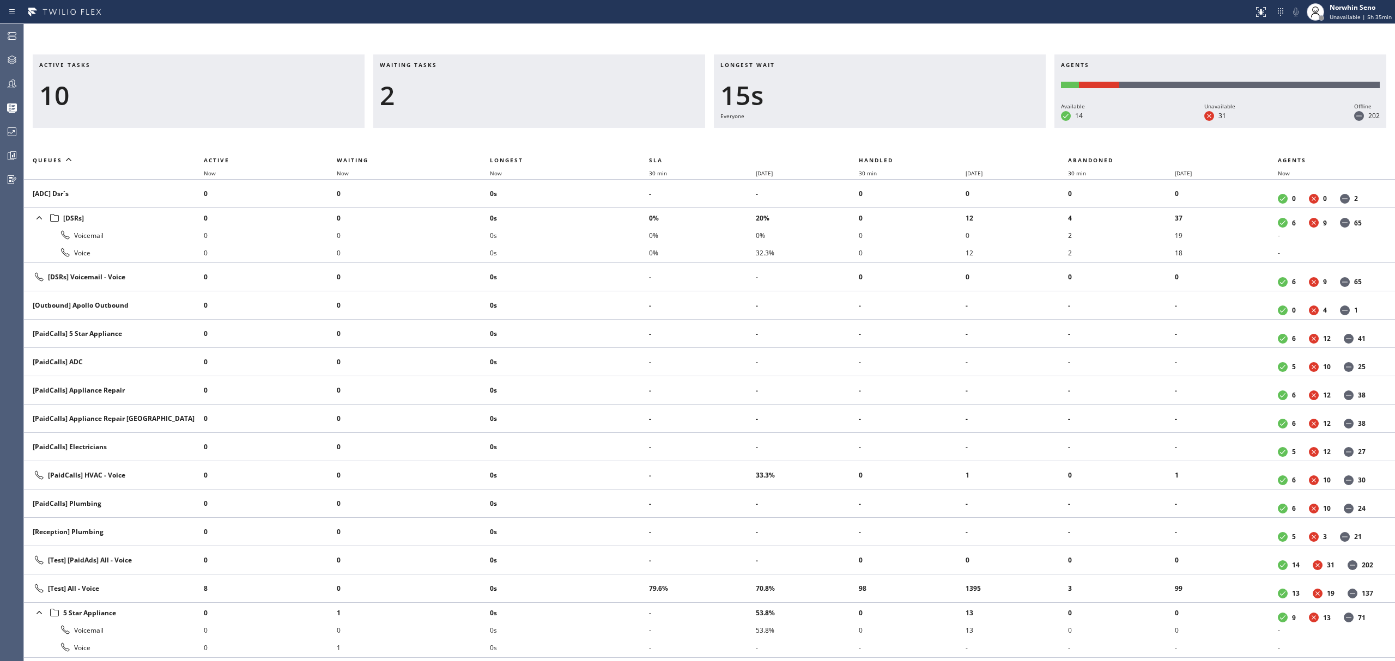
click at [983, 127] on div "Longest wait 15s Everyone" at bounding box center [880, 90] width 332 height 73
click at [983, 127] on div "Longest wait 20s Everyone" at bounding box center [880, 90] width 332 height 73
click at [983, 127] on div "Longest wait 9s Everyone" at bounding box center [880, 90] width 332 height 73
click at [983, 127] on div "Longest wait 14s Everyone" at bounding box center [880, 90] width 332 height 73
click at [983, 127] on div "Longest wait 19s Everyone" at bounding box center [880, 90] width 332 height 73
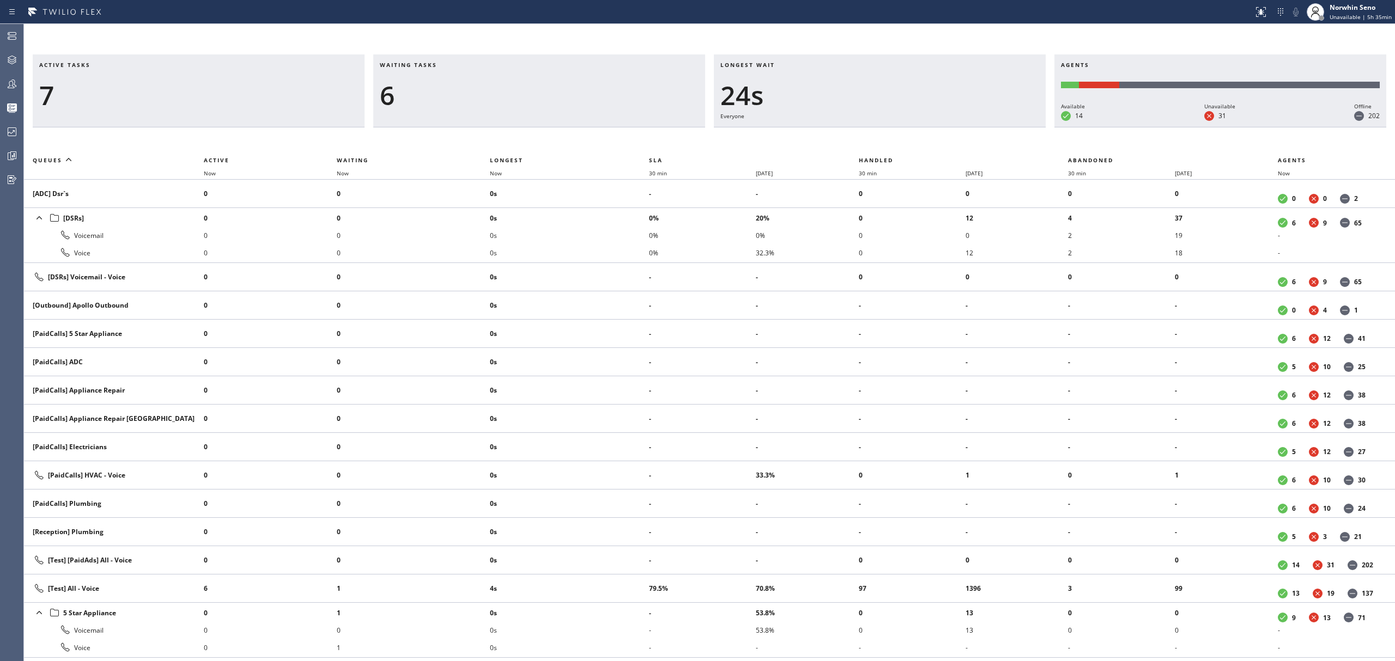
click at [983, 127] on div "Longest wait 24s Everyone" at bounding box center [880, 90] width 332 height 73
click at [983, 127] on div "Longest wait 29s Everyone" at bounding box center [880, 90] width 332 height 73
click at [983, 127] on div "Longest wait 32s Everyone" at bounding box center [880, 90] width 332 height 73
click at [983, 127] on div "Longest wait 12s Everyone" at bounding box center [880, 90] width 332 height 73
click at [983, 127] on div "Longest wait 17s Everyone" at bounding box center [880, 90] width 332 height 73
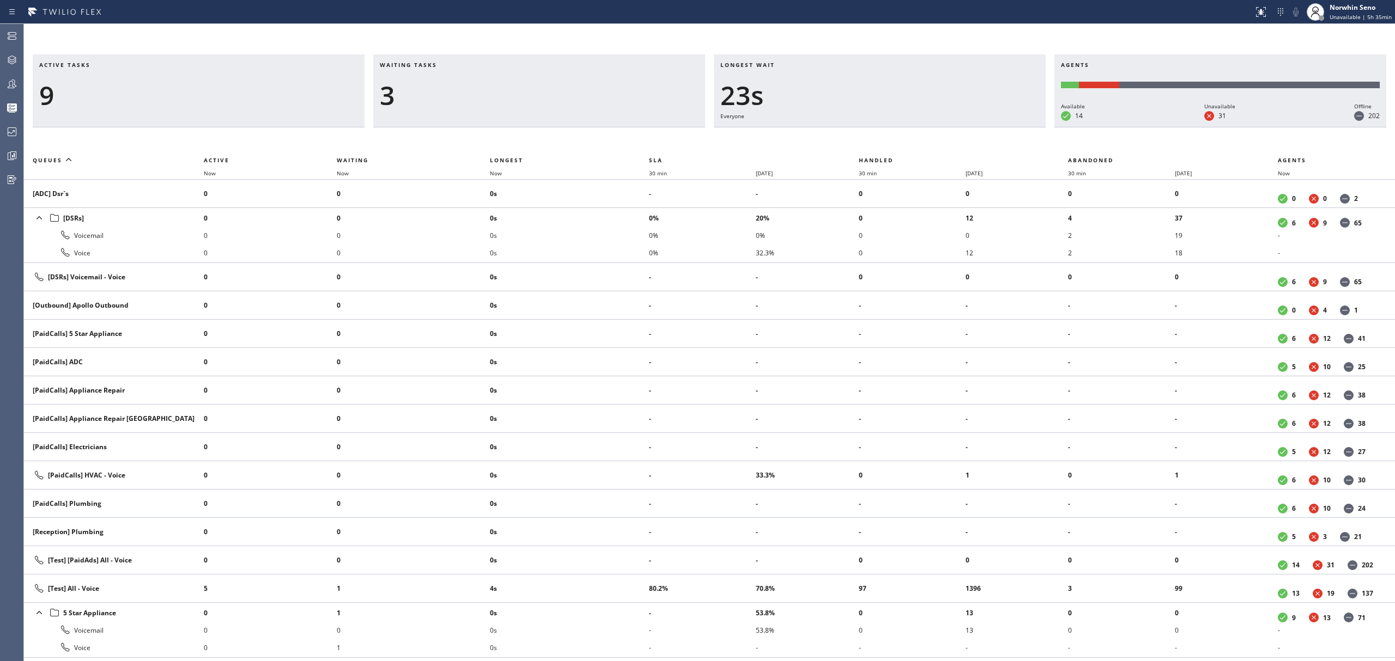
click at [983, 127] on div "Longest wait 23s Everyone" at bounding box center [880, 90] width 332 height 73
click at [983, 127] on div "Longest wait 28s Everyone" at bounding box center [880, 90] width 332 height 73
click at [983, 127] on div "Longest wait 12s Everyone" at bounding box center [880, 90] width 332 height 73
click at [983, 127] on div "Longest wait 17s Everyone" at bounding box center [880, 90] width 332 height 73
click at [983, 127] on div "Longest wait 22s Everyone" at bounding box center [880, 90] width 332 height 73
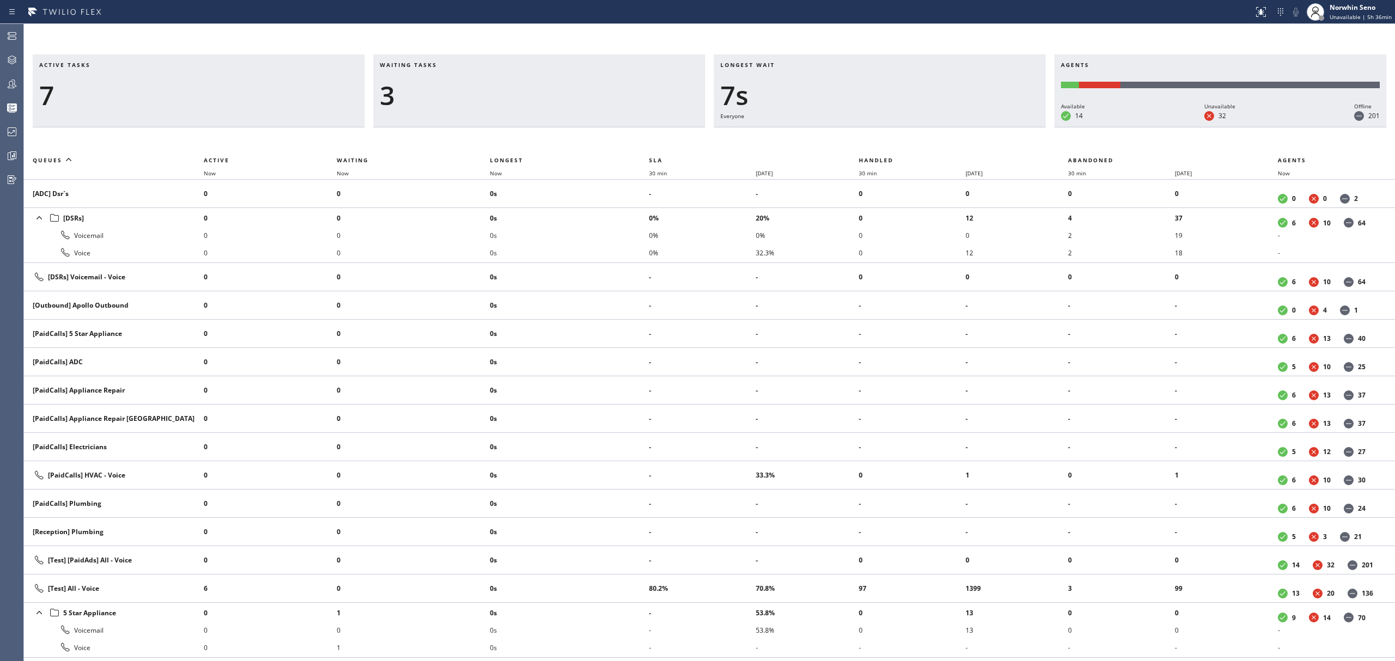
click at [983, 127] on div "Longest wait 7s Everyone" at bounding box center [880, 90] width 332 height 73
click at [983, 127] on div "Longest wait 11s Everyone" at bounding box center [880, 90] width 332 height 73
click at [983, 127] on div "Longest wait 16s Everyone" at bounding box center [880, 90] width 332 height 73
click at [983, 127] on div "Longest wait 21s Everyone" at bounding box center [880, 90] width 332 height 73
click at [983, 127] on div "Longest wait 0" at bounding box center [880, 90] width 332 height 73
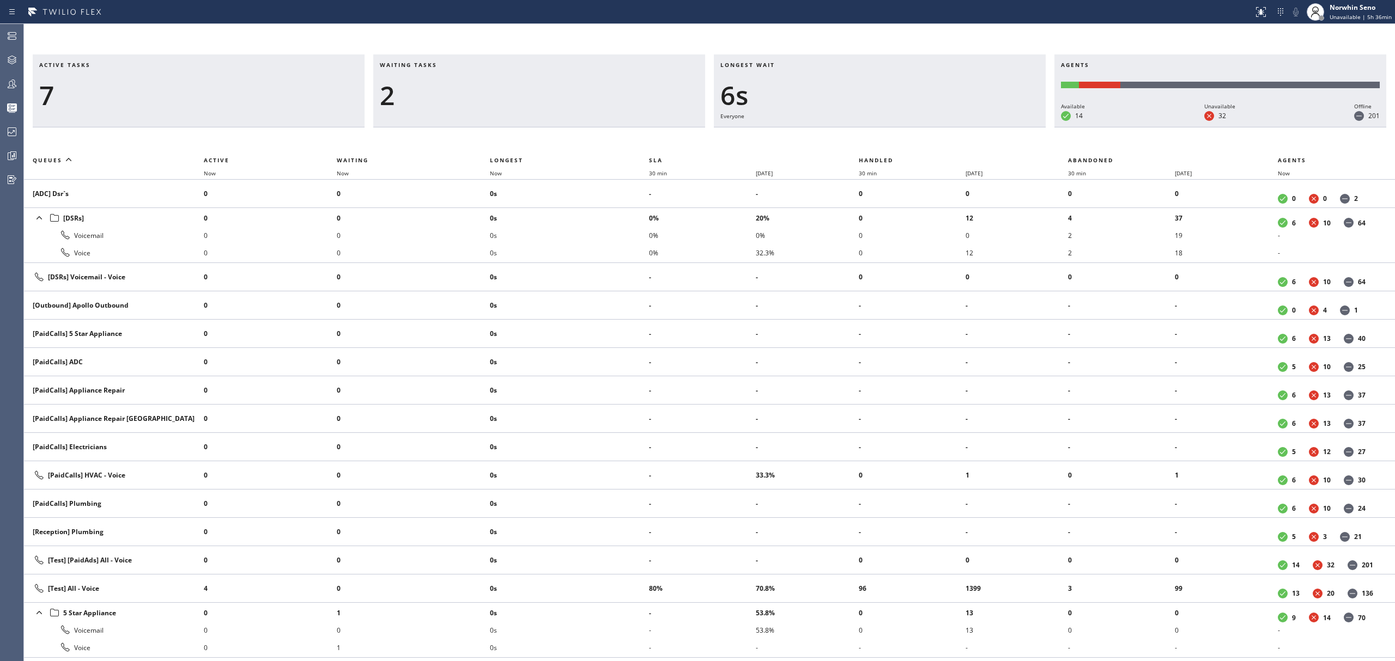
click at [983, 127] on div "Longest wait 6s Everyone" at bounding box center [880, 90] width 332 height 73
click at [983, 127] on div "Longest wait 5s [Test] All" at bounding box center [880, 90] width 332 height 73
click at [983, 127] on div "Longest wait 8s [Test] All" at bounding box center [880, 90] width 332 height 73
click at [983, 127] on div "Longest wait 7s HVAC" at bounding box center [880, 90] width 332 height 73
click at [983, 127] on div "Longest wait 12s HVAC" at bounding box center [880, 90] width 332 height 73
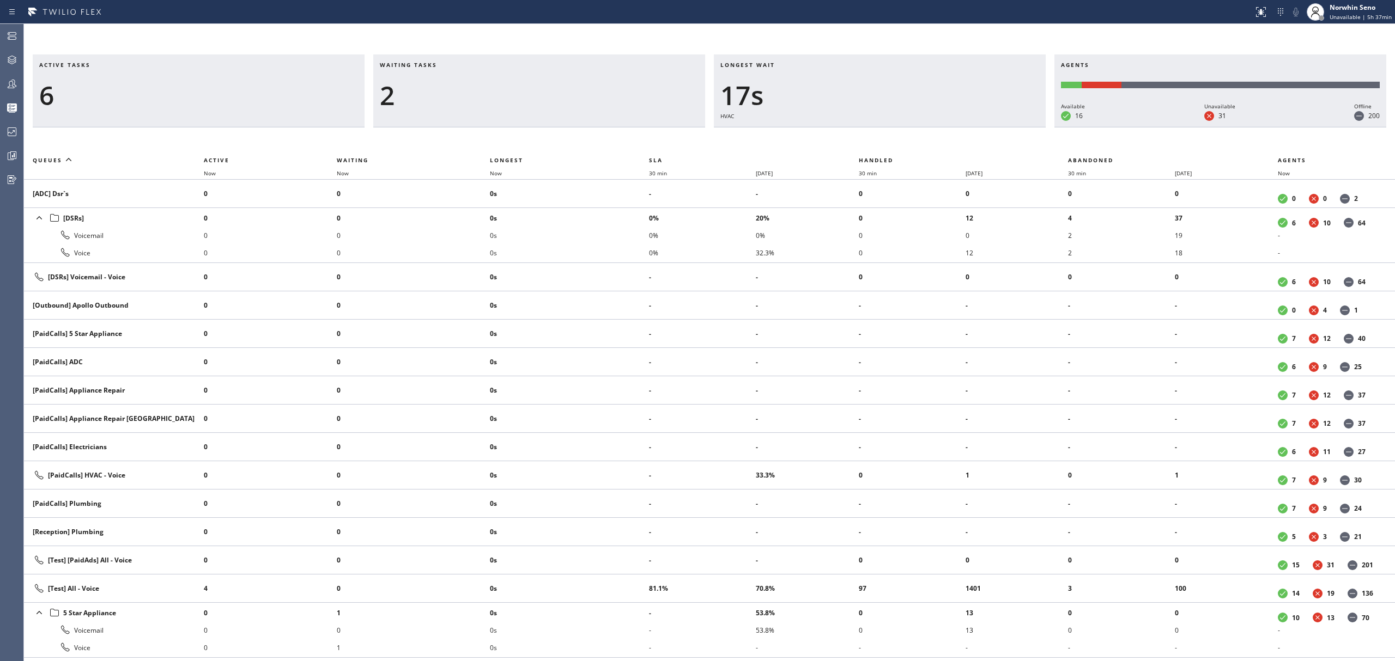
click at [983, 127] on div "Longest wait 17s HVAC" at bounding box center [880, 90] width 332 height 73
click at [983, 127] on div "Longest wait 0" at bounding box center [880, 90] width 332 height 73
click at [983, 127] on div "Longest wait 2s Everyone" at bounding box center [880, 90] width 332 height 73
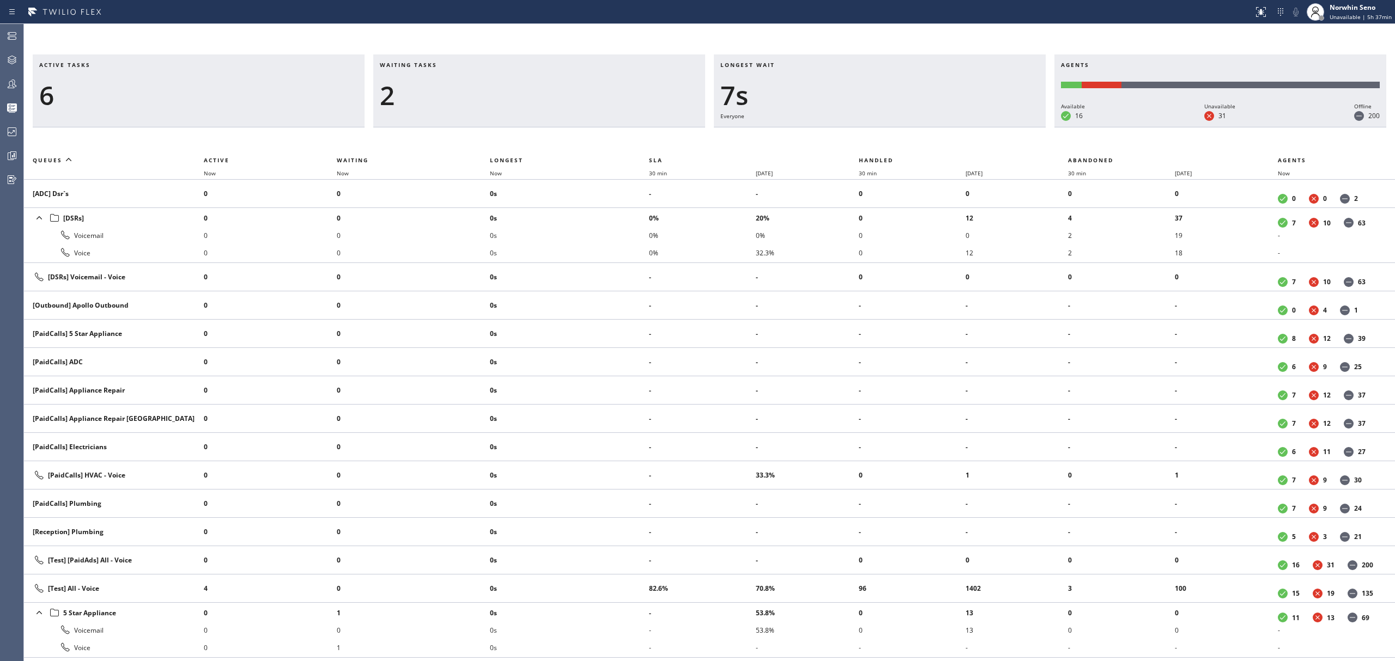
click at [983, 127] on div "Longest wait 7s Everyone" at bounding box center [880, 90] width 332 height 73
click at [983, 127] on div "Longest wait 12s Everyone" at bounding box center [880, 90] width 332 height 73
click at [983, 127] on div "Longest wait 17s Everyone" at bounding box center [880, 90] width 332 height 73
click at [983, 127] on div "Longest wait 22s Everyone" at bounding box center [880, 90] width 332 height 73
click at [983, 127] on div "Longest wait 28s Everyone" at bounding box center [880, 90] width 332 height 73
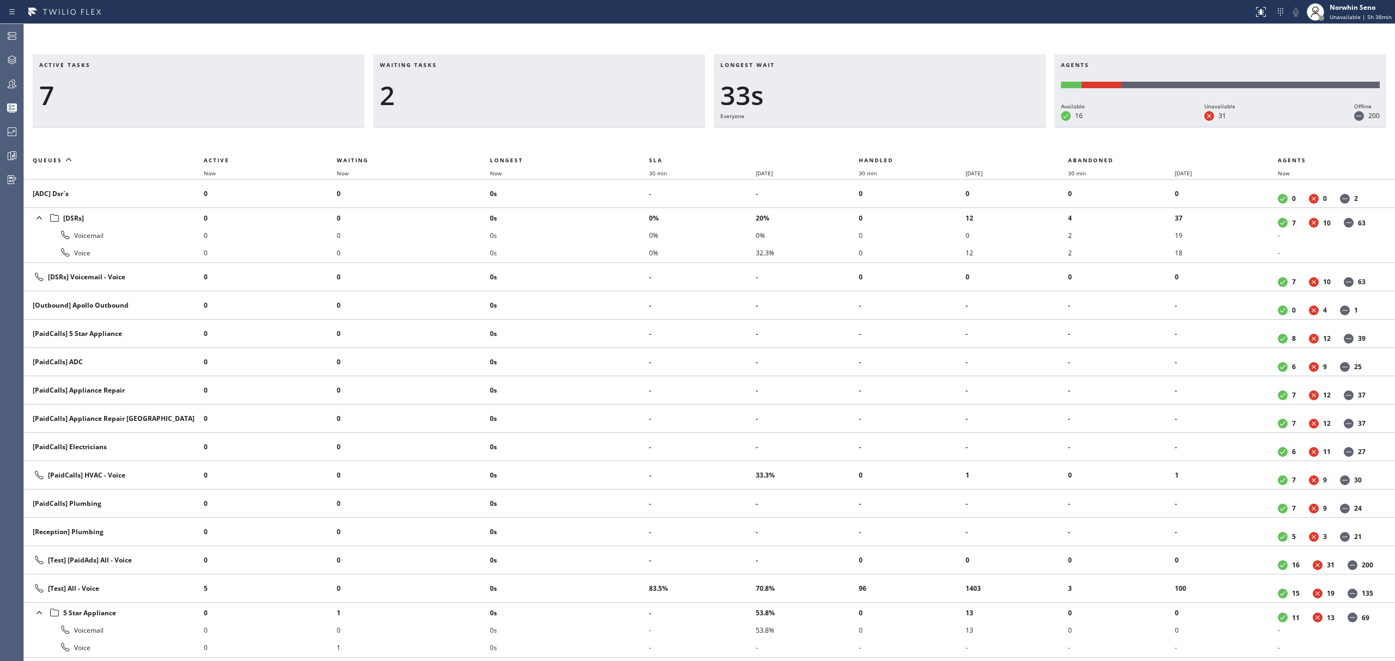
click at [983, 127] on div "Longest wait 33s Everyone" at bounding box center [880, 90] width 332 height 73
click at [983, 127] on div "Longest wait 0" at bounding box center [880, 90] width 332 height 73
click at [983, 127] on div "Longest wait 4s [Test] All" at bounding box center [880, 90] width 332 height 73
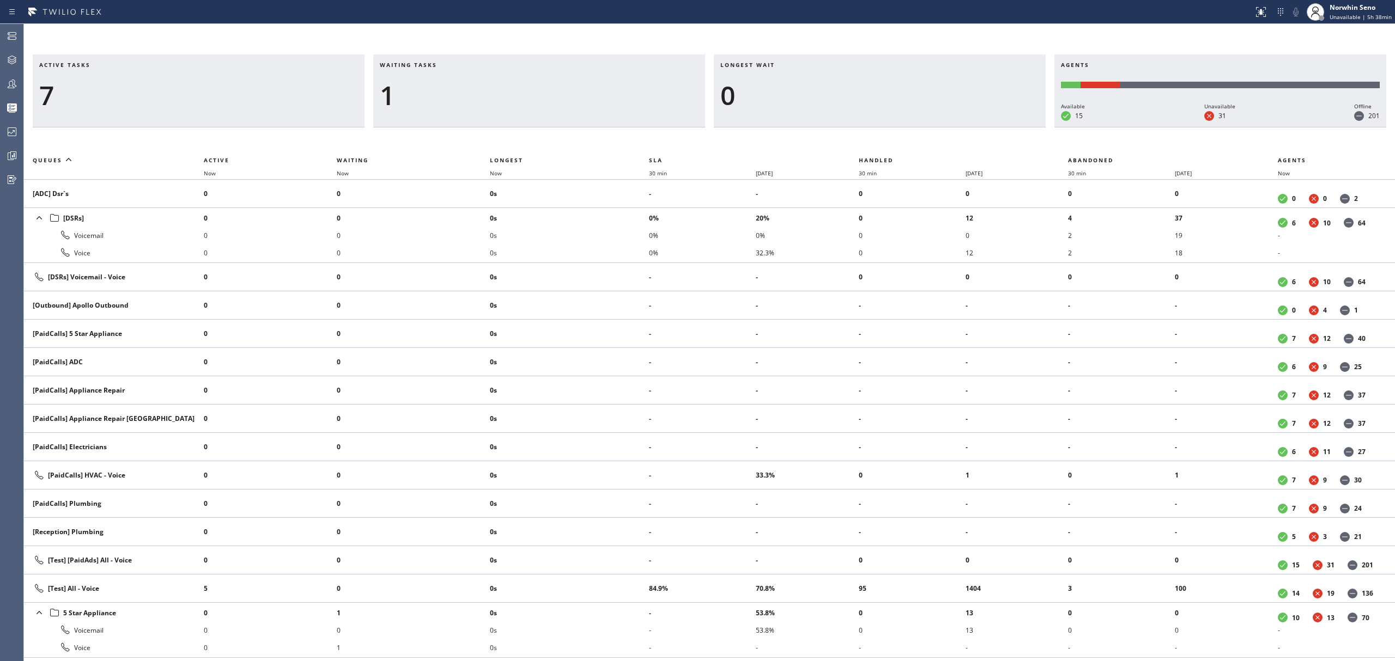
click at [983, 127] on div "Longest wait 0" at bounding box center [880, 90] width 332 height 73
click at [983, 127] on div "Longest wait 5s Everyone" at bounding box center [880, 90] width 332 height 73
click at [983, 127] on div "Longest wait 10s Everyone" at bounding box center [880, 90] width 332 height 73
click at [983, 127] on div "Longest wait 8s [Test] All" at bounding box center [880, 90] width 332 height 73
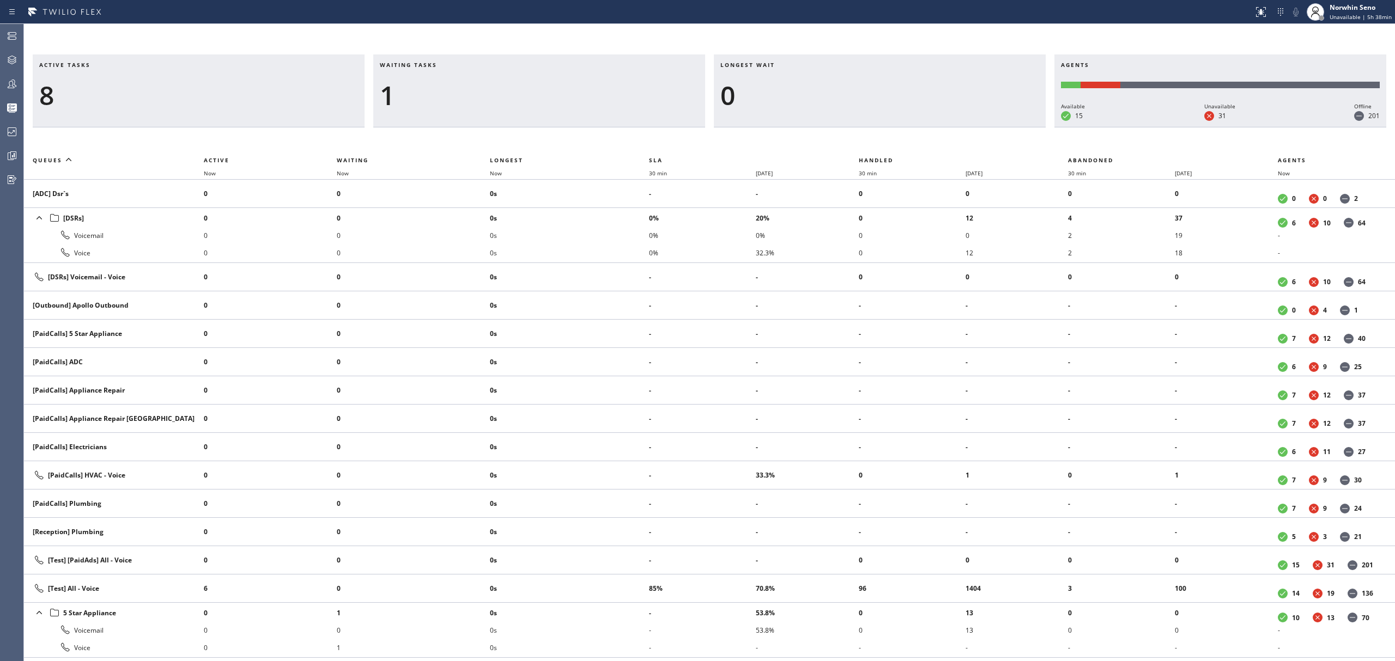
click at [983, 127] on div "Longest wait 0" at bounding box center [880, 90] width 332 height 73
click at [983, 127] on div "Longest wait 6s [Test] All" at bounding box center [880, 90] width 332 height 73
click at [983, 127] on div "Longest wait 8s [Test] All" at bounding box center [880, 90] width 332 height 73
click at [983, 127] on div "Longest wait 13s [Test] All" at bounding box center [880, 90] width 332 height 73
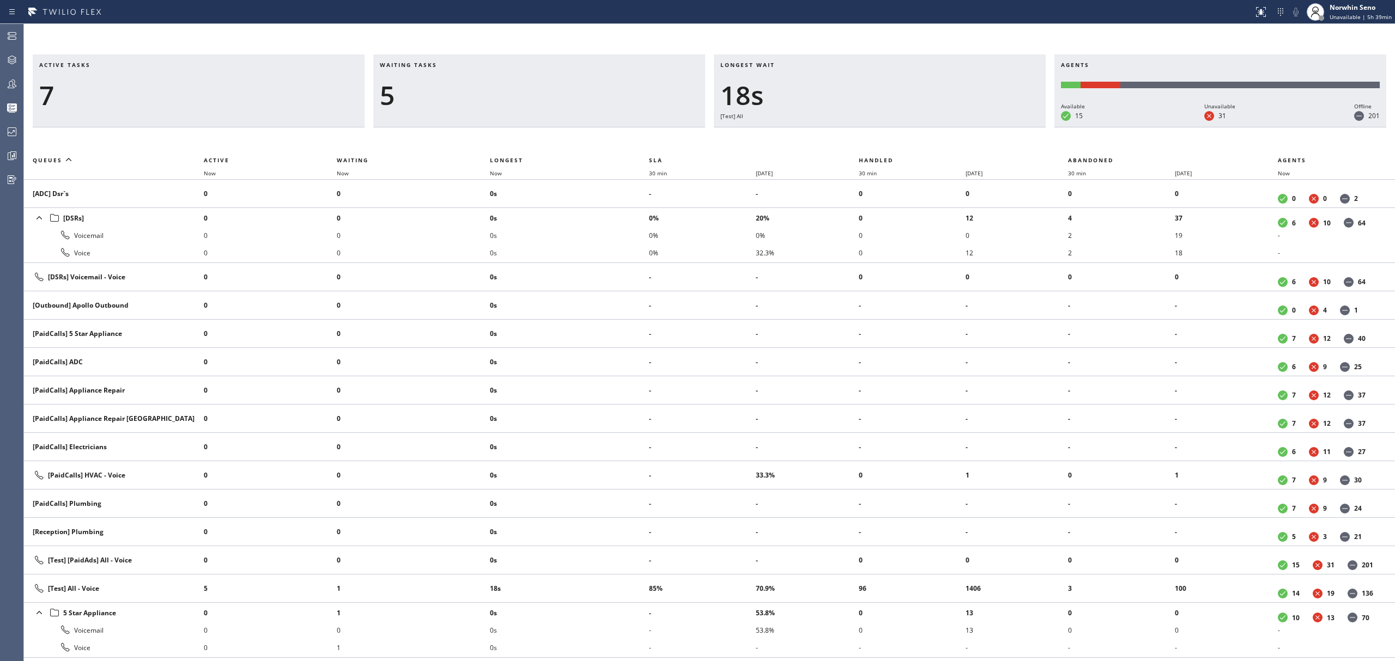
click at [983, 127] on div "Longest wait 18s [Test] All" at bounding box center [880, 90] width 332 height 73
click at [983, 127] on div "Longest wait 23s [Test] All" at bounding box center [880, 90] width 332 height 73
click at [983, 127] on div "Longest wait 21s Everyone" at bounding box center [880, 90] width 332 height 73
click at [983, 127] on div "Longest wait 26s Everyone" at bounding box center [880, 90] width 332 height 73
click at [983, 127] on div "Longest wait 31s Everyone" at bounding box center [880, 90] width 332 height 73
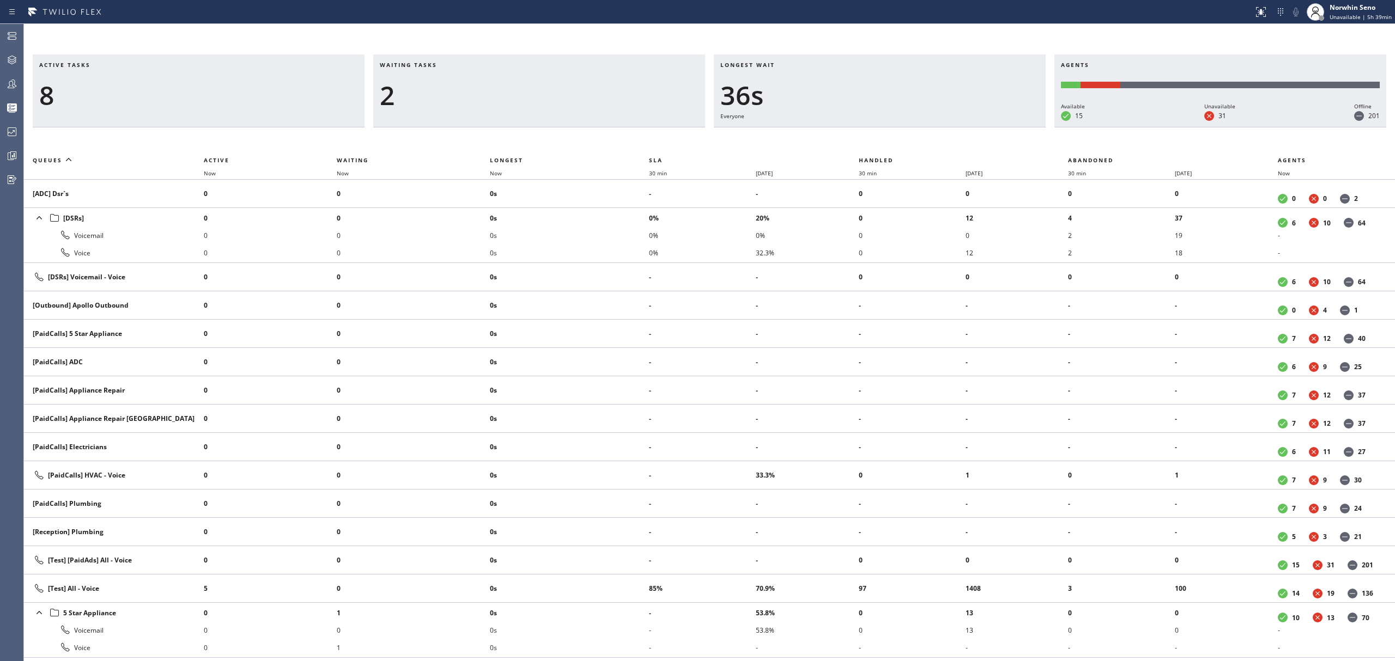
click at [983, 127] on div "Longest wait 36s Everyone" at bounding box center [880, 90] width 332 height 73
click at [983, 127] on div "Longest wait 0" at bounding box center [880, 90] width 332 height 73
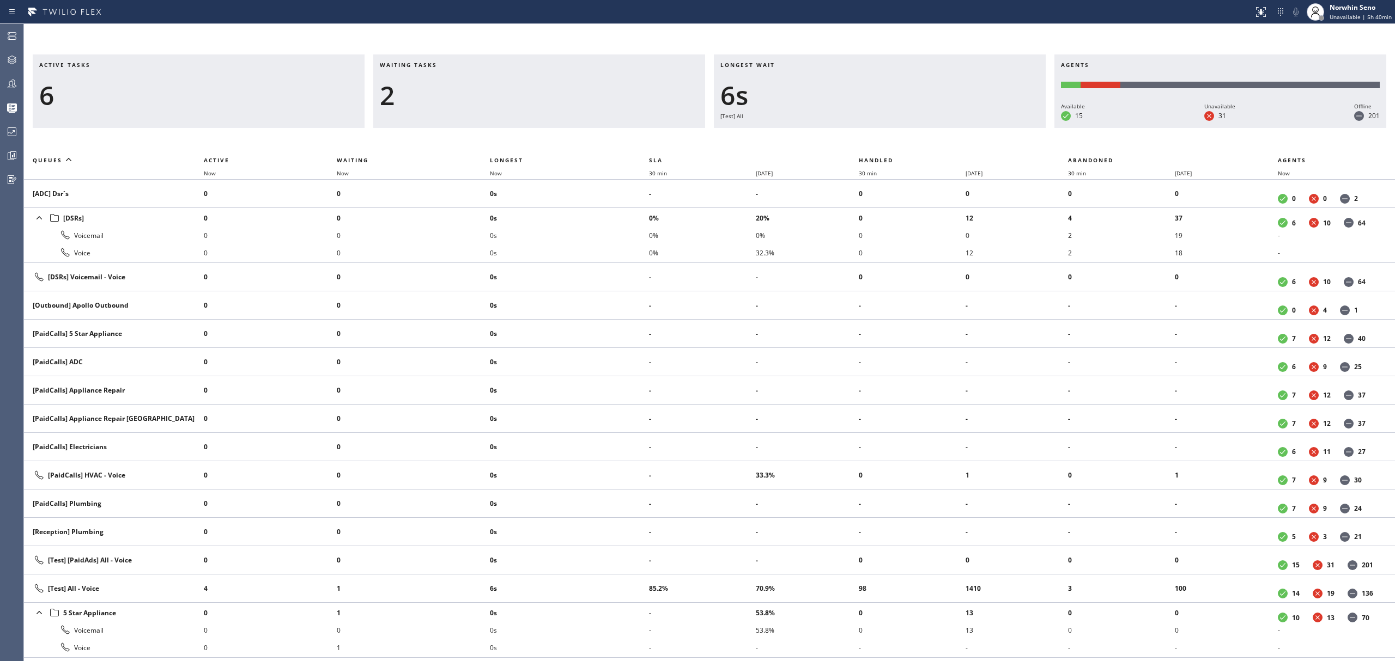
click at [983, 127] on div "Longest wait 6s [Test] All" at bounding box center [880, 90] width 332 height 73
click at [983, 127] on div "Longest wait 0" at bounding box center [880, 90] width 332 height 73
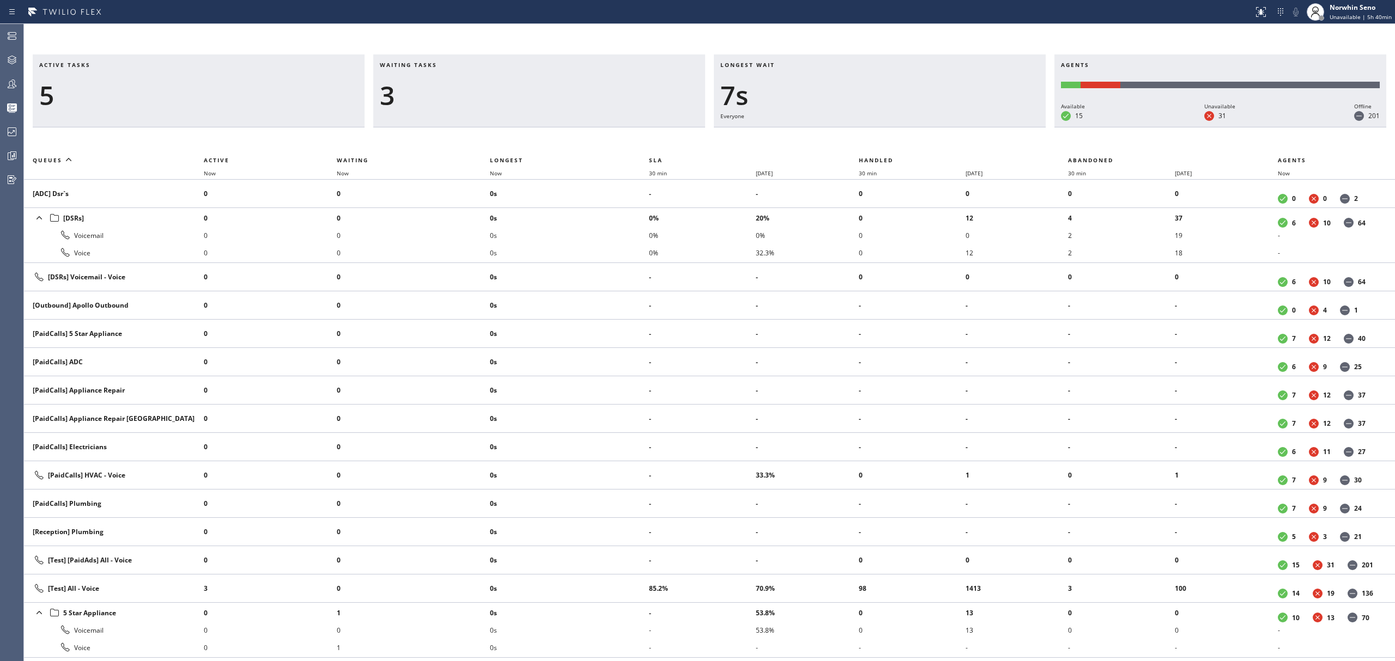
click at [983, 127] on div "Longest wait 7s Everyone" at bounding box center [880, 90] width 332 height 73
click at [983, 127] on div "Longest wait 9s Everyone" at bounding box center [880, 90] width 332 height 73
click at [983, 127] on div "Longest wait 14s Everyone" at bounding box center [880, 90] width 332 height 73
click at [983, 127] on div "Longest wait 19s Everyone" at bounding box center [880, 90] width 332 height 73
click at [983, 127] on div "Longest wait 24s Everyone" at bounding box center [880, 90] width 332 height 73
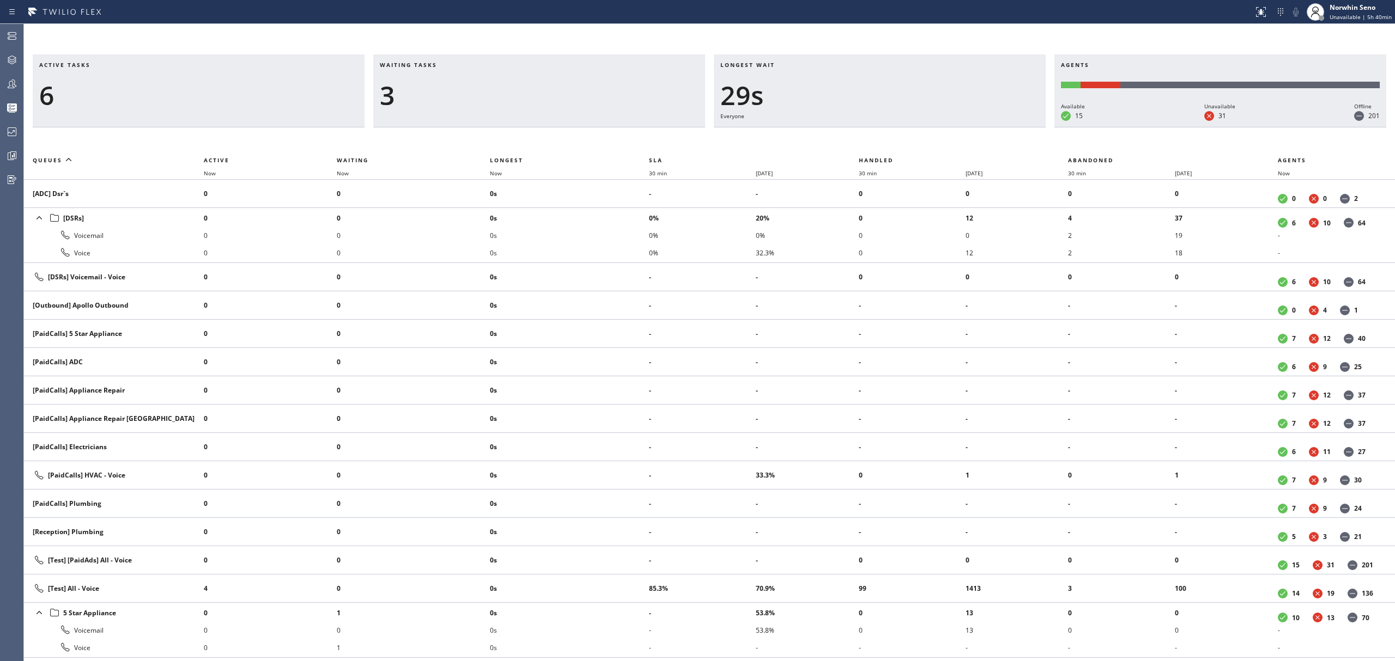
click at [983, 127] on div "Longest wait 29s Everyone" at bounding box center [880, 90] width 332 height 73
click at [983, 127] on div "Longest wait 0" at bounding box center [880, 90] width 332 height 73
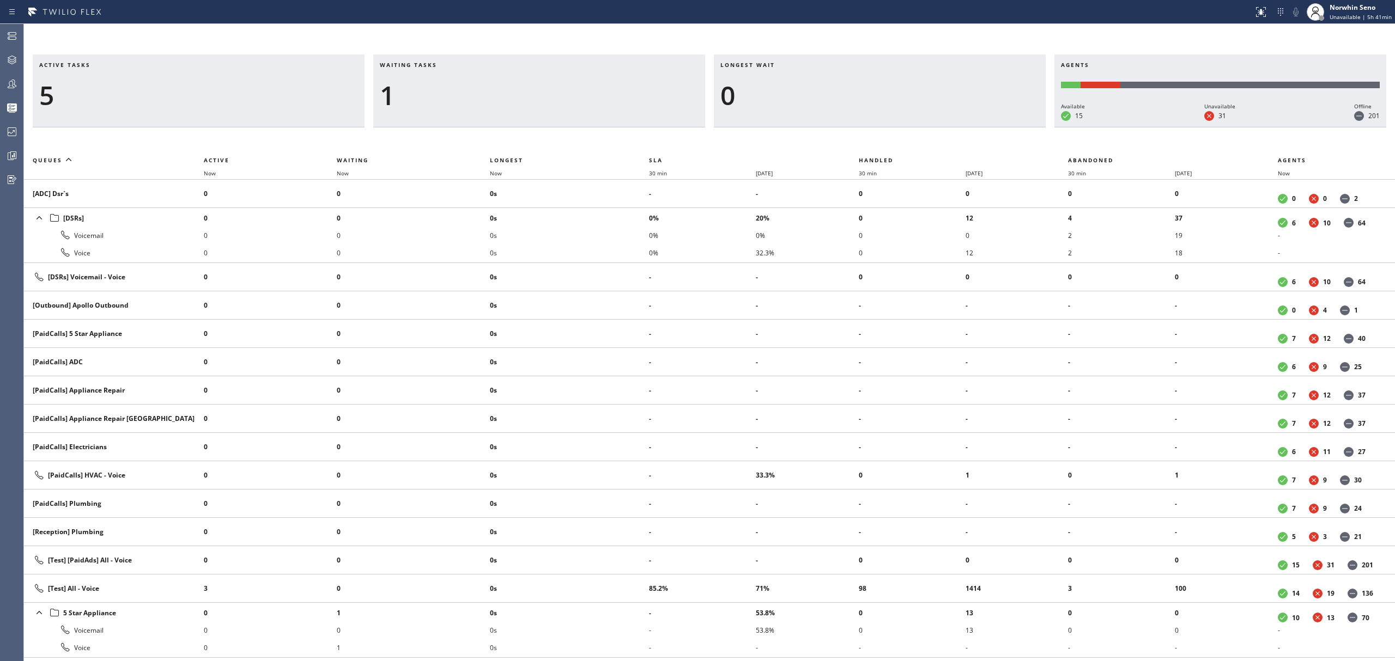
click at [983, 127] on div "Longest wait 0" at bounding box center [880, 90] width 332 height 73
click at [983, 127] on div "Longest wait 4s Membership" at bounding box center [880, 90] width 332 height 73
click at [983, 127] on div "Longest wait 9s Membership" at bounding box center [880, 90] width 332 height 73
click at [983, 127] on div "Longest wait 14s Membership" at bounding box center [880, 90] width 332 height 73
click at [983, 127] on div "Longest wait 11s Everyone" at bounding box center [880, 90] width 332 height 73
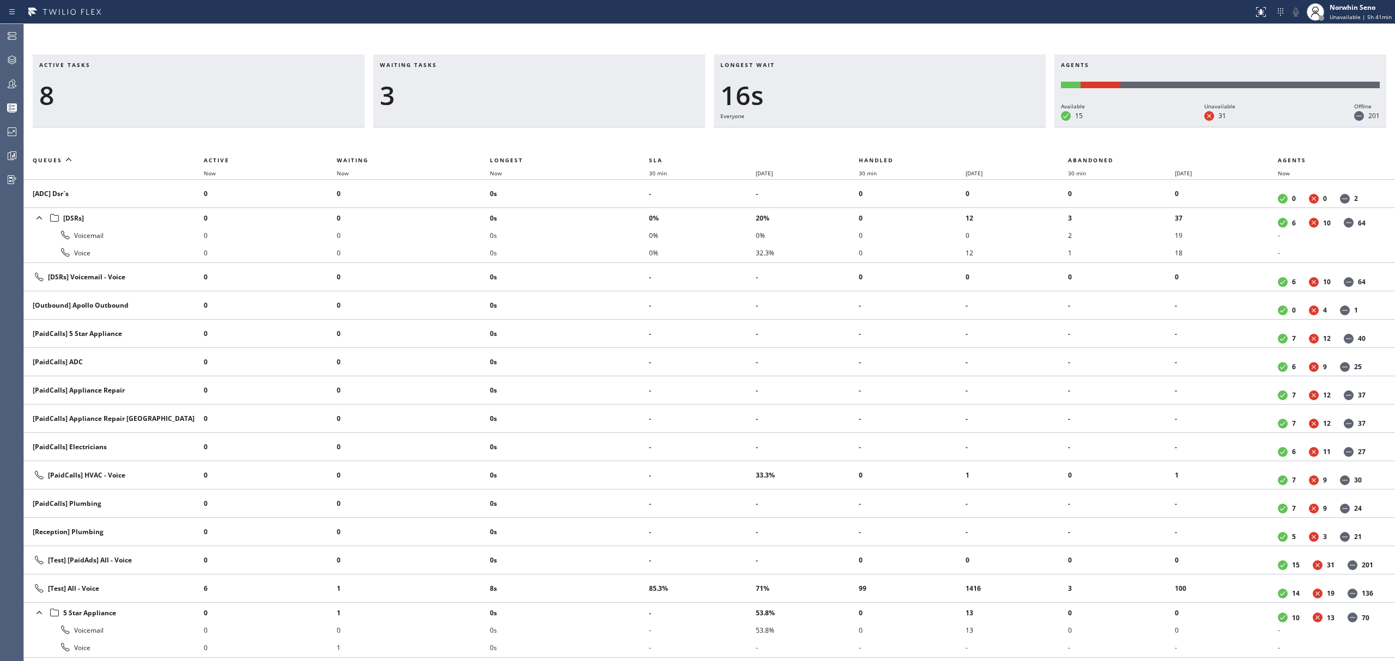
click at [983, 127] on div "Longest wait 16s Everyone" at bounding box center [880, 90] width 332 height 73
click at [983, 127] on div "Longest wait 21s Everyone" at bounding box center [880, 90] width 332 height 73
click at [983, 127] on div "Longest wait 26s Everyone" at bounding box center [880, 90] width 332 height 73
click at [983, 127] on div "Longest wait 31s Everyone" at bounding box center [880, 90] width 332 height 73
click at [983, 127] on div "Longest wait 36s Everyone" at bounding box center [880, 90] width 332 height 73
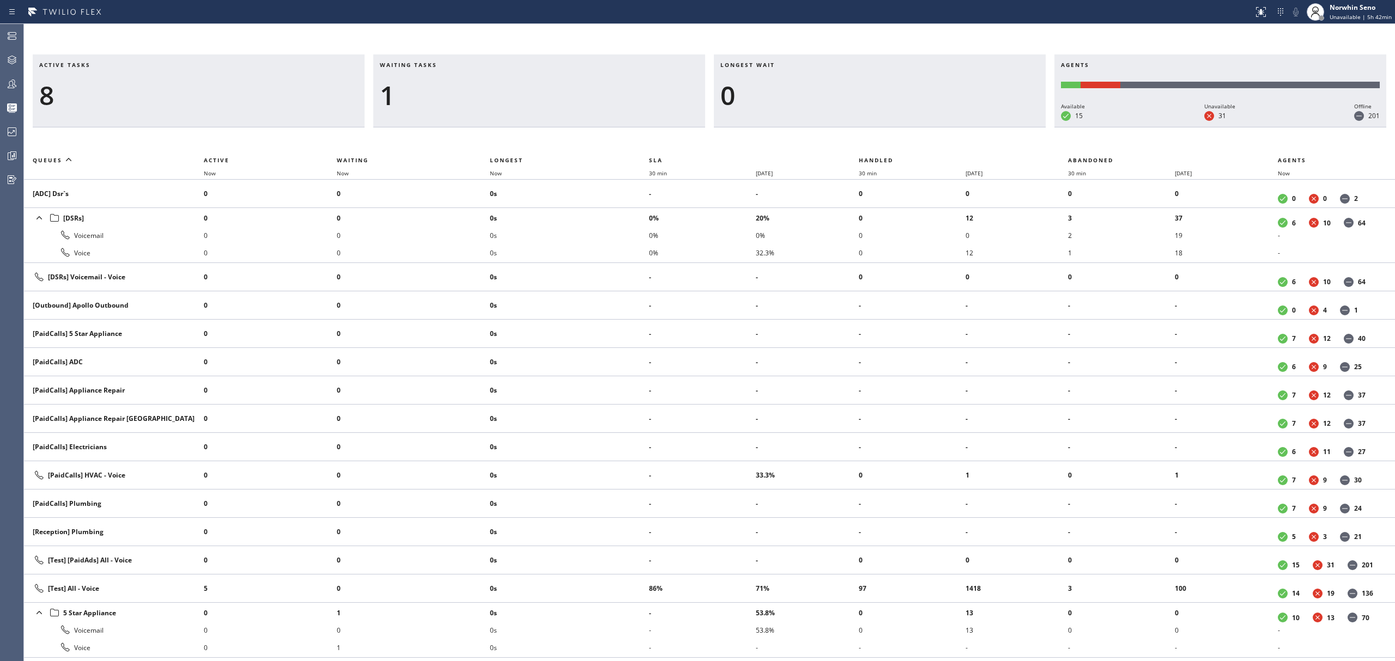
click at [983, 127] on div "Longest wait 0" at bounding box center [880, 90] width 332 height 73
click at [983, 127] on div "Longest wait 4s [Test] All" at bounding box center [880, 90] width 332 height 73
click at [983, 127] on div "Longest wait 9s [Test] All" at bounding box center [880, 90] width 332 height 73
click at [983, 127] on div "Longest wait 10s Everyone" at bounding box center [880, 90] width 332 height 73
click at [983, 127] on div "Longest wait 15s Everyone" at bounding box center [880, 90] width 332 height 73
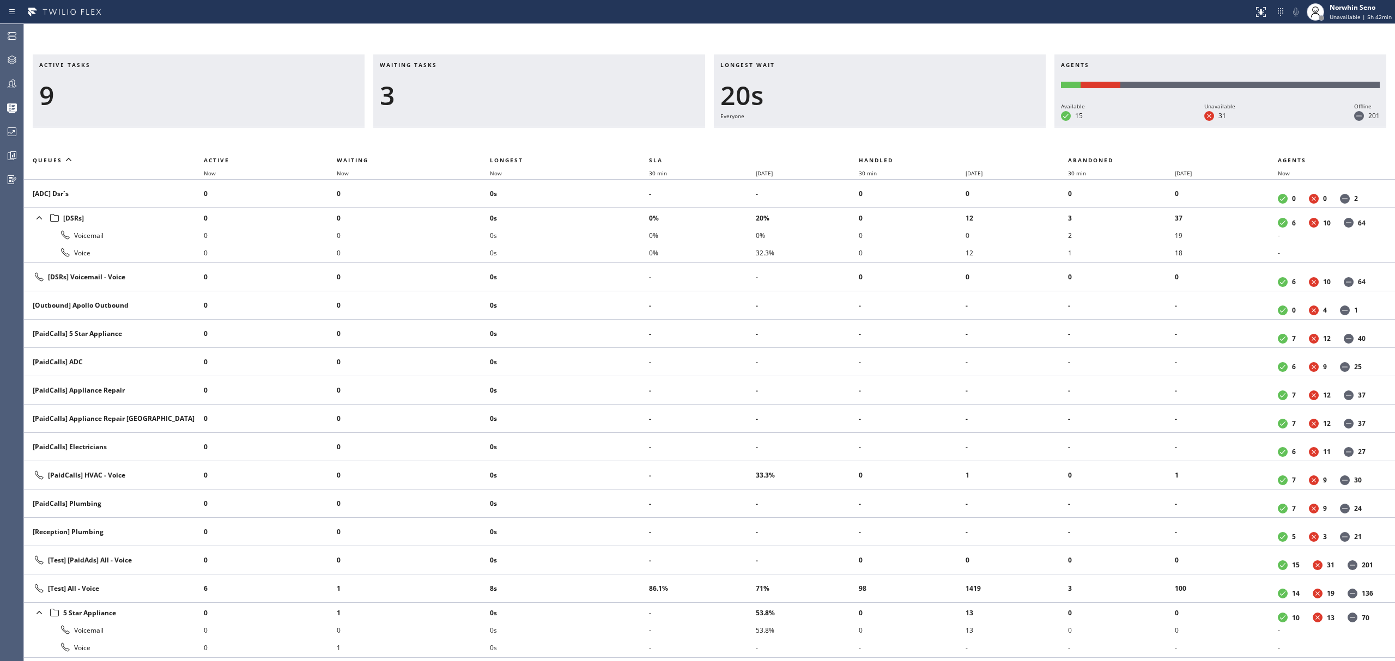
click at [983, 127] on div "Longest wait 20s Everyone" at bounding box center [880, 90] width 332 height 73
click at [983, 127] on div "Longest wait 25s Everyone" at bounding box center [880, 90] width 332 height 73
click at [983, 127] on div "Longest wait 30s Everyone" at bounding box center [880, 90] width 332 height 73
click at [983, 127] on div "Longest wait 35s Everyone" at bounding box center [880, 90] width 332 height 73
click at [983, 127] on div "Longest wait 40s Everyone" at bounding box center [880, 90] width 332 height 73
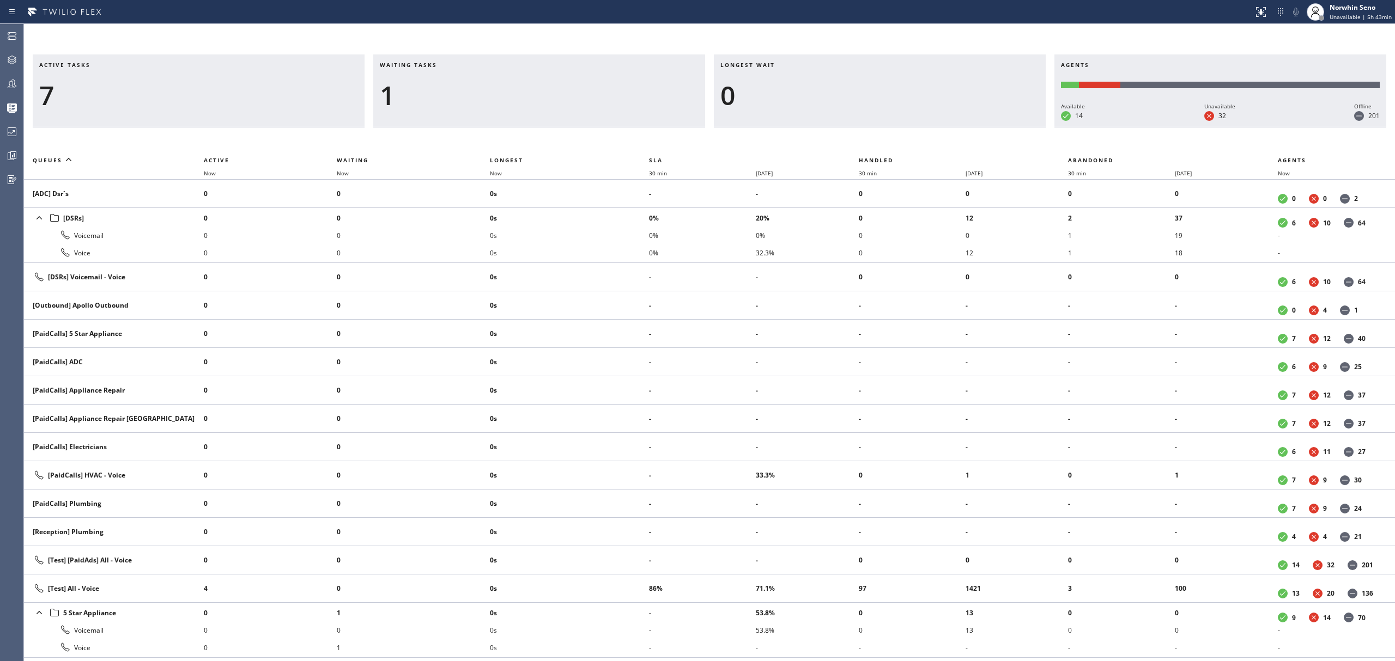
click at [983, 127] on div "Longest wait 0" at bounding box center [880, 90] width 332 height 73
click at [983, 127] on div "Longest wait 6s [Test] All" at bounding box center [880, 90] width 332 height 73
click at [983, 127] on div "Longest wait 11s Everyone" at bounding box center [880, 90] width 332 height 73
click at [983, 127] on div "Longest wait 15s Everyone" at bounding box center [880, 90] width 332 height 73
click at [983, 127] on div "Longest wait 21s Everyone" at bounding box center [880, 90] width 332 height 73
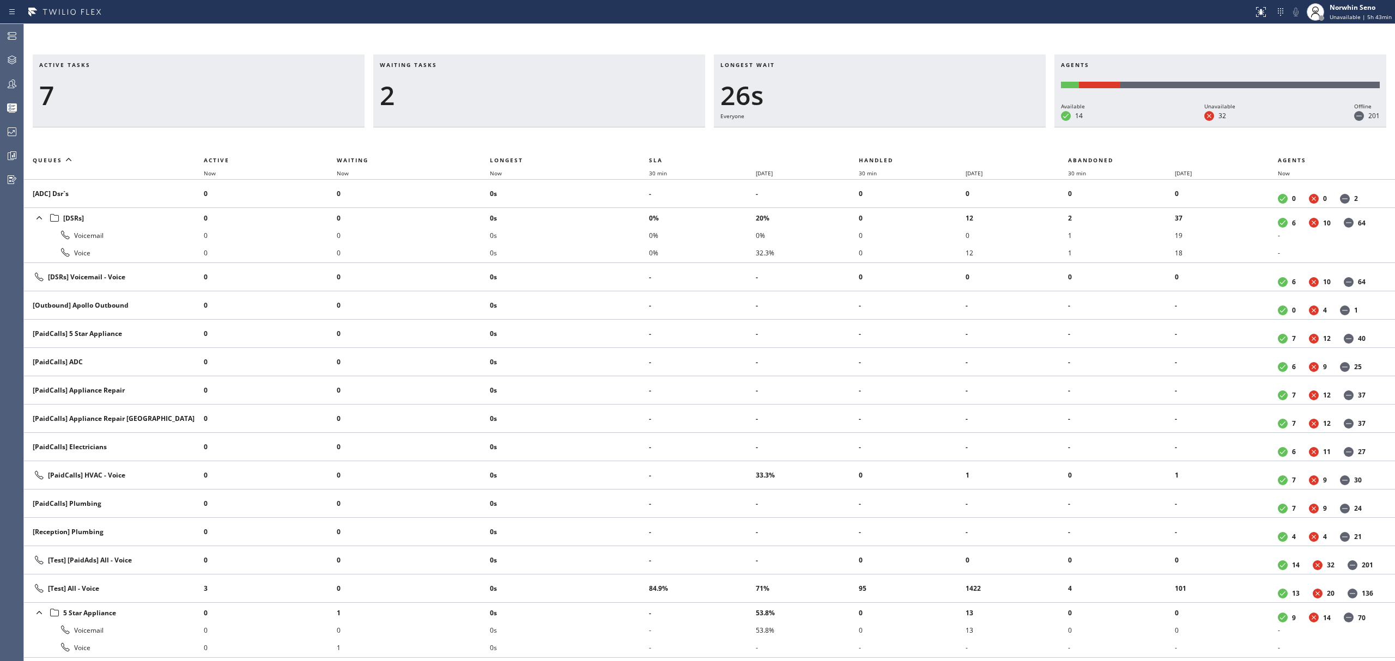
click at [983, 127] on div "Longest wait 26s Everyone" at bounding box center [880, 90] width 332 height 73
click at [983, 127] on div "Longest wait 31s Everyone" at bounding box center [880, 90] width 332 height 73
click at [983, 127] on div "Longest wait 36s Everyone" at bounding box center [880, 90] width 332 height 73
click at [983, 127] on div "Longest wait 11s Everyone" at bounding box center [880, 90] width 332 height 73
click at [983, 127] on div "Longest wait 16s Everyone" at bounding box center [880, 90] width 332 height 73
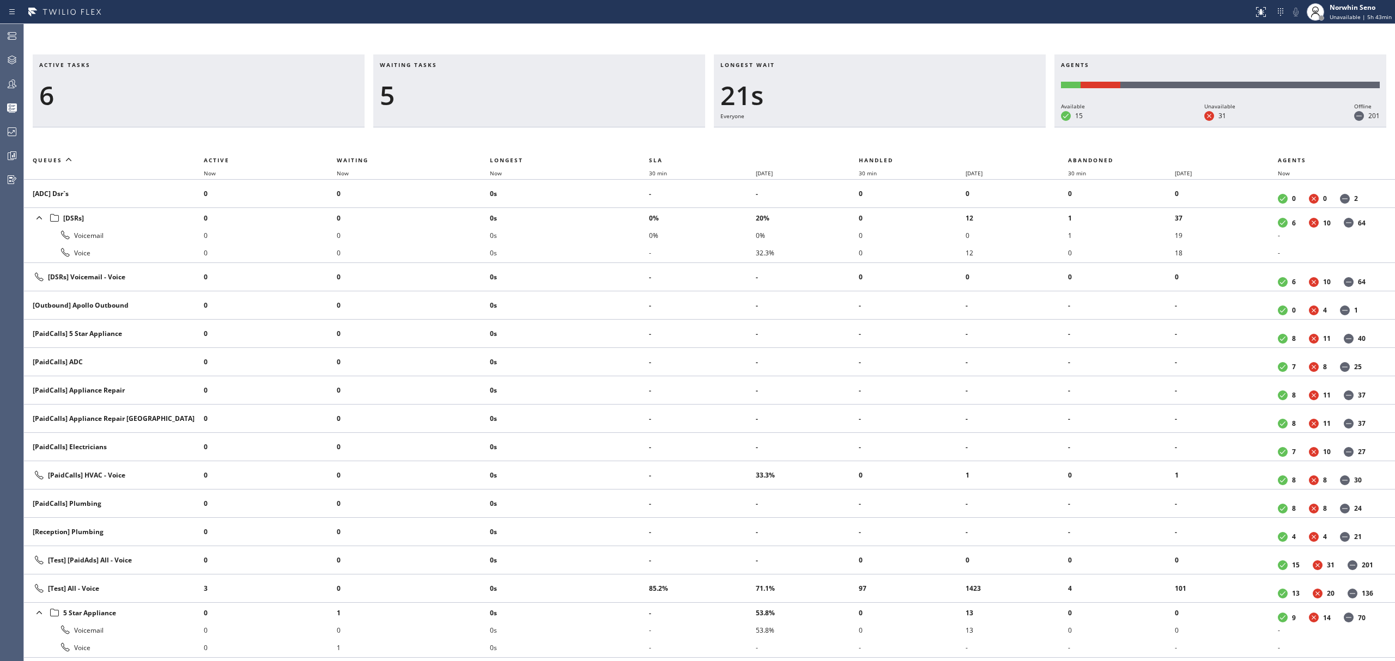
click at [983, 127] on div "Longest wait 21s Everyone" at bounding box center [880, 90] width 332 height 73
click at [983, 127] on div "Longest wait 26s Everyone" at bounding box center [880, 90] width 332 height 73
click at [983, 127] on div "Longest wait 31s Everyone" at bounding box center [880, 90] width 332 height 73
click at [983, 127] on div "Longest wait 36s Everyone" at bounding box center [880, 90] width 332 height 73
click at [983, 127] on div "Longest wait 24s Everyone" at bounding box center [880, 90] width 332 height 73
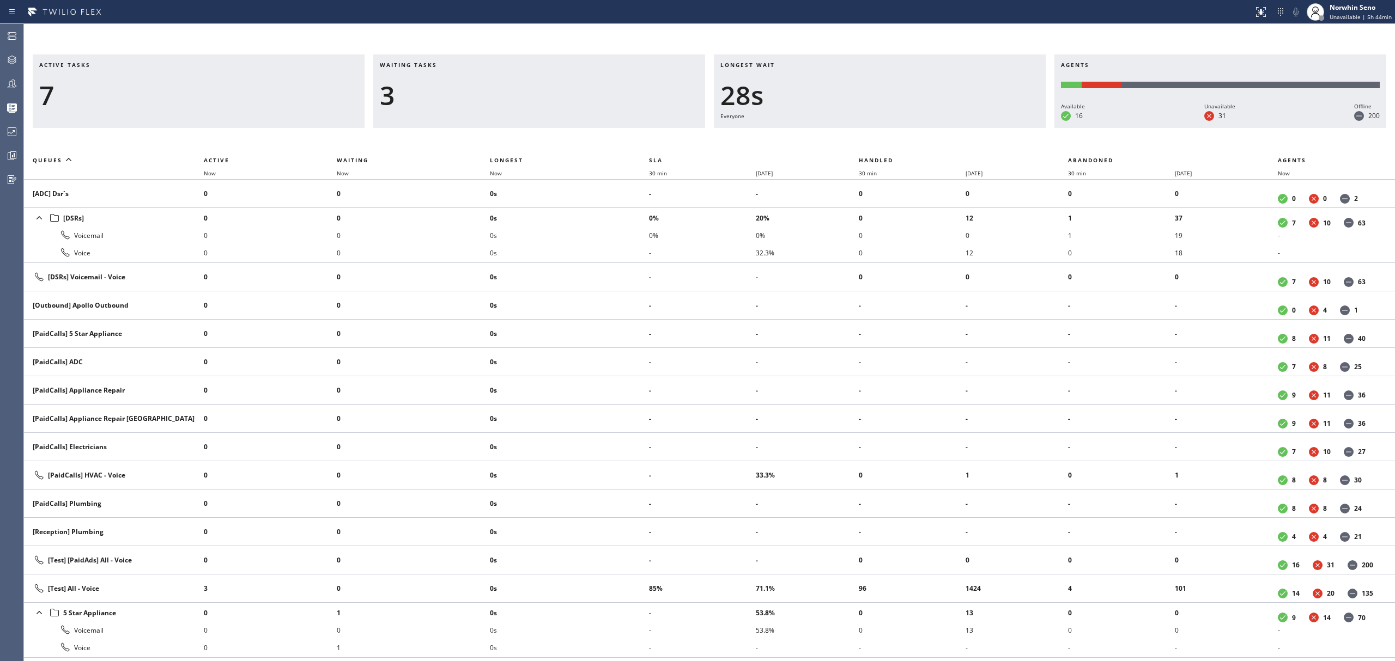
click at [983, 127] on div "Longest wait 28s Everyone" at bounding box center [880, 90] width 332 height 73
click at [983, 127] on div "Longest wait 19s Everyone" at bounding box center [880, 90] width 332 height 73
click at [983, 127] on div "Longest wait 2s Everyone" at bounding box center [880, 90] width 332 height 73
click at [983, 127] on div "Longest wait 7s Everyone" at bounding box center [880, 90] width 332 height 73
click at [983, 127] on div "Longest wait 12s Everyone" at bounding box center [880, 90] width 332 height 73
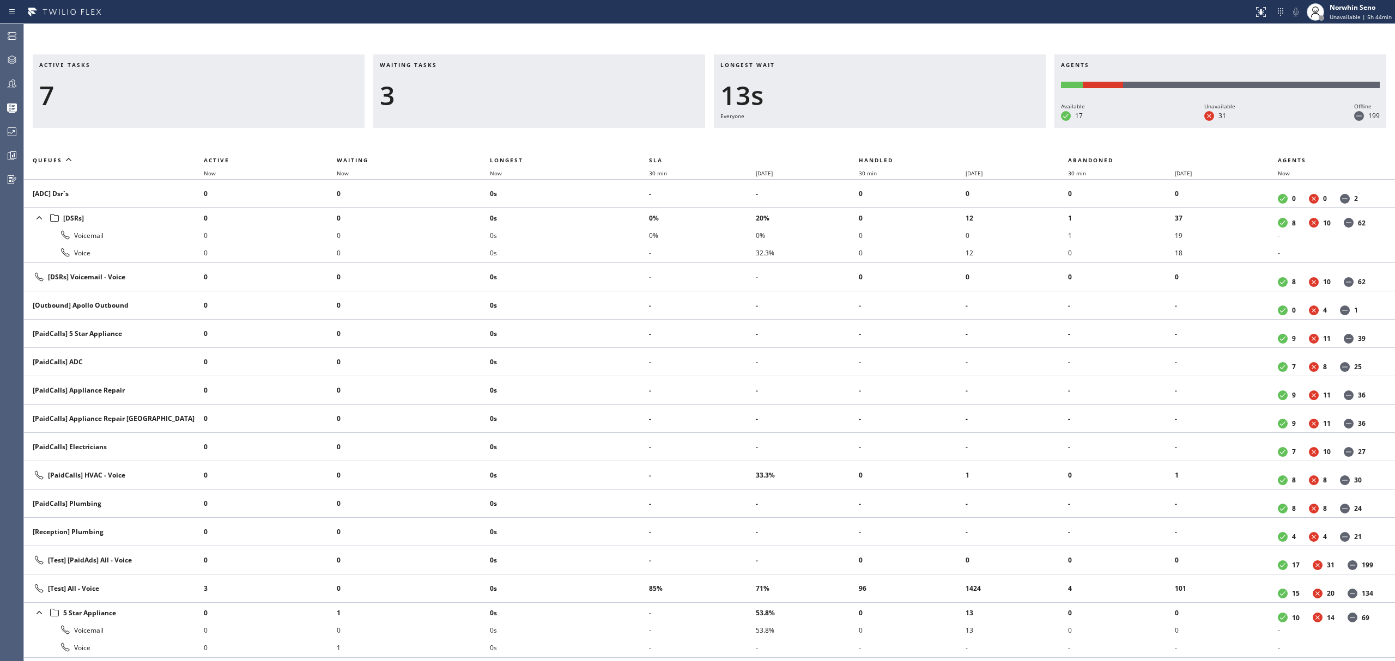
click at [983, 127] on div "Longest wait 13s Everyone" at bounding box center [880, 90] width 332 height 73
click at [983, 127] on div "Longest wait 18s Everyone" at bounding box center [880, 90] width 332 height 73
click at [983, 127] on div "Longest wait 23s Everyone" at bounding box center [880, 90] width 332 height 73
click at [983, 127] on div "Longest wait 28s Everyone" at bounding box center [880, 90] width 332 height 73
click at [983, 127] on div "Longest wait 33s Everyone" at bounding box center [880, 90] width 332 height 73
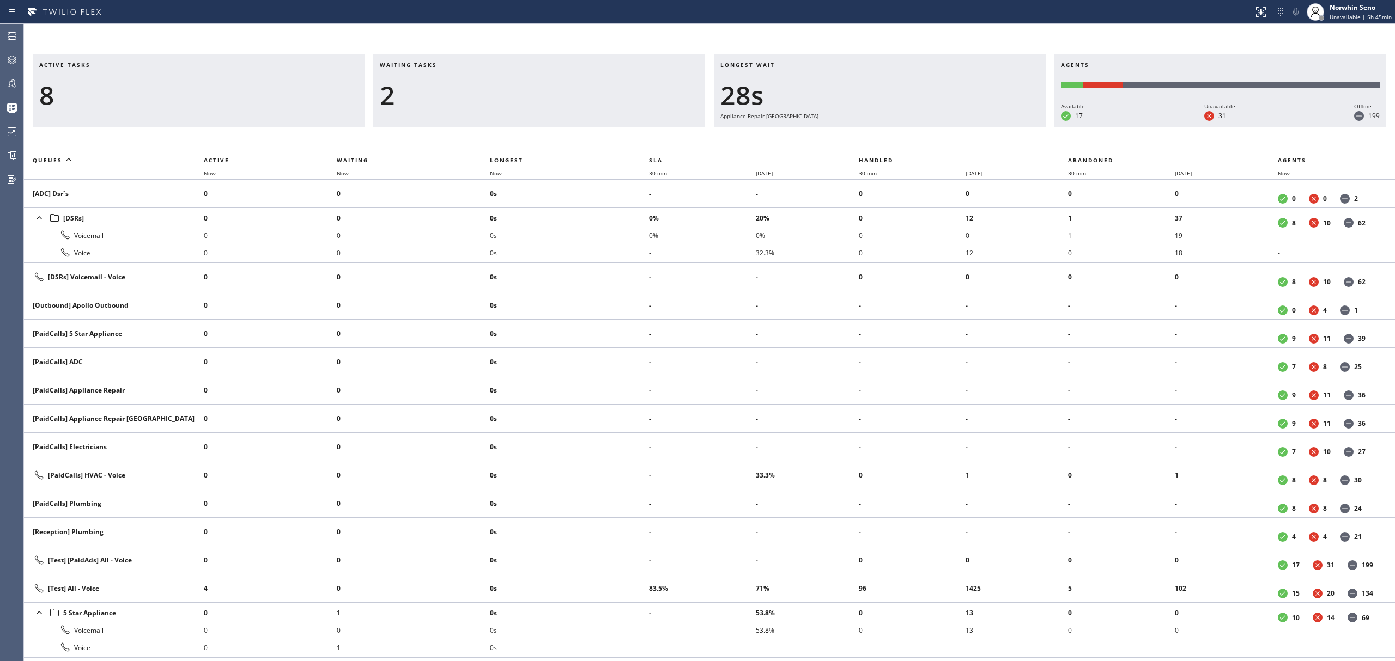
click at [983, 127] on div "Longest wait 28s Appliance Repair [GEOGRAPHIC_DATA]" at bounding box center [880, 90] width 332 height 73
click at [983, 127] on div "Longest wait 33s Appliance Repair [GEOGRAPHIC_DATA]" at bounding box center [880, 90] width 332 height 73
click at [983, 127] on div "Longest wait 38s Appliance Repair [GEOGRAPHIC_DATA]" at bounding box center [880, 90] width 332 height 73
click at [983, 127] on div "Longest wait 44s Appliance Repair [GEOGRAPHIC_DATA]" at bounding box center [880, 90] width 332 height 73
click at [983, 127] on div "Longest wait 49s Appliance Repair [GEOGRAPHIC_DATA]" at bounding box center [880, 90] width 332 height 73
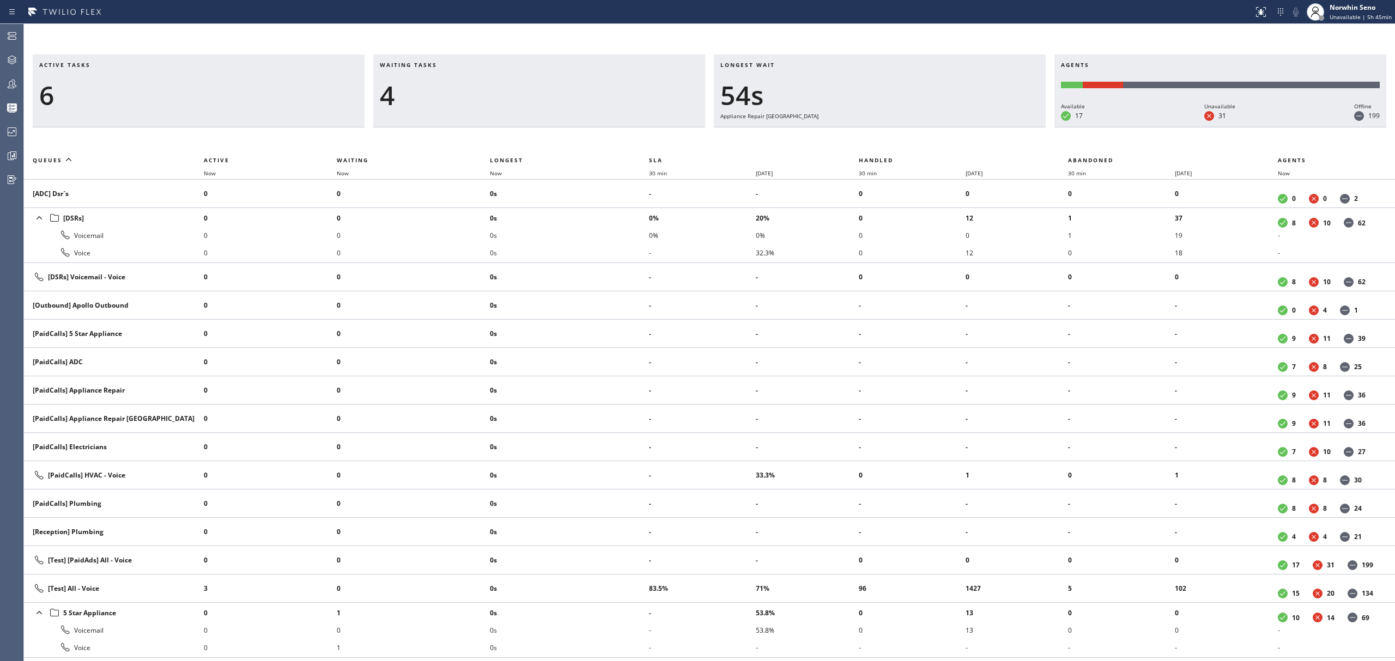
click at [983, 127] on div "Longest wait 54s Appliance Repair [GEOGRAPHIC_DATA]" at bounding box center [880, 90] width 332 height 73
click at [983, 127] on div "Longest wait 59s Appliance Repair [GEOGRAPHIC_DATA]" at bounding box center [880, 90] width 332 height 73
click at [983, 127] on div "Longest wait 1:04 Appliance Repair [GEOGRAPHIC_DATA]" at bounding box center [880, 90] width 332 height 73
click at [983, 127] on div "Longest wait 1:09 Appliance Repair [GEOGRAPHIC_DATA]" at bounding box center [880, 90] width 332 height 73
click at [983, 127] on div "Longest wait 1:14 Appliance Repair [GEOGRAPHIC_DATA]" at bounding box center [880, 90] width 332 height 73
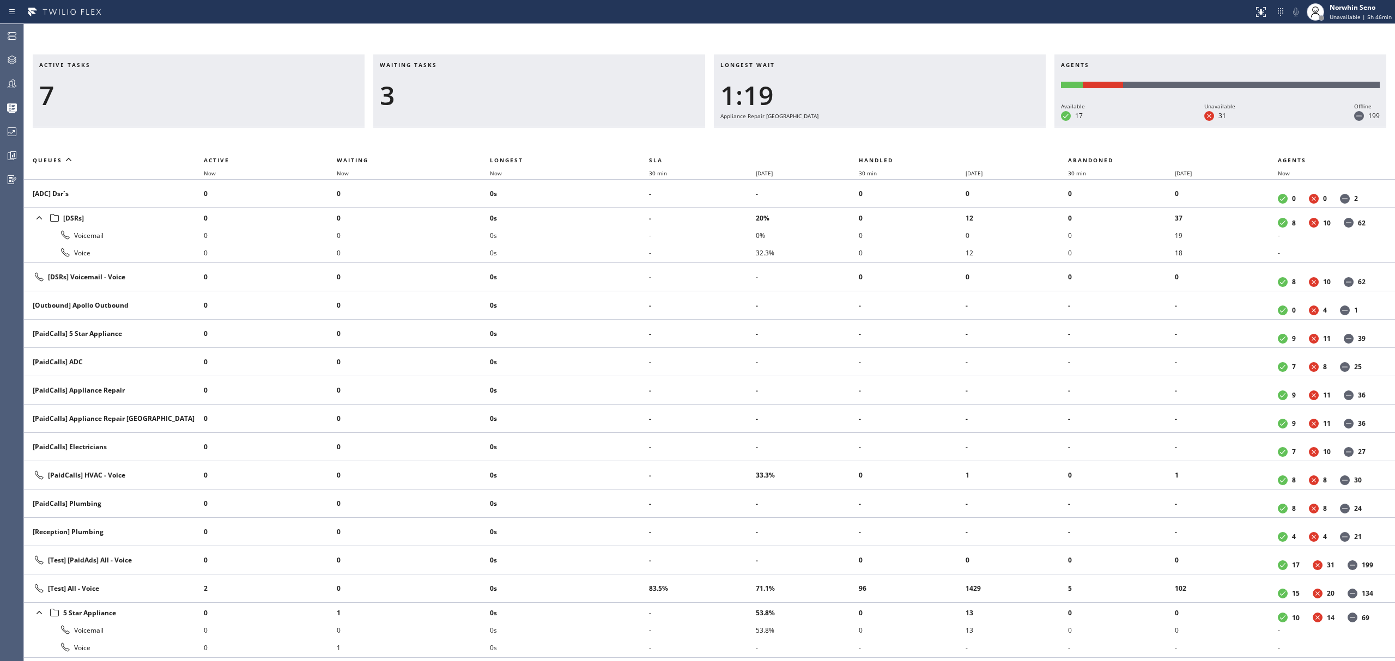
click at [983, 127] on div "Longest wait 1:19 Appliance Repair [GEOGRAPHIC_DATA]" at bounding box center [880, 90] width 332 height 73
click at [983, 127] on div "Longest wait 1:24 Appliance Repair [GEOGRAPHIC_DATA]" at bounding box center [880, 90] width 332 height 73
click at [983, 127] on div "Longest wait 1:29 Appliance Repair [GEOGRAPHIC_DATA]" at bounding box center [880, 90] width 332 height 73
click at [983, 127] on div "Longest wait 1:34 Appliance Repair [GEOGRAPHIC_DATA]" at bounding box center [880, 90] width 332 height 73
click at [983, 127] on div "Longest wait 5s [Test] All" at bounding box center [880, 90] width 332 height 73
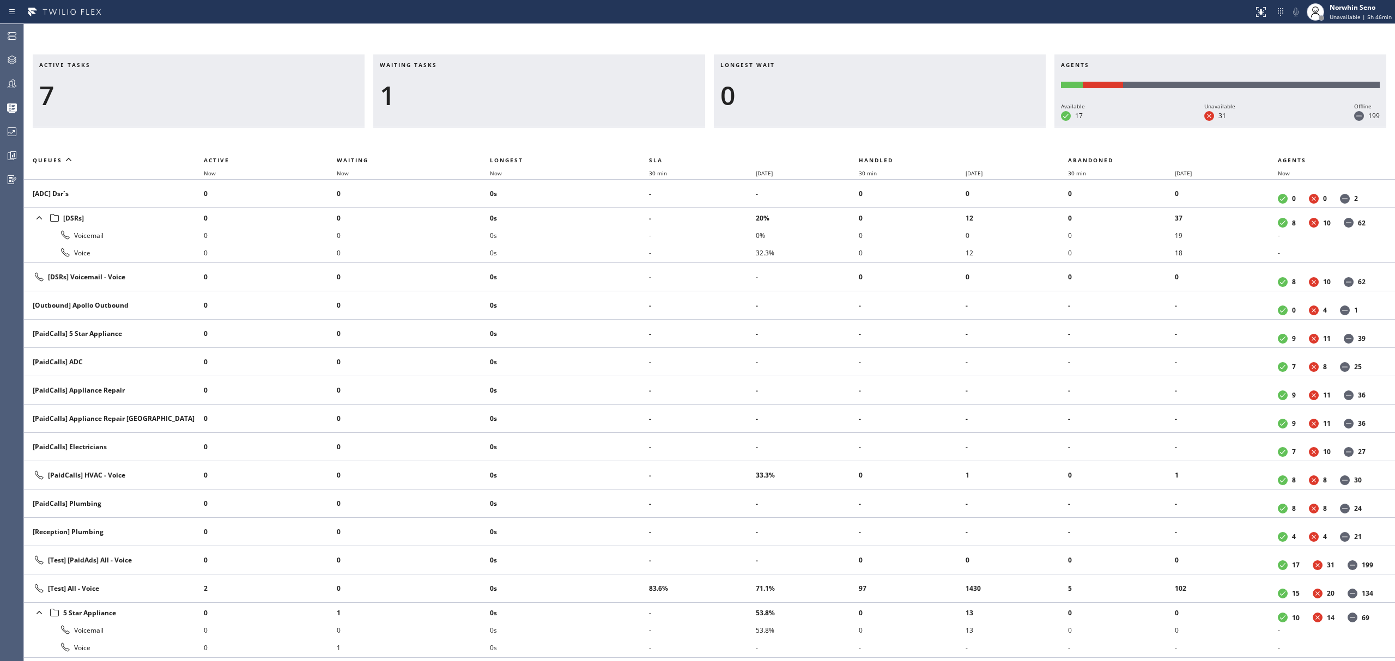
click at [983, 127] on div "Longest wait 0" at bounding box center [880, 90] width 332 height 73
click at [983, 127] on div "Longest wait 7s Everyone" at bounding box center [880, 90] width 332 height 73
click at [983, 127] on div "Longest wait 12s Everyone" at bounding box center [880, 90] width 332 height 73
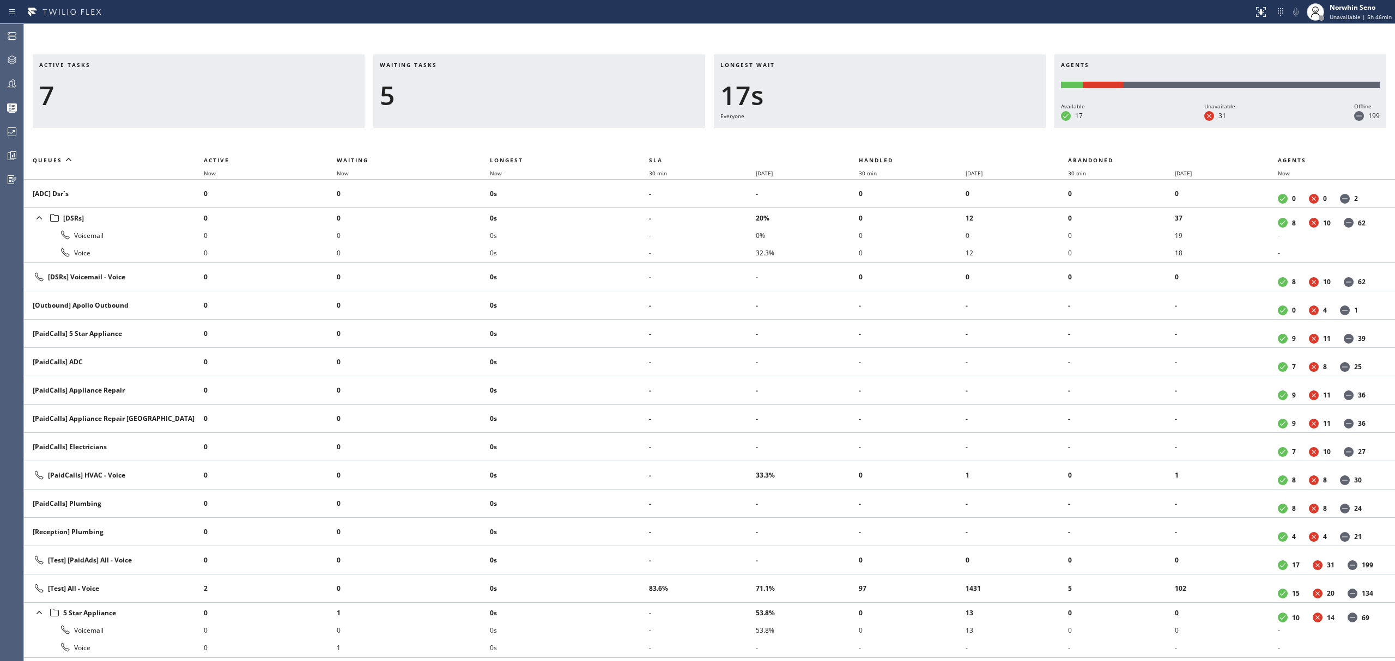
click at [983, 127] on div "Longest wait 17s Everyone" at bounding box center [880, 90] width 332 height 73
click at [983, 127] on div "Longest wait 22s Everyone" at bounding box center [880, 90] width 332 height 73
click at [983, 127] on div "Longest wait 18s Everyone" at bounding box center [880, 90] width 332 height 73
click at [983, 127] on div "Longest wait 23s Everyone" at bounding box center [880, 90] width 332 height 73
click at [983, 127] on div "Longest wait 28s Everyone" at bounding box center [880, 90] width 332 height 73
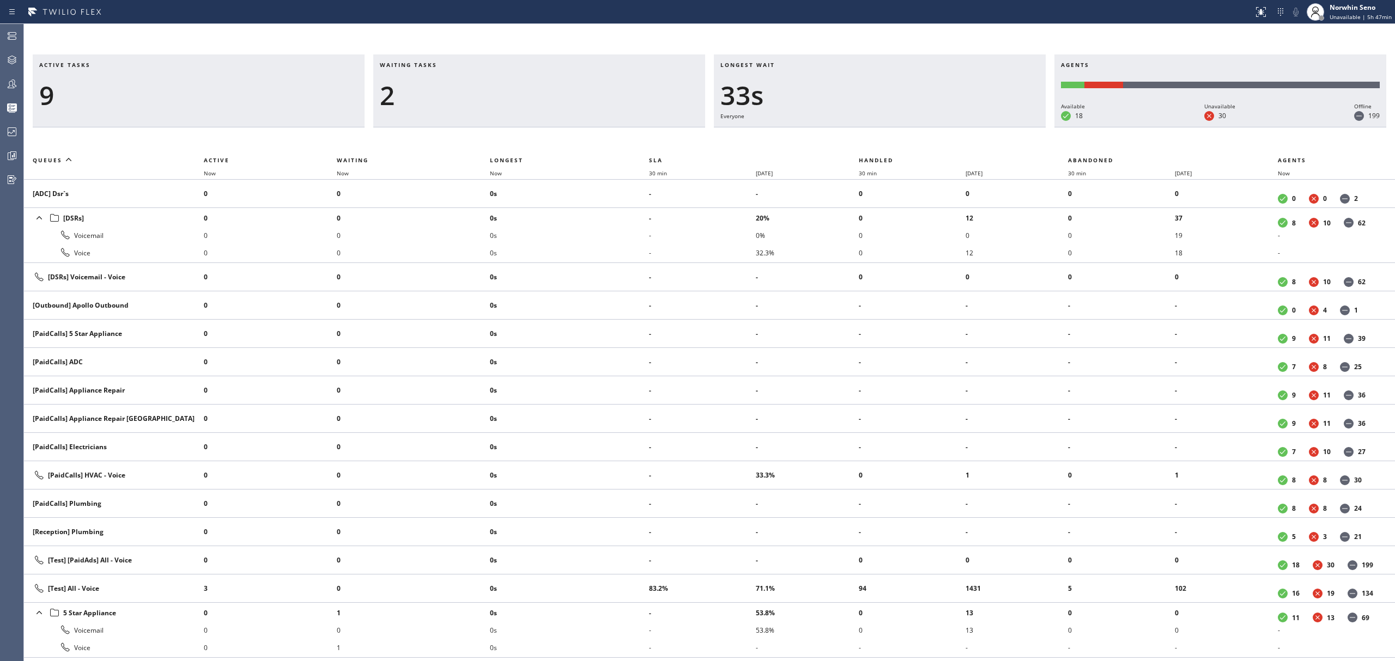
click at [983, 127] on div "Longest wait 33s Everyone" at bounding box center [880, 90] width 332 height 73
click at [983, 127] on div "Longest wait 0" at bounding box center [880, 90] width 332 height 73
click at [983, 127] on div "Longest wait 6s Everyone" at bounding box center [880, 90] width 332 height 73
click at [983, 127] on div "Longest wait 11s Everyone" at bounding box center [880, 90] width 332 height 73
click at [983, 127] on div "Longest wait 16s Everyone" at bounding box center [880, 90] width 332 height 73
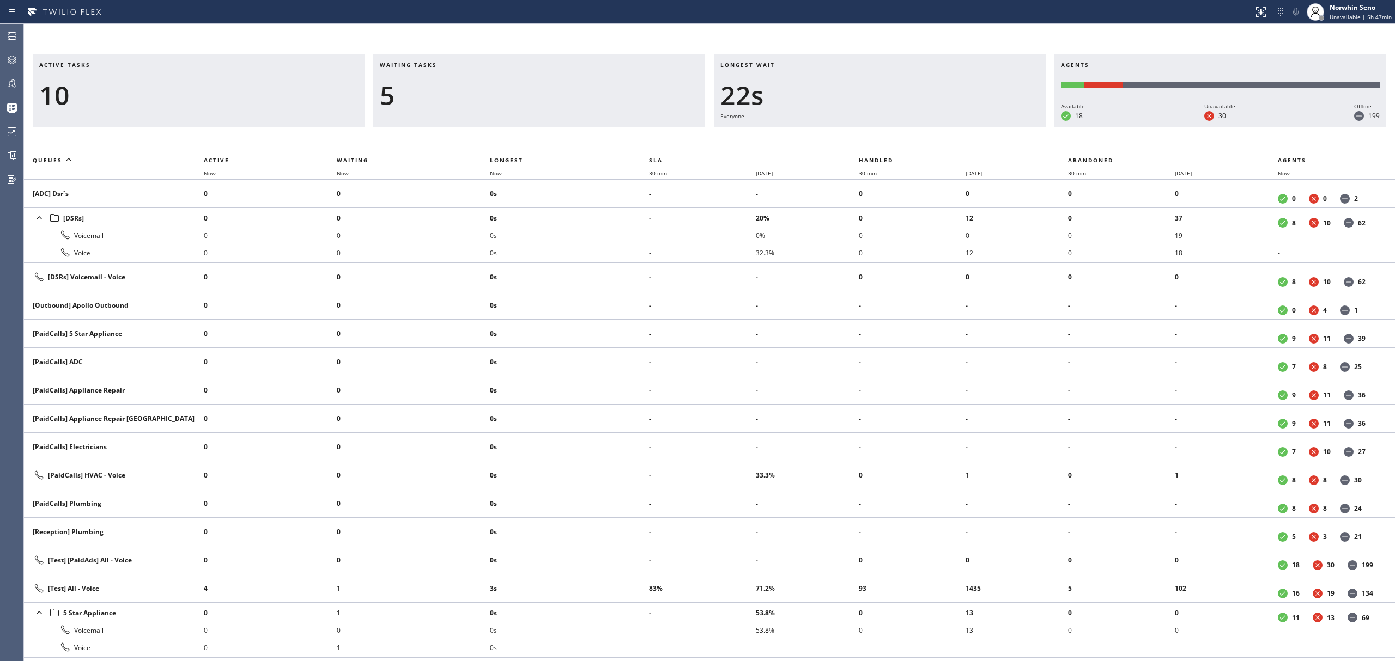
click at [983, 127] on div "Longest wait 22s Everyone" at bounding box center [880, 90] width 332 height 73
click at [983, 127] on div "Longest wait 27s Everyone" at bounding box center [880, 90] width 332 height 73
click at [983, 127] on div "Longest wait 25s Everyone" at bounding box center [880, 90] width 332 height 73
click at [983, 127] on div "Longest wait 30s Everyone" at bounding box center [880, 90] width 332 height 73
click at [983, 127] on div "Longest wait 35s Everyone" at bounding box center [880, 90] width 332 height 73
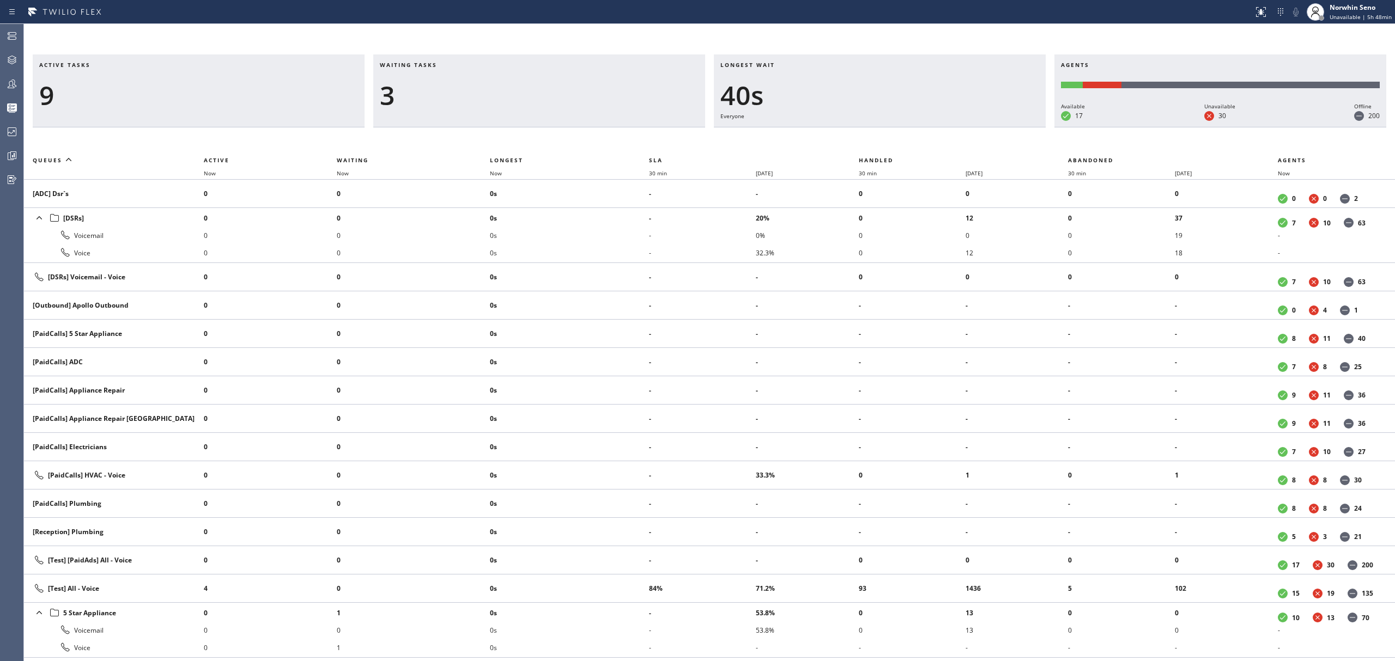
click at [983, 127] on div "Longest wait 40s Everyone" at bounding box center [880, 90] width 332 height 73
click at [983, 127] on div "Longest wait 45s Everyone" at bounding box center [880, 90] width 332 height 73
click at [983, 127] on div "Longest wait 50s Everyone" at bounding box center [880, 90] width 332 height 73
click at [983, 127] on div "Longest wait 55s Everyone" at bounding box center [880, 90] width 332 height 73
click at [983, 127] on div "Longest wait 1:00 Everyone" at bounding box center [880, 90] width 332 height 73
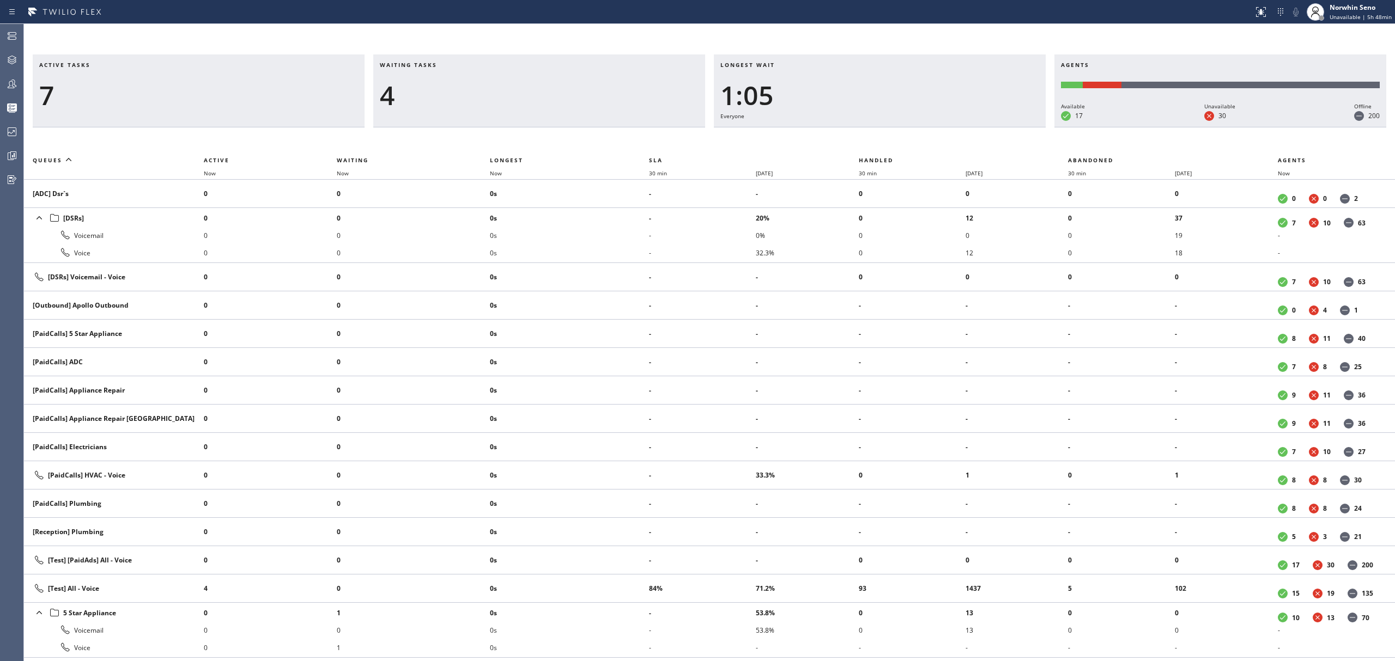
click at [983, 127] on div "Longest wait 1:05 Everyone" at bounding box center [880, 90] width 332 height 73
click at [983, 127] on div "Longest wait 1:10 Everyone" at bounding box center [880, 90] width 332 height 73
click at [983, 127] on div "Longest wait 1:15 Everyone" at bounding box center [880, 90] width 332 height 73
click at [983, 127] on div "Longest wait 1:20 Everyone" at bounding box center [880, 90] width 332 height 73
click at [983, 127] on div "Longest wait 1:26 Everyone" at bounding box center [880, 90] width 332 height 73
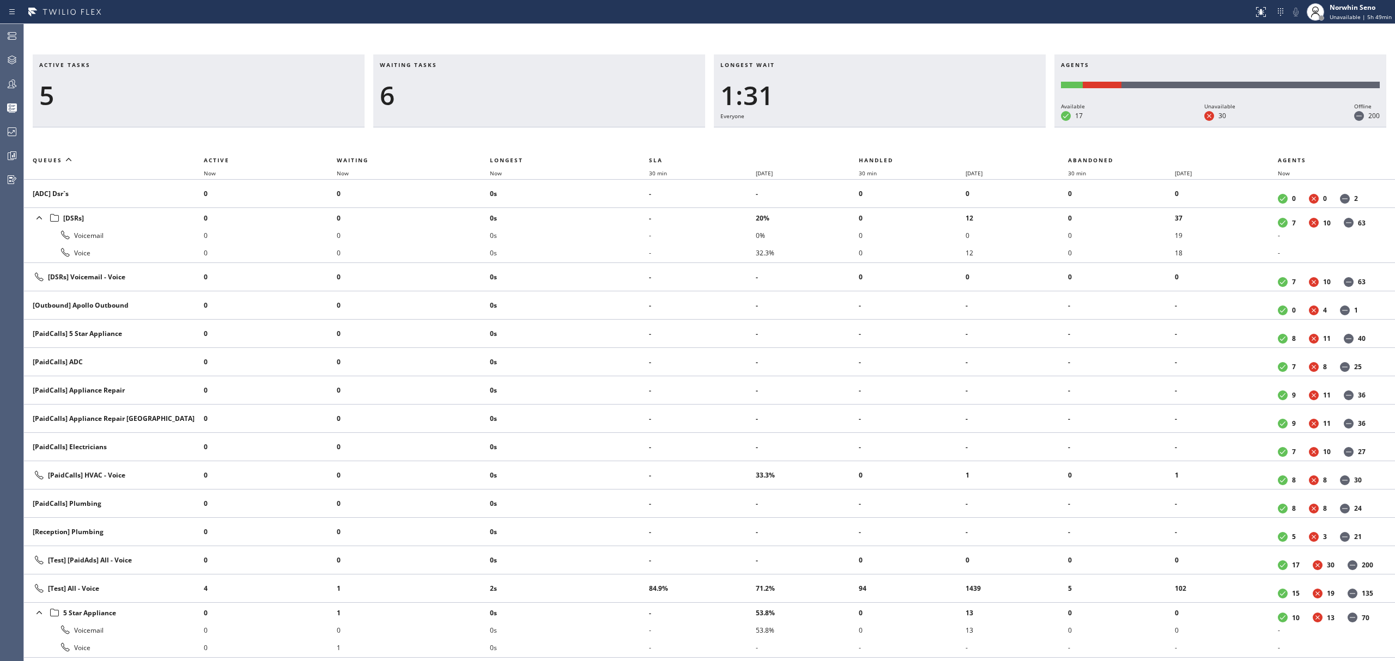
click at [983, 127] on div "Longest wait 1:31 Everyone" at bounding box center [880, 90] width 332 height 73
click at [983, 127] on div "Longest wait 36s Everyone" at bounding box center [880, 90] width 332 height 73
click at [983, 127] on div "Longest wait 28s Everyone" at bounding box center [880, 90] width 332 height 73
click at [983, 127] on div "Longest wait 33s Everyone" at bounding box center [880, 90] width 332 height 73
click at [983, 127] on div "Longest wait 10s Everyone" at bounding box center [880, 90] width 332 height 73
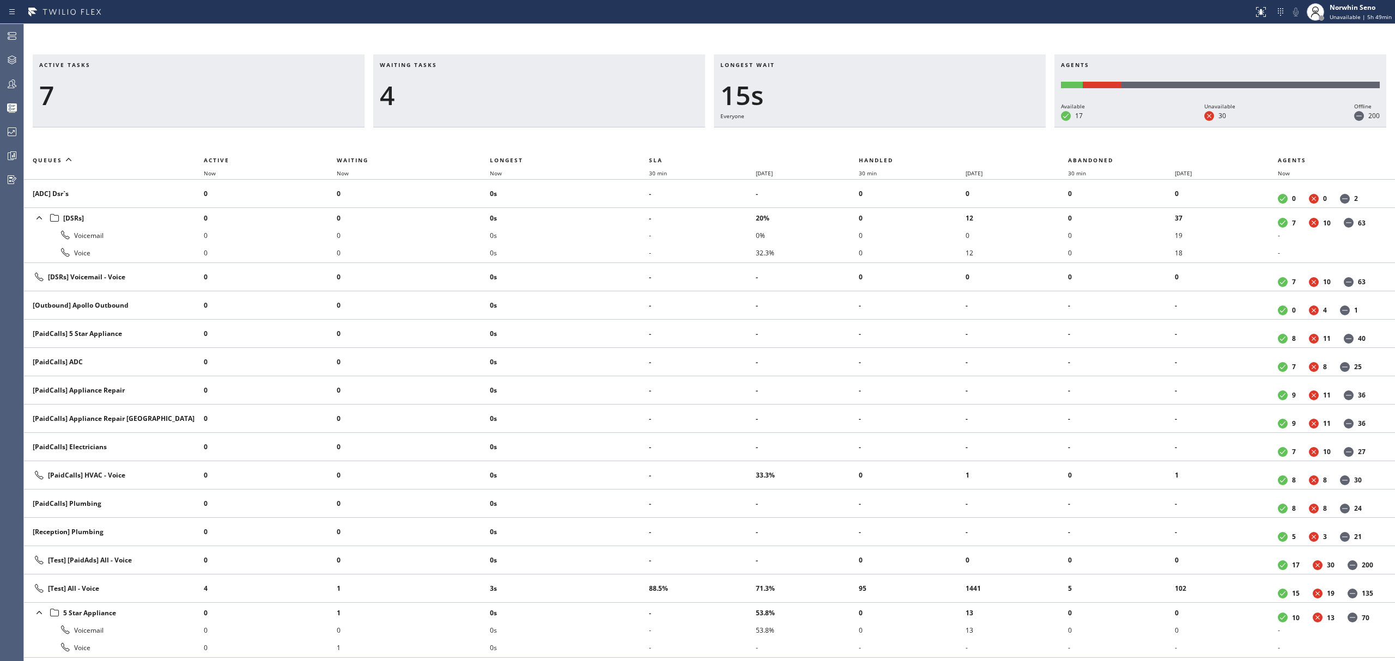
click at [983, 127] on div "Longest wait 15s Everyone" at bounding box center [880, 90] width 332 height 73
click at [983, 127] on div "Longest wait 9s Everyone" at bounding box center [880, 90] width 332 height 73
click at [983, 127] on div "Longest wait 14s Everyone" at bounding box center [880, 90] width 332 height 73
click at [983, 127] on div "Longest wait 19s Everyone" at bounding box center [880, 90] width 332 height 73
click at [983, 127] on div "Longest wait 23s Everyone" at bounding box center [880, 90] width 332 height 73
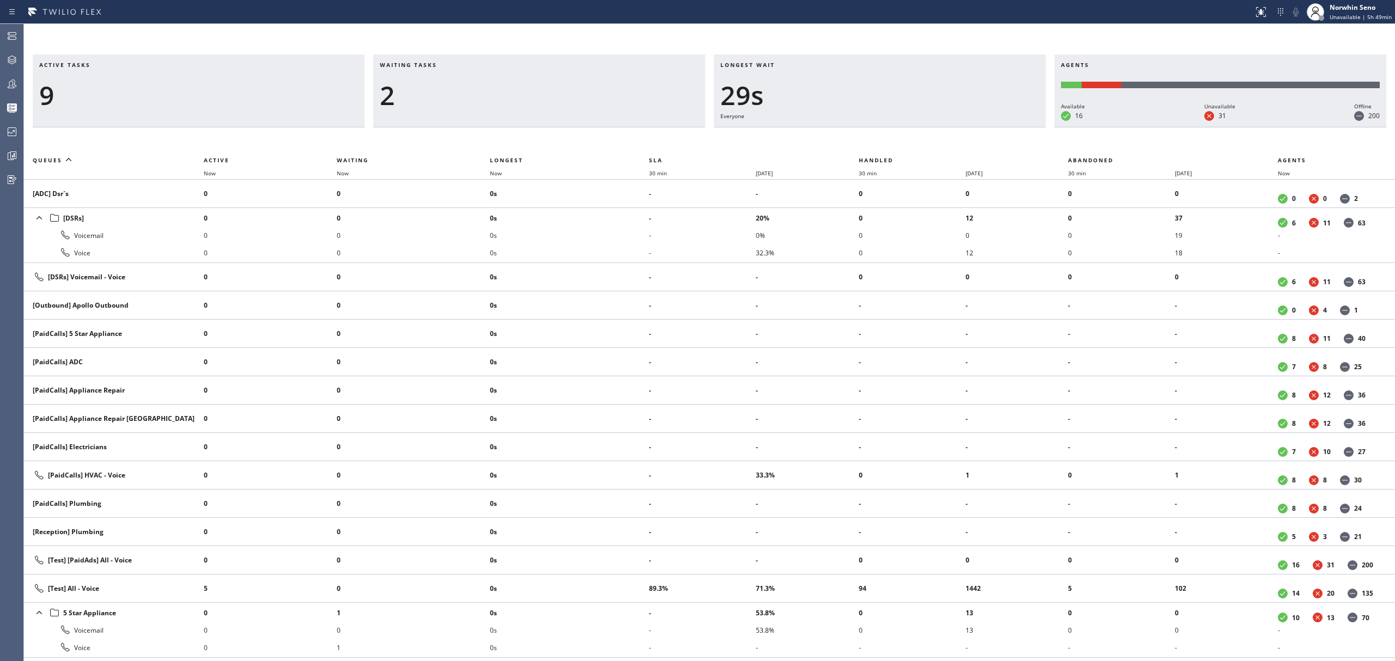
click at [983, 127] on div "Longest wait 29s Everyone" at bounding box center [880, 90] width 332 height 73
click at [983, 127] on div "Longest wait 33s Everyone" at bounding box center [880, 90] width 332 height 73
click at [983, 127] on div "Longest wait 39s Everyone" at bounding box center [880, 90] width 332 height 73
click at [983, 127] on div "Longest wait 45s Everyone" at bounding box center [880, 90] width 332 height 73
click at [983, 127] on div "Longest wait 50s Everyone" at bounding box center [880, 90] width 332 height 73
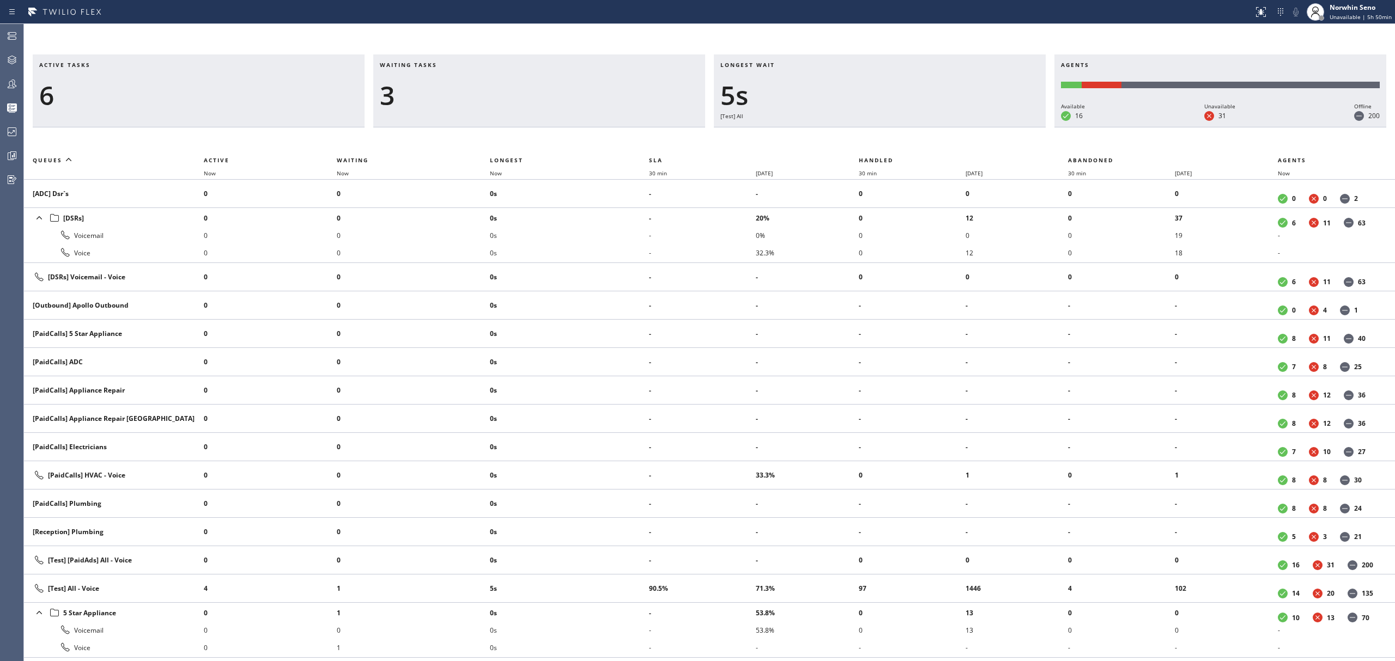
click at [983, 127] on div "Longest wait 5s [Test] All" at bounding box center [880, 90] width 332 height 73
click at [983, 127] on div "Longest wait 10s Everyone" at bounding box center [880, 90] width 332 height 73
click at [983, 127] on div "Longest wait 0" at bounding box center [880, 90] width 332 height 73
click at [983, 127] on div "Longest wait 3s Everyone" at bounding box center [880, 90] width 332 height 73
click at [983, 127] on div "Longest wait 7s Everyone" at bounding box center [880, 90] width 332 height 73
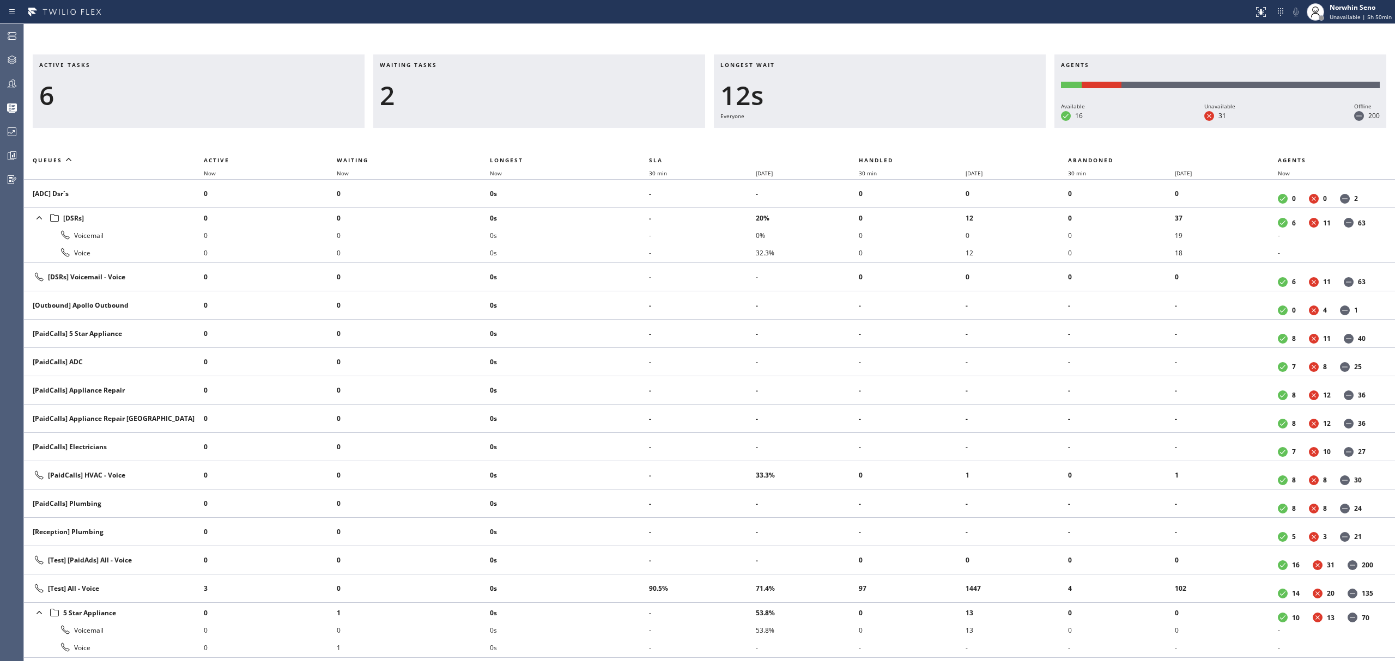
click at [983, 127] on div "Longest wait 12s Everyone" at bounding box center [880, 90] width 332 height 73
click at [983, 127] on div "Longest wait 17s Everyone" at bounding box center [880, 90] width 332 height 73
click at [983, 127] on div "Longest wait 22s Everyone" at bounding box center [880, 90] width 332 height 73
click at [983, 127] on div "Longest wait 27s Everyone" at bounding box center [880, 90] width 332 height 73
click at [983, 127] on div "Longest wait 32s Everyone" at bounding box center [880, 90] width 332 height 73
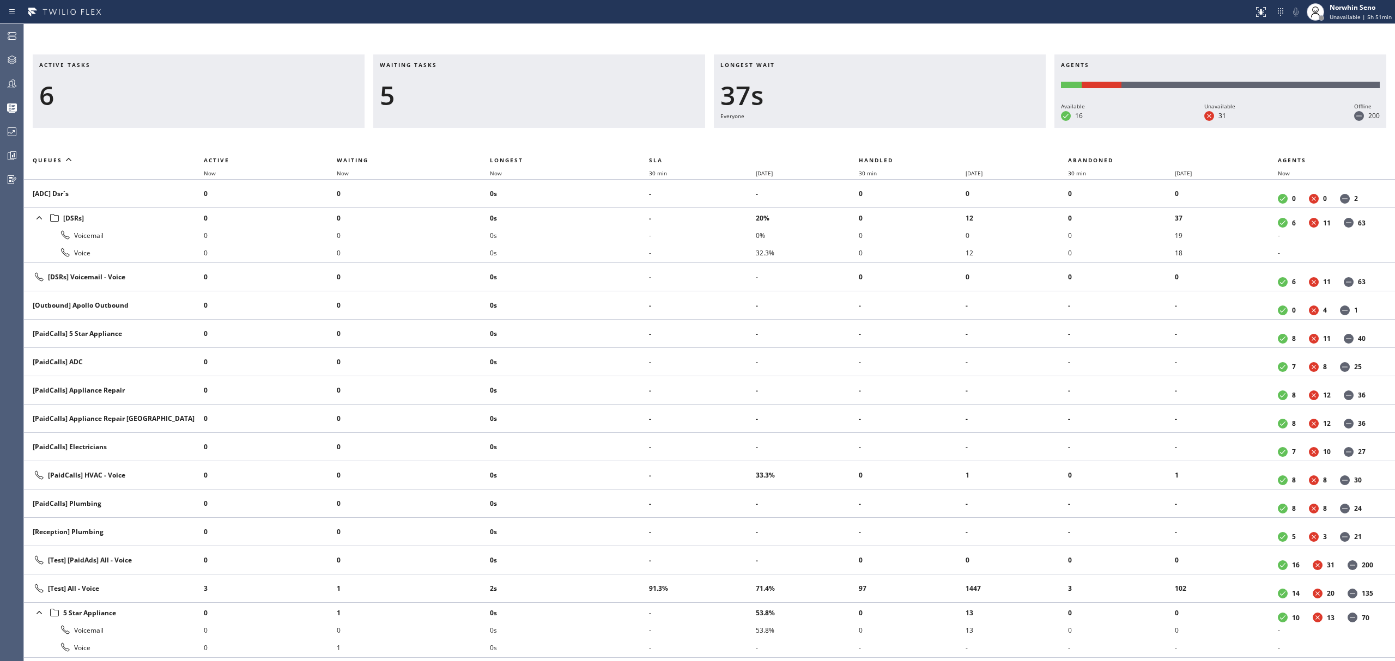
click at [983, 127] on div "Longest wait 37s Everyone" at bounding box center [880, 90] width 332 height 73
click at [983, 127] on div "Longest wait 26s Everyone" at bounding box center [880, 90] width 332 height 73
click at [983, 127] on div "Longest wait 0" at bounding box center [880, 90] width 332 height 73
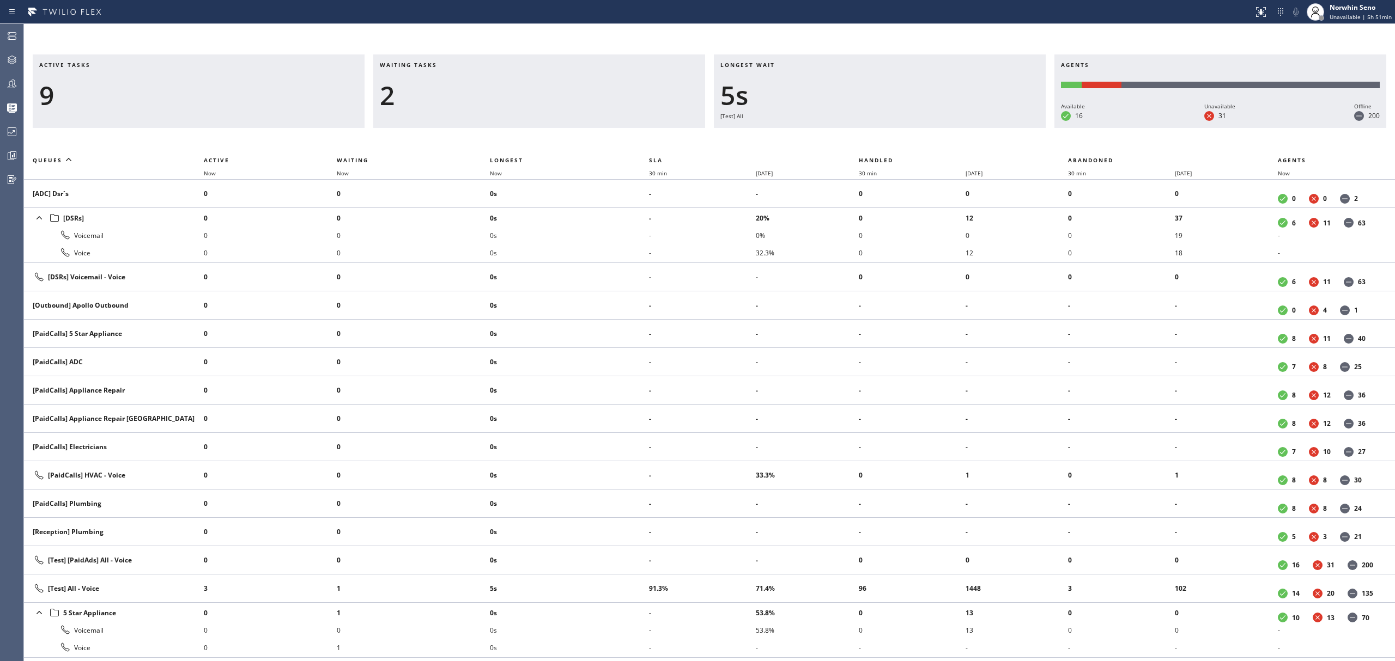
click at [983, 127] on div "Longest wait 5s [Test] All" at bounding box center [880, 90] width 332 height 73
click at [983, 127] on div "Longest wait 0" at bounding box center [880, 90] width 332 height 73
click at [983, 127] on div "Longest wait 6s Everyone" at bounding box center [880, 90] width 332 height 73
click at [983, 127] on div "Longest wait 11s Everyone" at bounding box center [880, 90] width 332 height 73
click at [983, 127] on div "Longest wait 16s Everyone" at bounding box center [880, 90] width 332 height 73
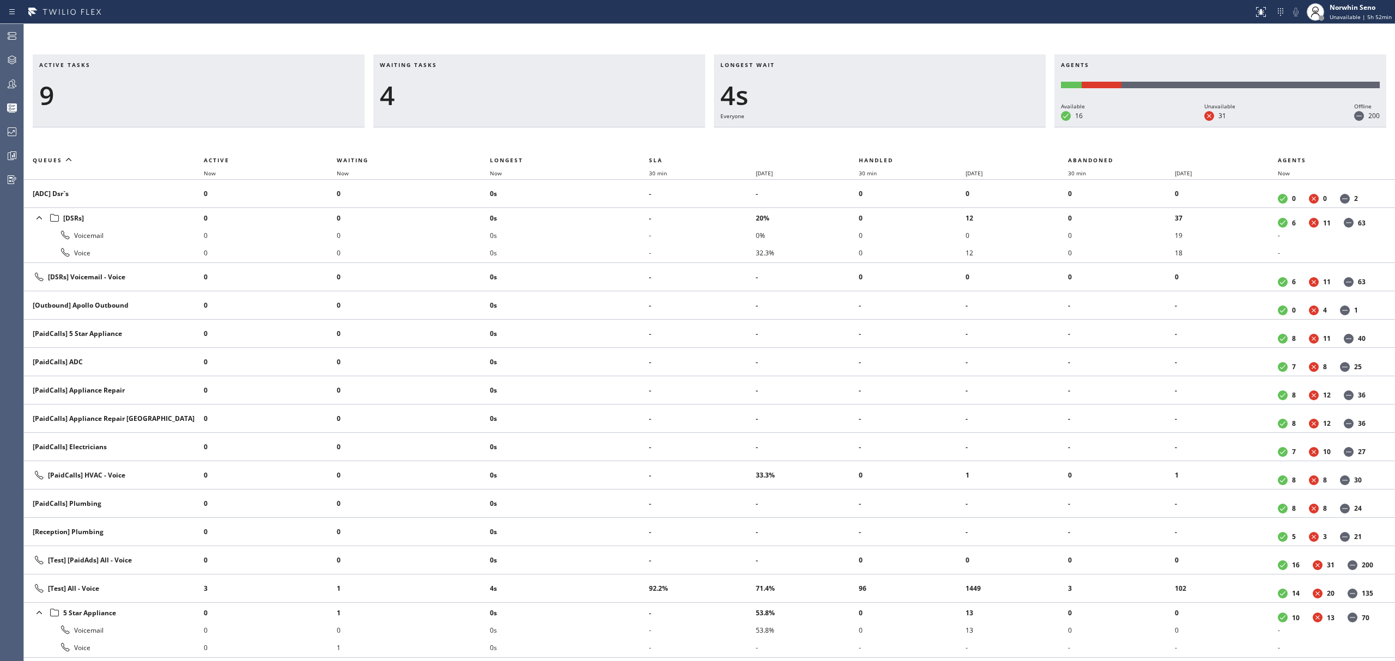
click at [983, 127] on div "Longest wait 4s Everyone" at bounding box center [880, 90] width 332 height 73
click at [983, 127] on div "Longest wait 9s Everyone" at bounding box center [880, 90] width 332 height 73
click at [983, 127] on div "Longest wait 14s Everyone" at bounding box center [880, 90] width 332 height 73
click at [983, 127] on div "Longest wait 0" at bounding box center [880, 90] width 332 height 73
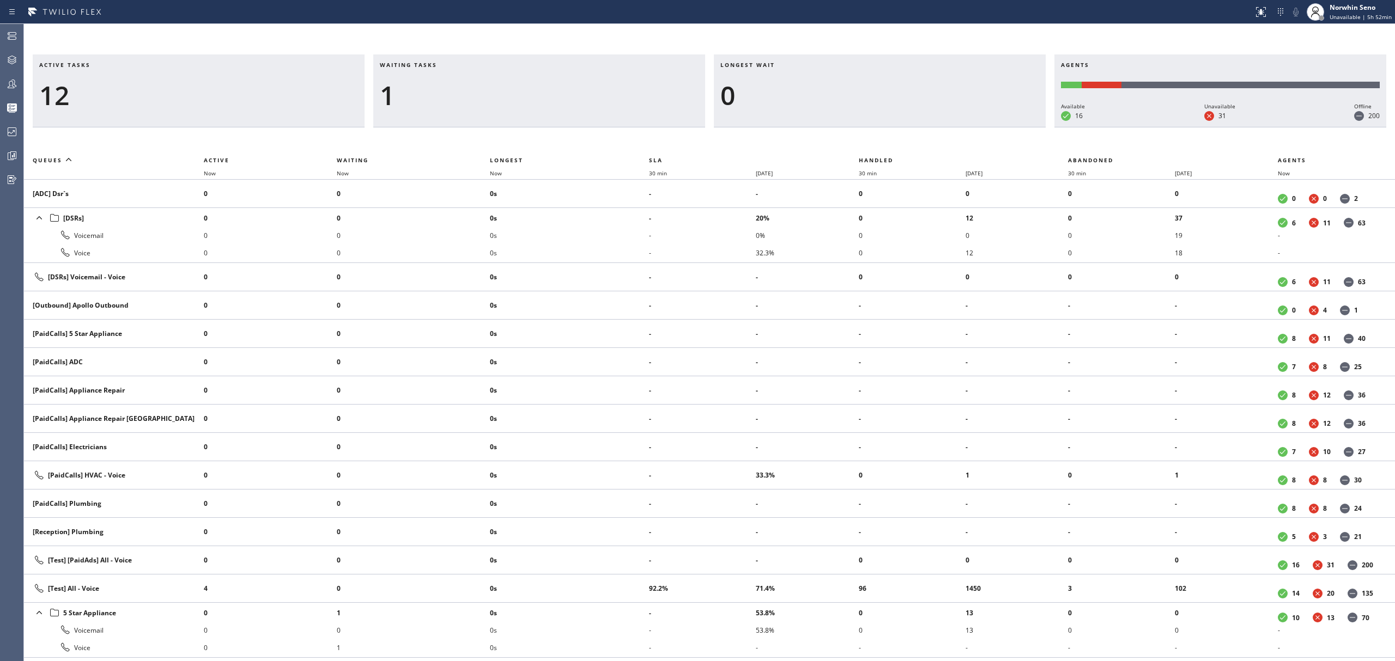
click at [983, 127] on div "Longest wait 0" at bounding box center [880, 90] width 332 height 73
click at [983, 127] on div "Longest wait 7s Everyone" at bounding box center [880, 90] width 332 height 73
click at [983, 127] on div "Longest wait 12s Everyone" at bounding box center [880, 90] width 332 height 73
click at [983, 127] on div "Longest wait 17s Everyone" at bounding box center [880, 90] width 332 height 73
click at [983, 127] on div "Longest wait 22s Everyone" at bounding box center [880, 90] width 332 height 73
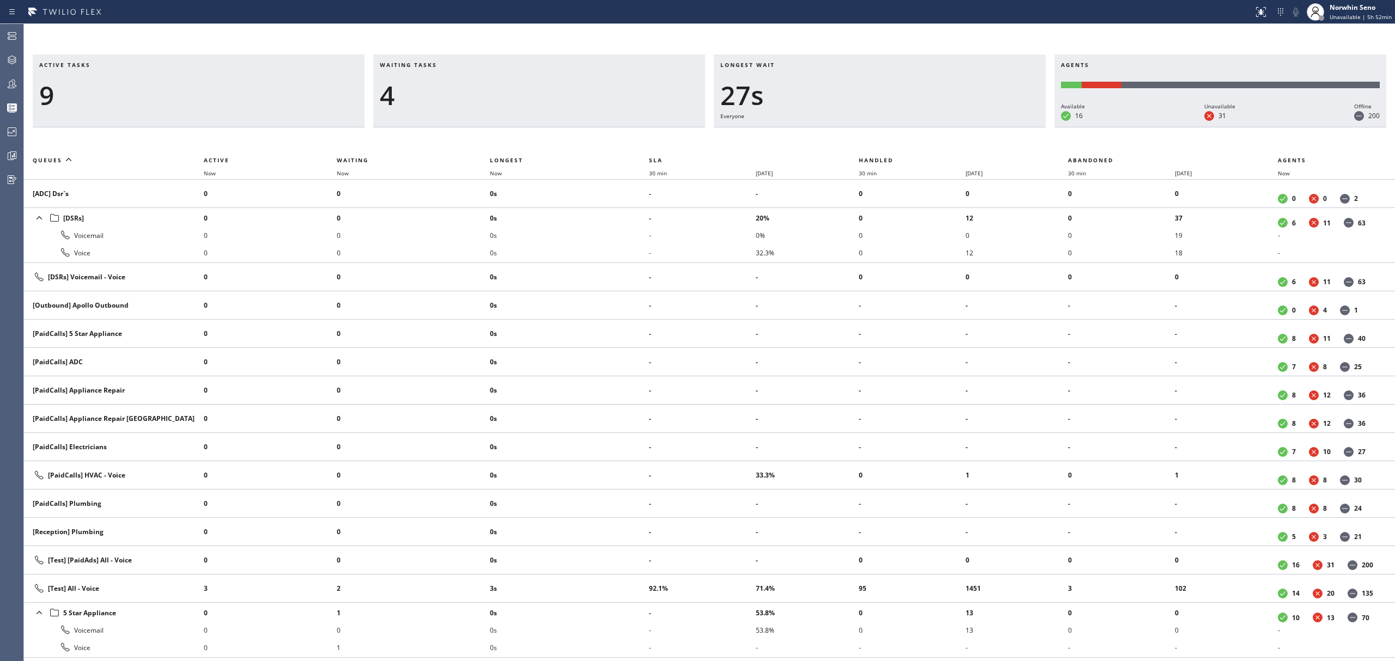
click at [983, 127] on div "Longest wait 27s Everyone" at bounding box center [880, 90] width 332 height 73
click at [983, 127] on div "Longest wait 32s Everyone" at bounding box center [880, 90] width 332 height 73
click at [983, 127] on div "Longest wait 0" at bounding box center [880, 90] width 332 height 73
click at [983, 127] on div "Longest wait 3s [Test] All" at bounding box center [880, 90] width 332 height 73
click at [983, 127] on div "Longest wait 4s Everyone" at bounding box center [880, 90] width 332 height 73
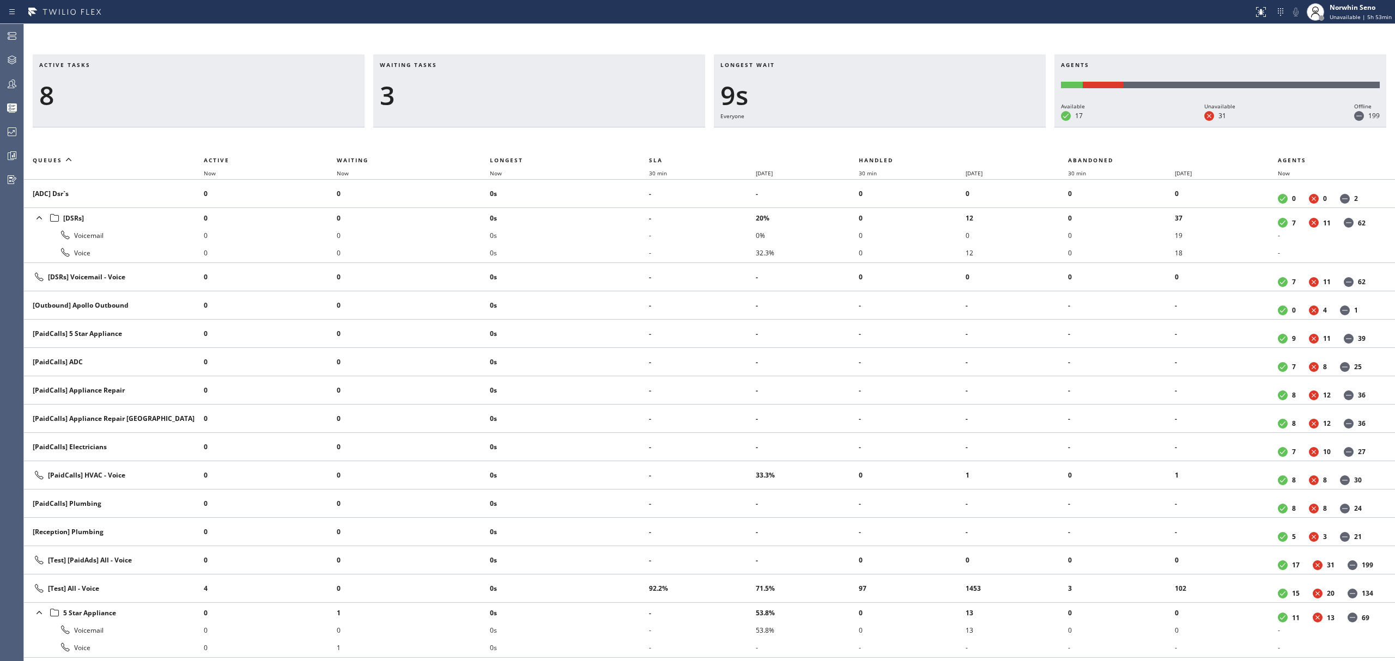
click at [983, 127] on div "Longest wait 9s Everyone" at bounding box center [880, 90] width 332 height 73
click at [983, 127] on div "Longest wait 10s Everyone" at bounding box center [880, 90] width 332 height 73
click at [983, 127] on div "Longest wait 8s [Test] All" at bounding box center [880, 90] width 332 height 73
click at [983, 127] on div "Longest wait 12s [Test] All" at bounding box center [880, 90] width 332 height 73
click at [983, 127] on div "Longest wait 0" at bounding box center [880, 90] width 332 height 73
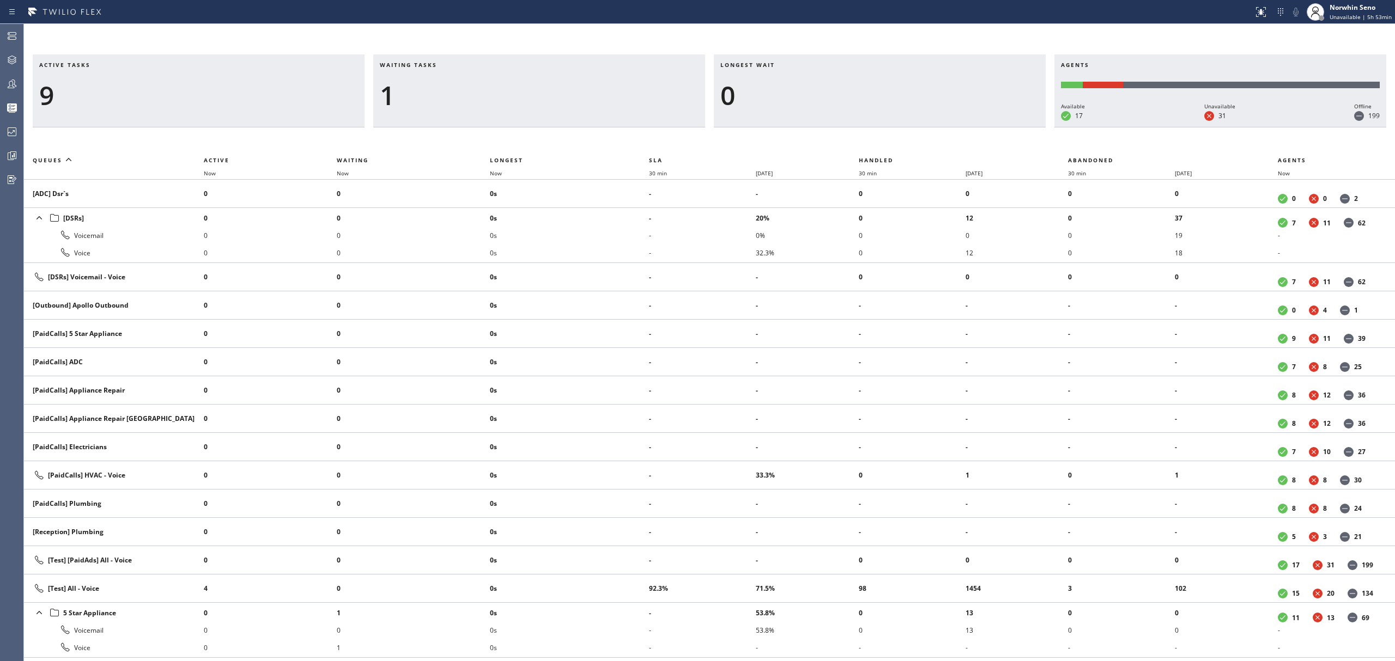
click at [983, 127] on div "Longest wait 0" at bounding box center [880, 90] width 332 height 73
click at [983, 127] on div "Longest wait 4s Everyone" at bounding box center [880, 90] width 332 height 73
click at [983, 127] on div "Longest wait 9s Everyone" at bounding box center [880, 90] width 332 height 73
click at [983, 127] on div "Longest wait 14s Everyone" at bounding box center [880, 90] width 332 height 73
click at [983, 127] on div "Longest wait 18s Everyone" at bounding box center [880, 90] width 332 height 73
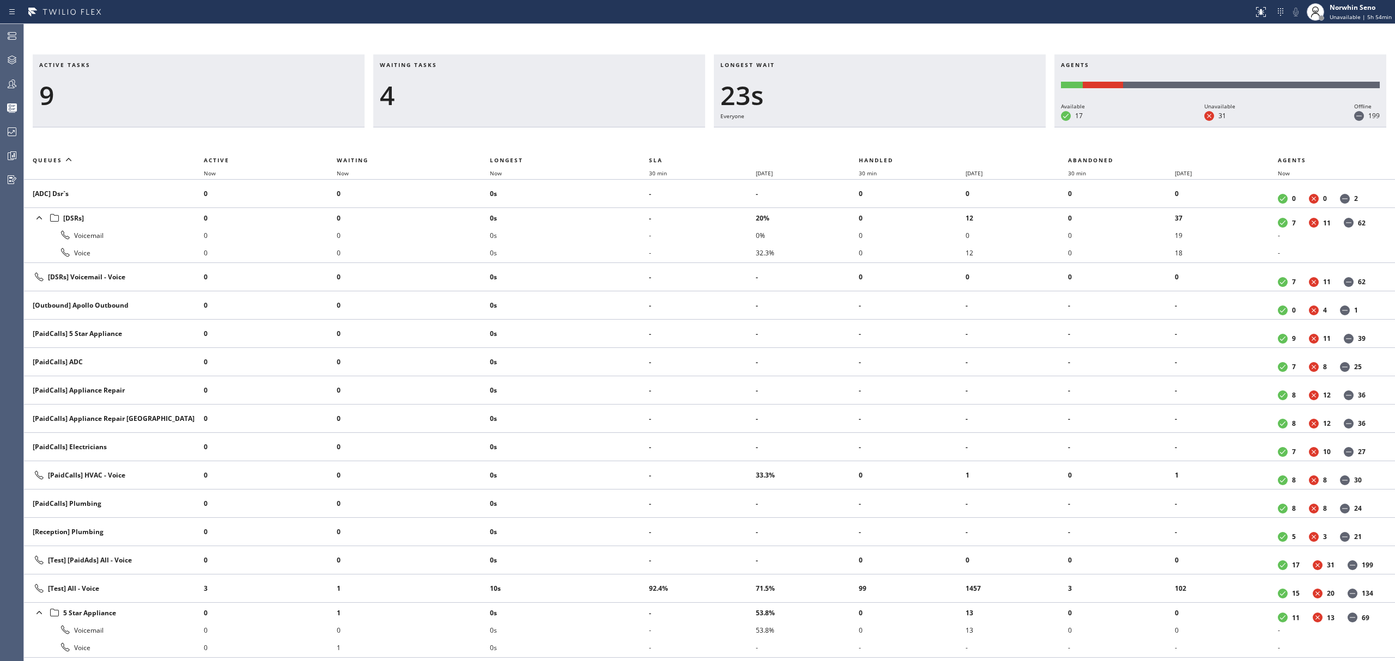
click at [983, 127] on div "Longest wait 23s Everyone" at bounding box center [880, 90] width 332 height 73
click at [983, 127] on div "Longest wait 28s Everyone" at bounding box center [880, 90] width 332 height 73
click at [983, 127] on div "Longest wait 33s Everyone" at bounding box center [880, 90] width 332 height 73
click at [983, 127] on div "Longest wait 38s Everyone" at bounding box center [880, 90] width 332 height 73
click at [983, 127] on div "Longest wait 43s Everyone" at bounding box center [880, 90] width 332 height 73
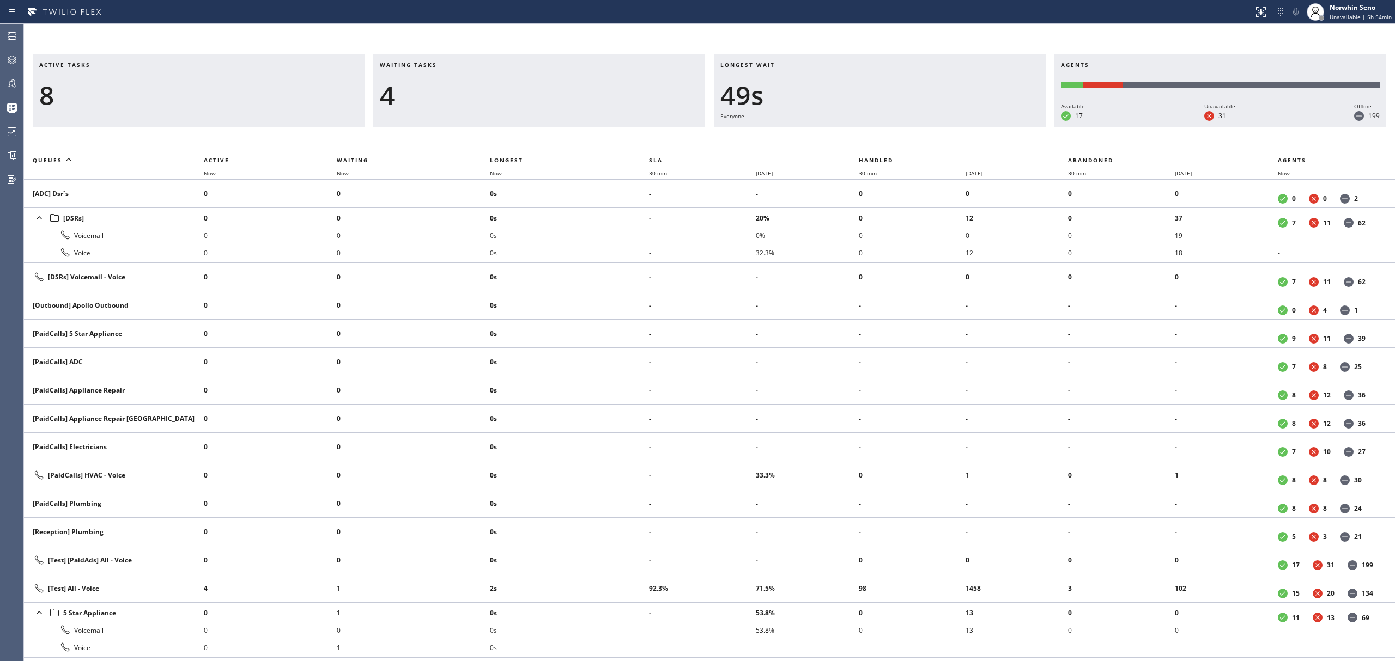
click at [983, 127] on div "Longest wait 49s Everyone" at bounding box center [880, 90] width 332 height 73
click at [983, 127] on div "Longest wait 54s Everyone" at bounding box center [880, 90] width 332 height 73
click at [983, 127] on div "Longest wait 59s Everyone" at bounding box center [880, 90] width 332 height 73
click at [983, 127] on div "Longest wait 1:04 Everyone" at bounding box center [880, 90] width 332 height 73
click at [983, 127] on div "Longest wait 1:09 Everyone" at bounding box center [880, 90] width 332 height 73
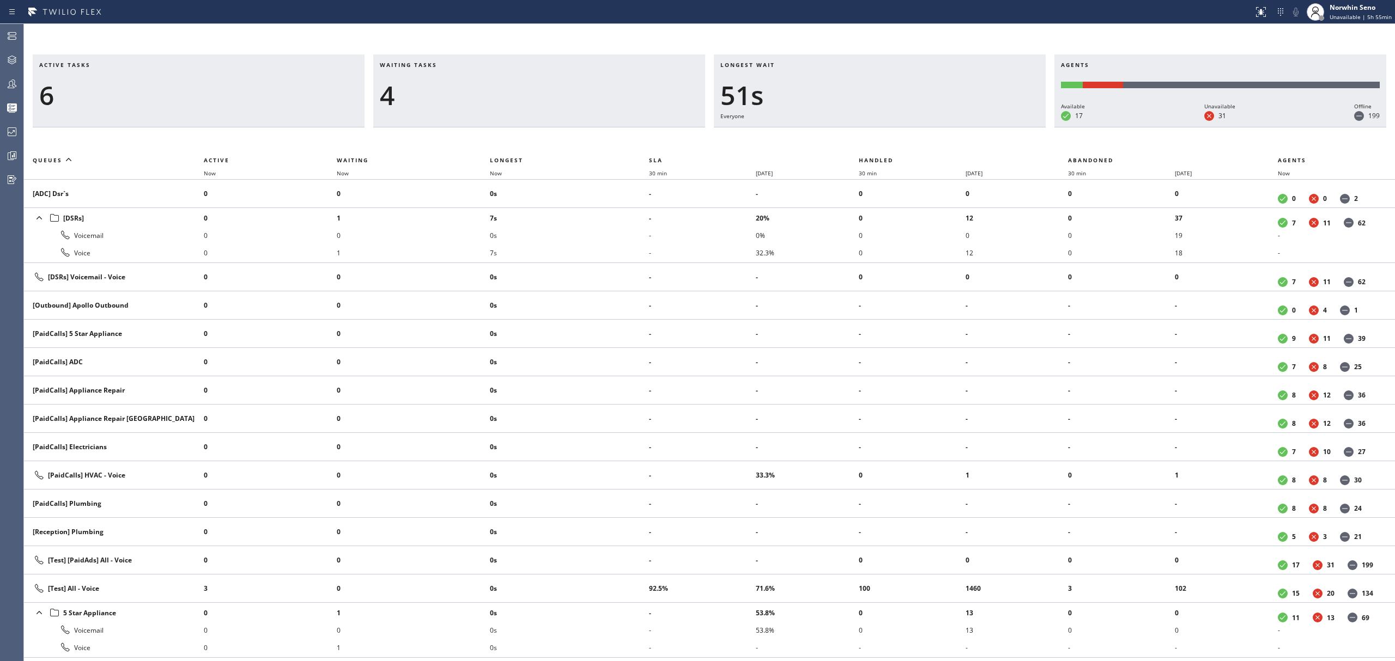
click at [983, 127] on div "Longest wait 51s Everyone" at bounding box center [880, 90] width 332 height 73
click at [983, 127] on div "Longest wait 56s Everyone" at bounding box center [880, 90] width 332 height 73
click at [983, 127] on div "Longest wait 1:01 Everyone" at bounding box center [880, 90] width 332 height 73
click at [983, 127] on div "Longest wait 1:06 Everyone" at bounding box center [880, 90] width 332 height 73
click at [983, 127] on div "Longest wait 22s Everyone" at bounding box center [880, 90] width 332 height 73
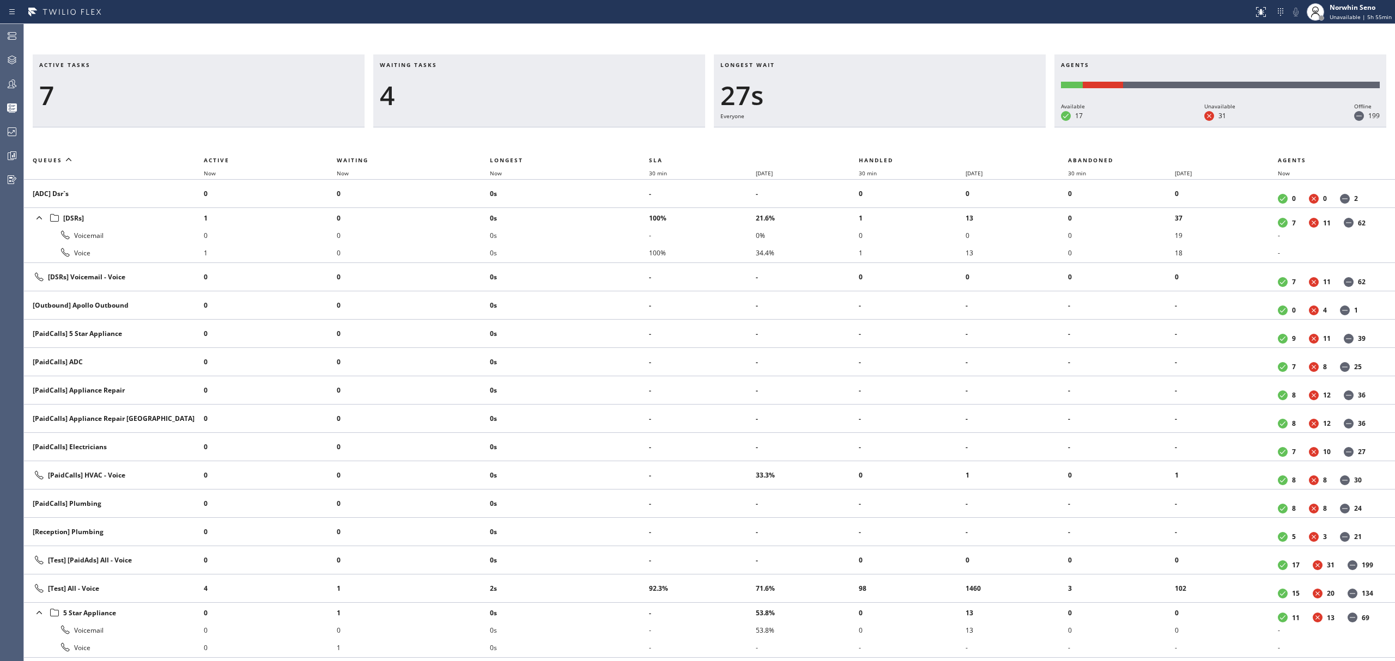
click at [983, 127] on div "Longest wait 27s Everyone" at bounding box center [880, 90] width 332 height 73
click at [983, 127] on div "Longest wait 22s Everyone" at bounding box center [880, 90] width 332 height 73
click at [983, 127] on div "Longest wait 27s Everyone" at bounding box center [880, 90] width 332 height 73
click at [983, 127] on div "Longest wait 32s Everyone" at bounding box center [880, 90] width 332 height 73
click at [983, 127] on div "Longest wait 8s Everyone" at bounding box center [880, 90] width 332 height 73
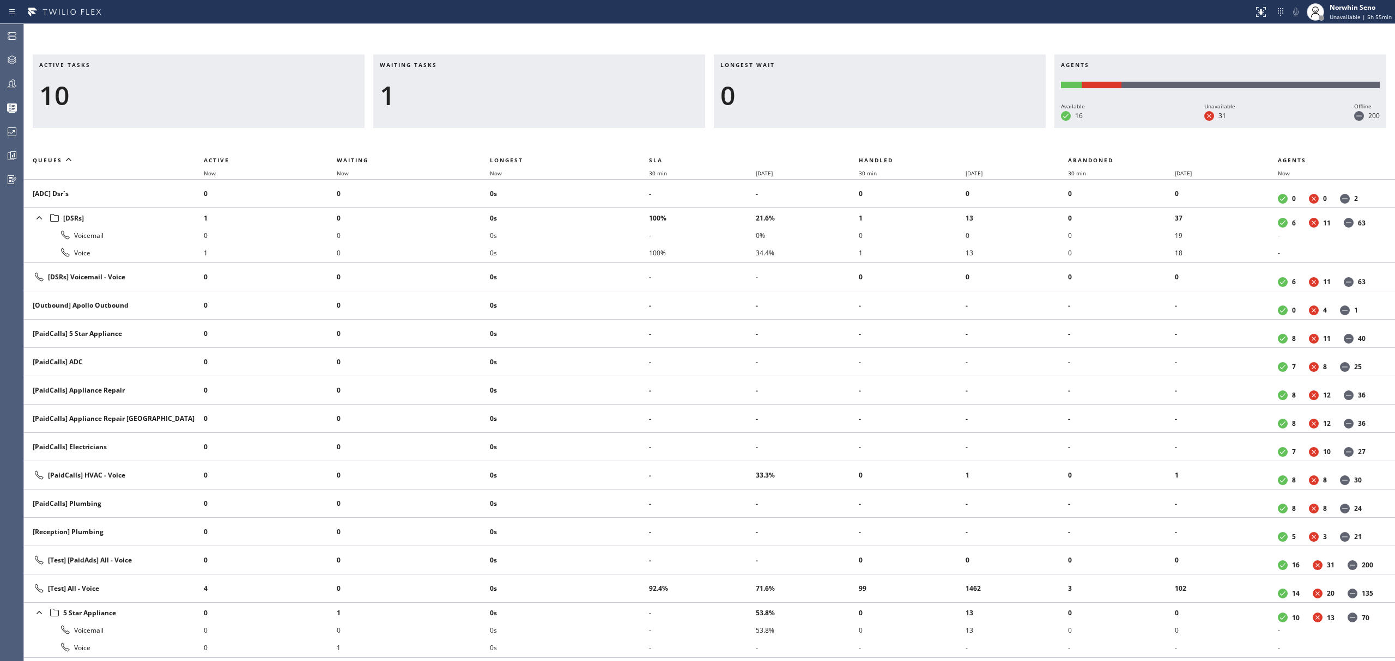
click at [983, 127] on div "Longest wait 0" at bounding box center [880, 90] width 332 height 73
click at [983, 127] on div "Longest wait 6s Everyone" at bounding box center [880, 90] width 332 height 73
click at [983, 127] on div "Longest wait 11s Everyone" at bounding box center [880, 90] width 332 height 73
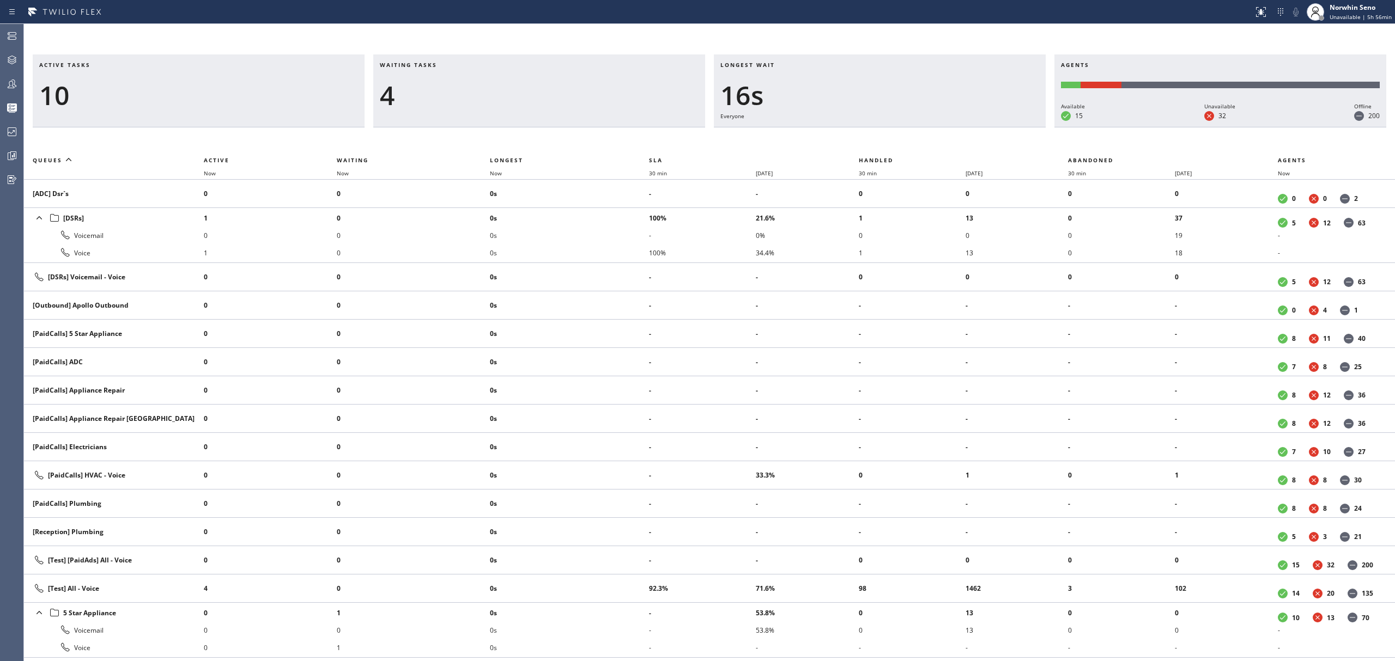
click at [983, 127] on div "Longest wait 16s Everyone" at bounding box center [880, 90] width 332 height 73
click at [983, 127] on div "Longest wait 21s Everyone" at bounding box center [880, 90] width 332 height 73
click at [983, 127] on div "Longest wait 26s Everyone" at bounding box center [880, 90] width 332 height 73
click at [983, 127] on div "Longest wait 31s Everyone" at bounding box center [880, 90] width 332 height 73
click at [983, 127] on div "Longest wait 36s Everyone" at bounding box center [880, 90] width 332 height 73
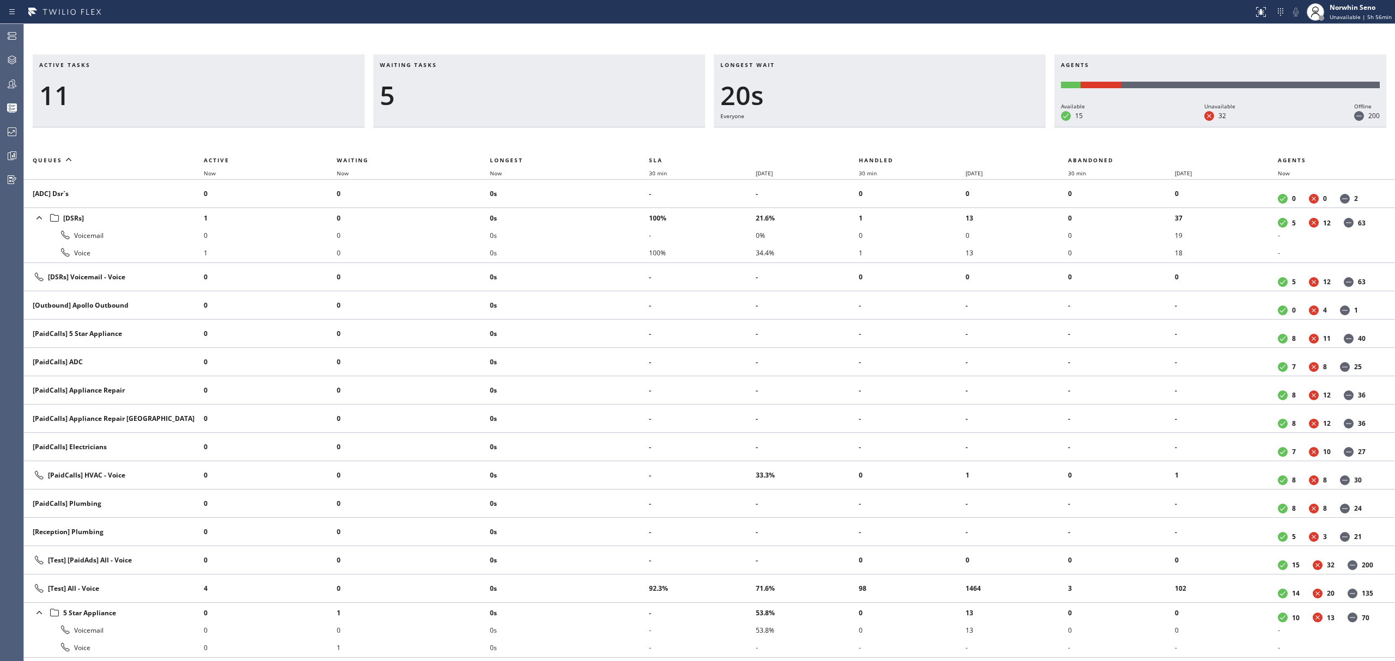
click at [983, 127] on div "Longest wait 20s Everyone" at bounding box center [880, 90] width 332 height 73
click at [968, 140] on div "Active tasks 11 Waiting tasks 6 Longest wait 25s Everyone Agents Available 15 U…" at bounding box center [709, 357] width 1371 height 607
click at [428, 93] on div "5" at bounding box center [539, 96] width 319 height 32
click at [547, 35] on div "Active tasks 8 Waiting tasks 3 Longest wait 1:14 HVAC Agents Available 13 Unava…" at bounding box center [709, 342] width 1371 height 637
click at [573, 142] on div "Active tasks 7 Waiting tasks 1 Longest wait 0 Agents Available 14 Unavailable 3…" at bounding box center [709, 357] width 1371 height 607
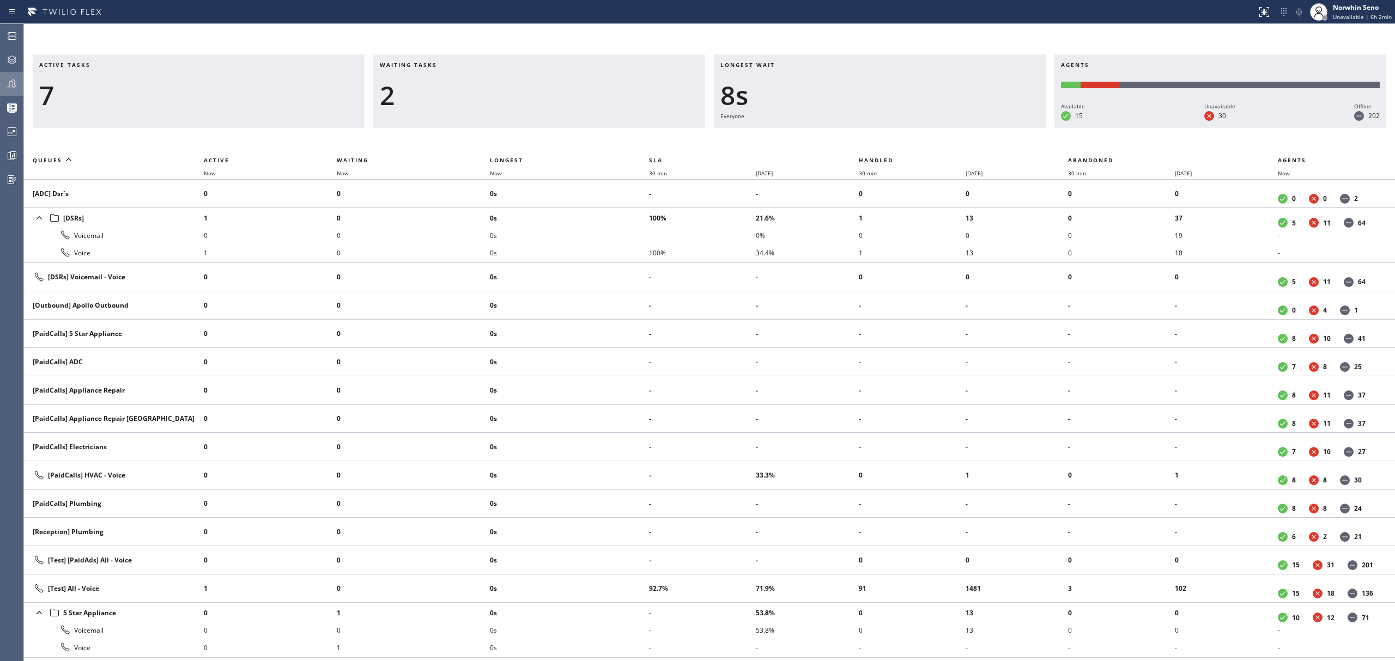
click at [9, 75] on div at bounding box center [12, 84] width 24 height 22
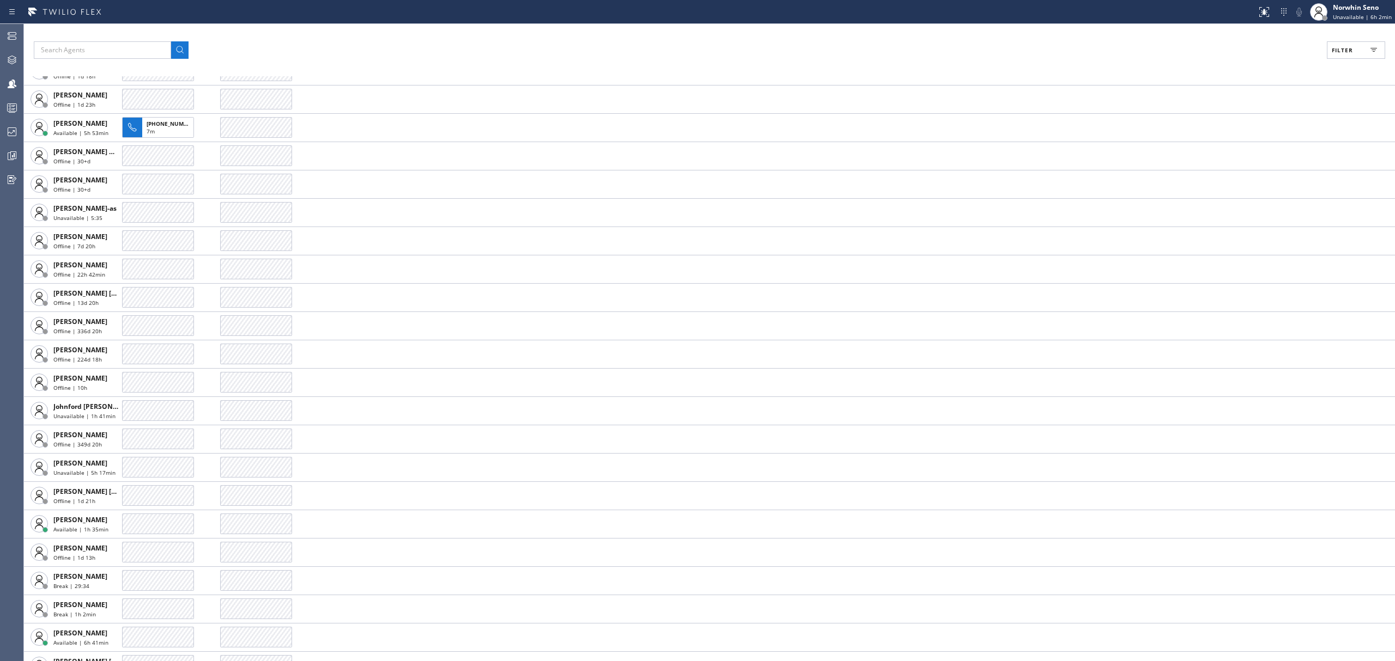
scroll to position [1380, 0]
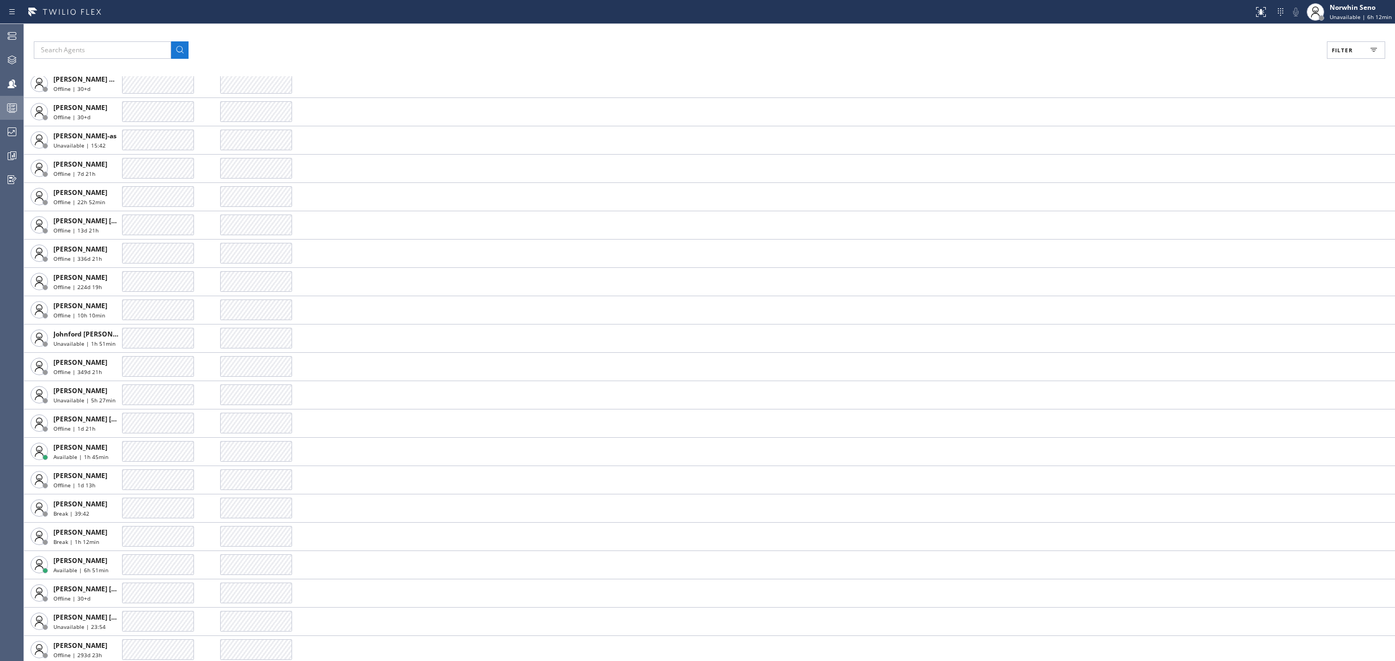
click at [4, 105] on div at bounding box center [12, 107] width 24 height 13
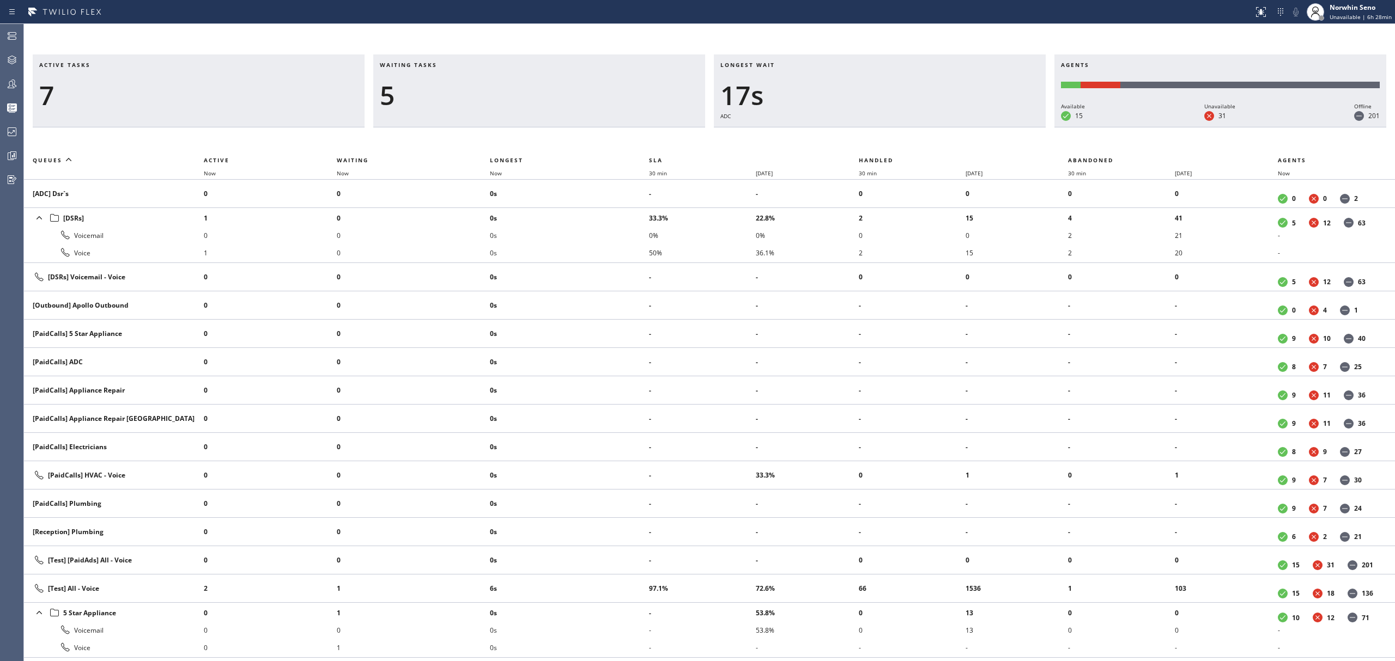
click at [487, 118] on div "Waiting tasks 5" at bounding box center [539, 90] width 332 height 73
click at [354, 155] on th "Waiting" at bounding box center [414, 160] width 154 height 13
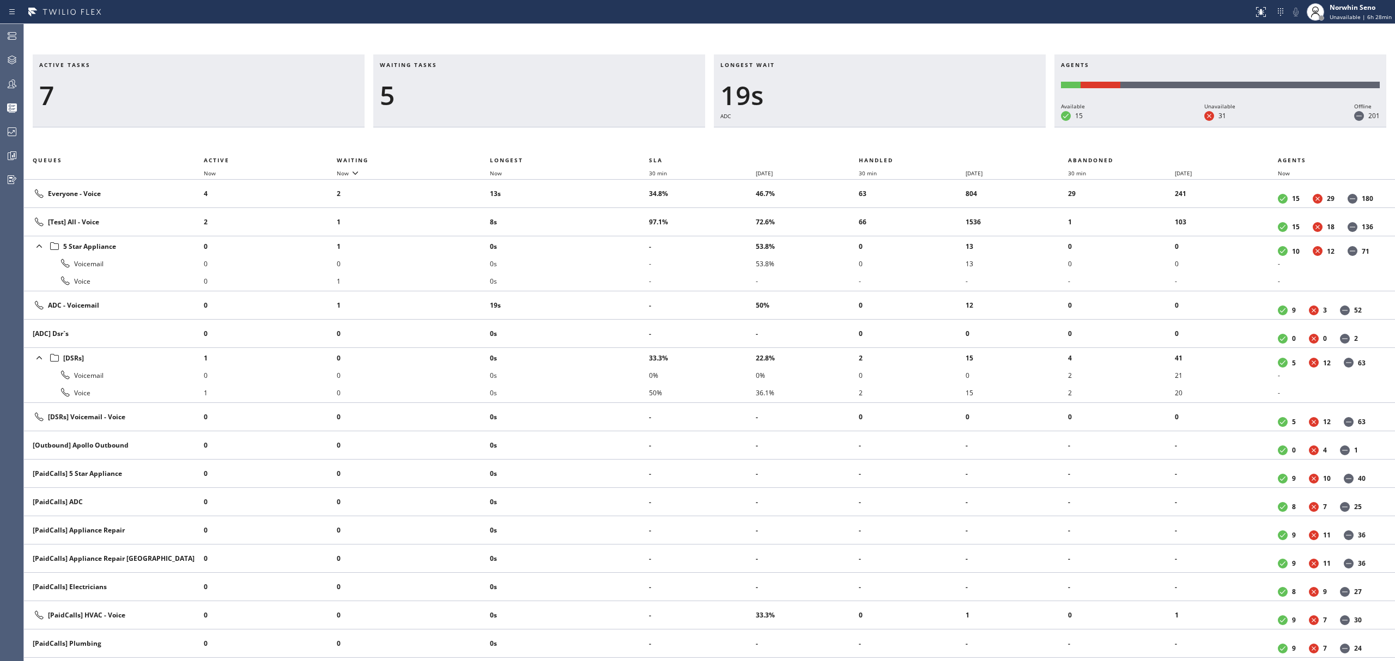
click at [192, 114] on div "Active tasks 7" at bounding box center [199, 90] width 332 height 73
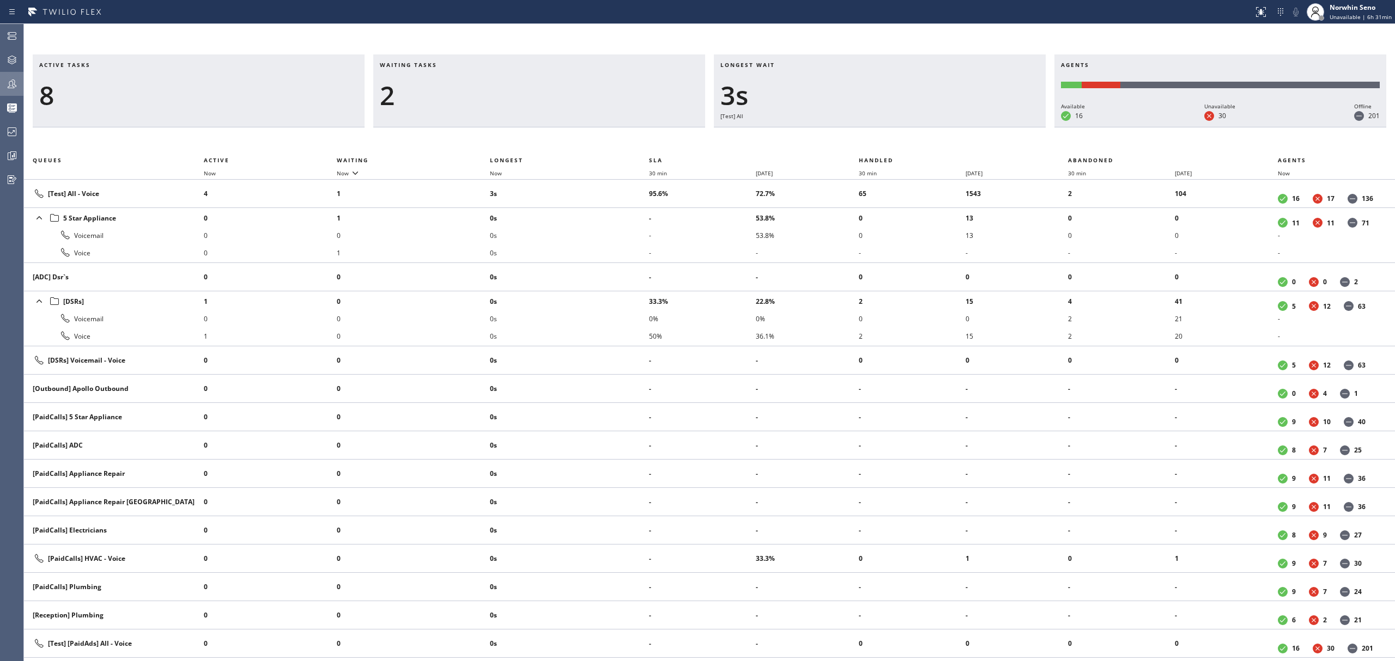
click at [14, 88] on icon at bounding box center [11, 83] width 13 height 13
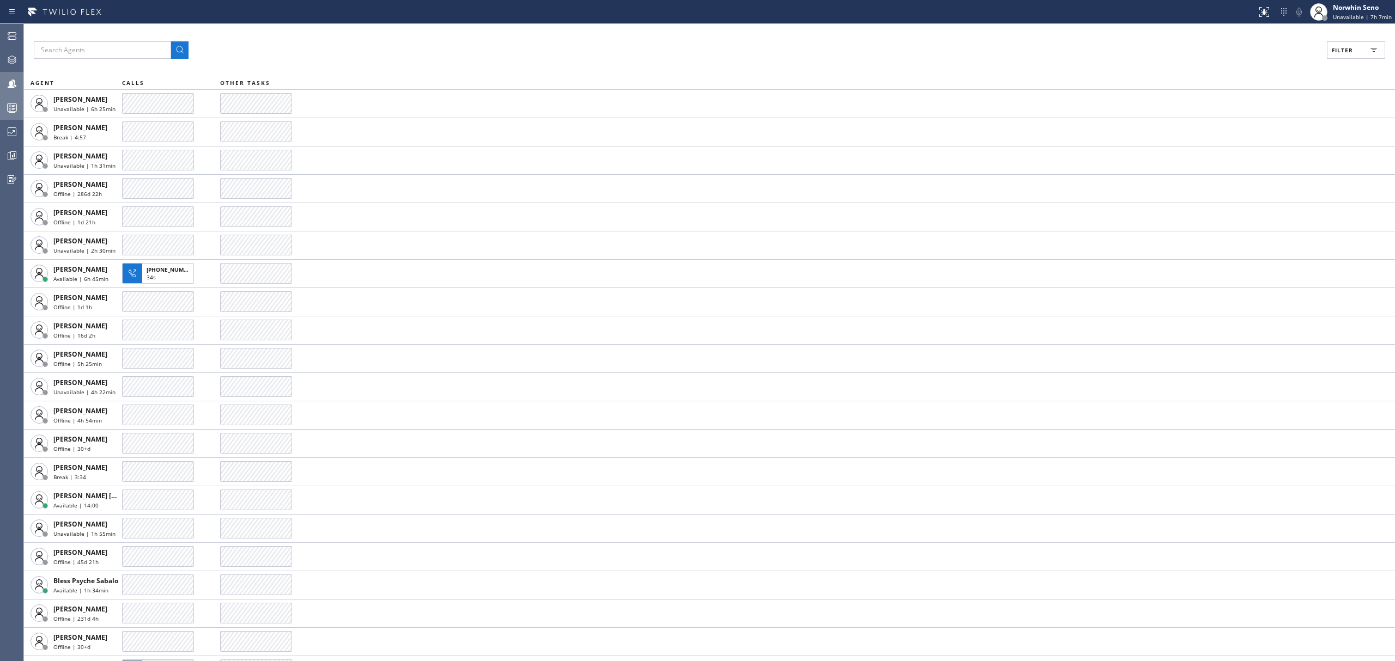
click at [15, 105] on icon at bounding box center [11, 107] width 13 height 13
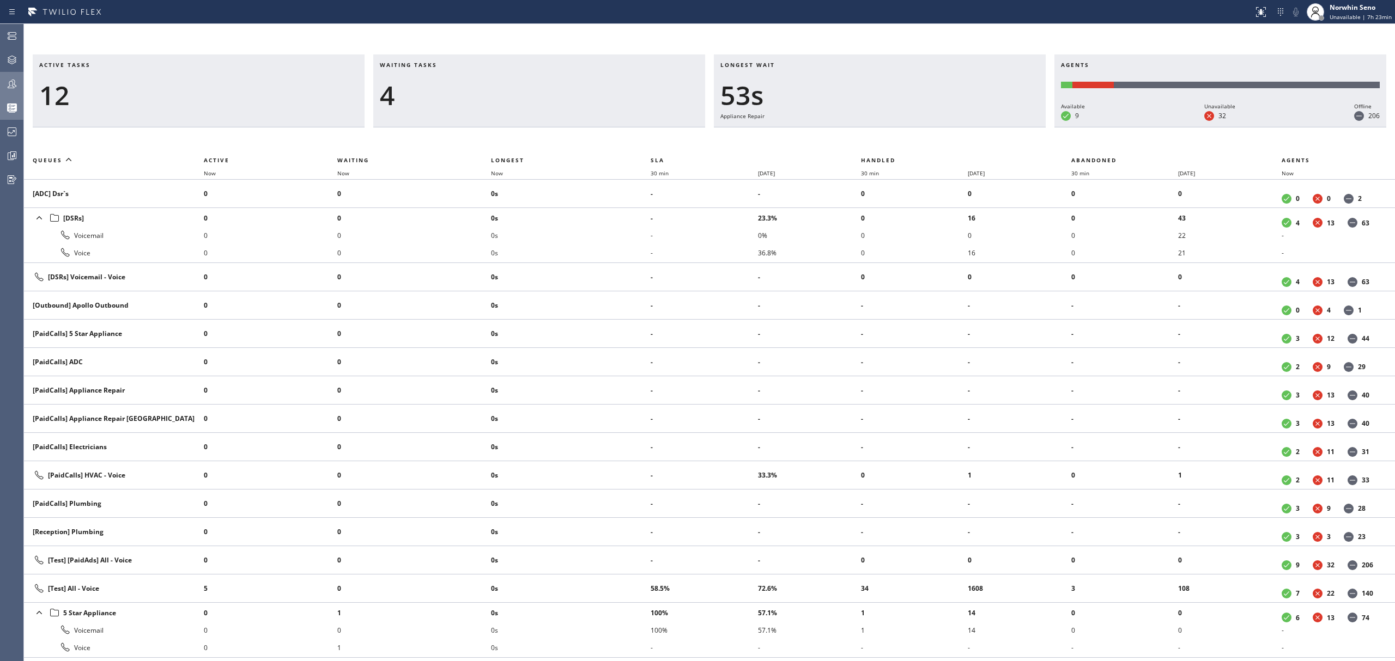
click at [358, 82] on div "Active tasks 12" at bounding box center [199, 90] width 332 height 73
click at [347, 162] on span "Waiting" at bounding box center [353, 160] width 32 height 8
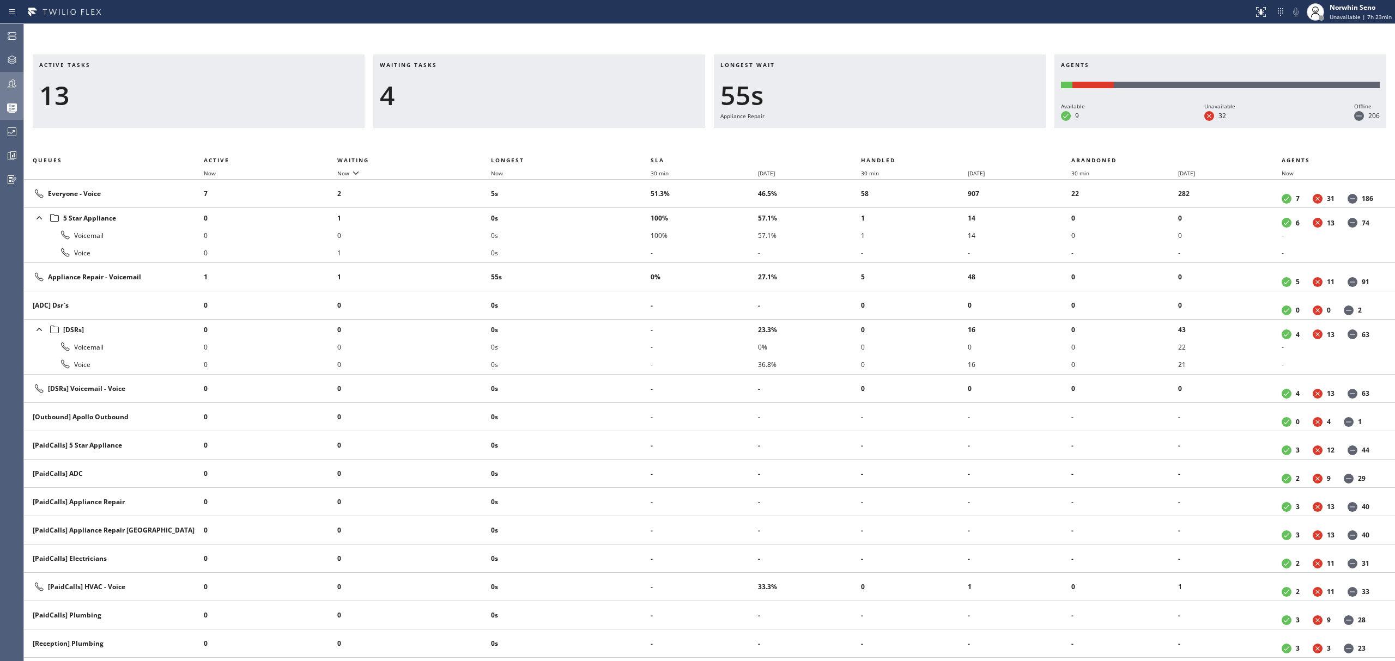
click at [329, 135] on div "Active tasks 13 Waiting tasks 4 Longest wait 55s Appliance Repair Agents Availa…" at bounding box center [709, 357] width 1371 height 607
